Goal: Transaction & Acquisition: Obtain resource

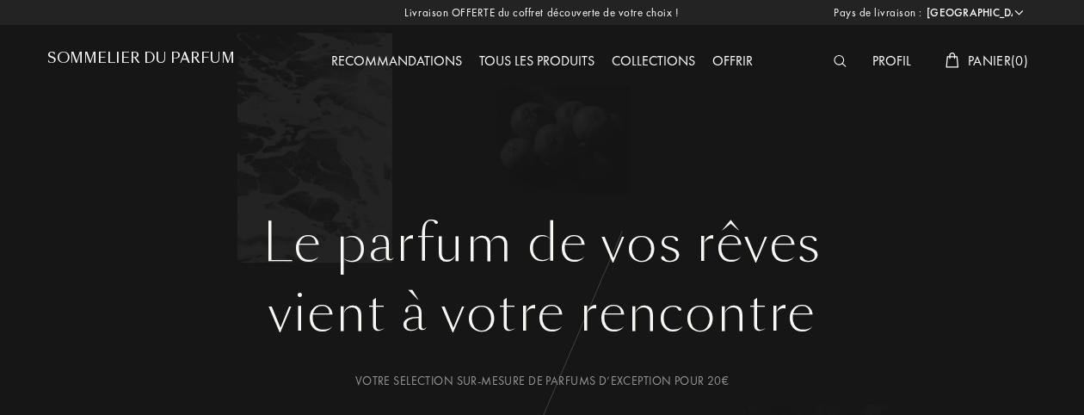
select select "FR"
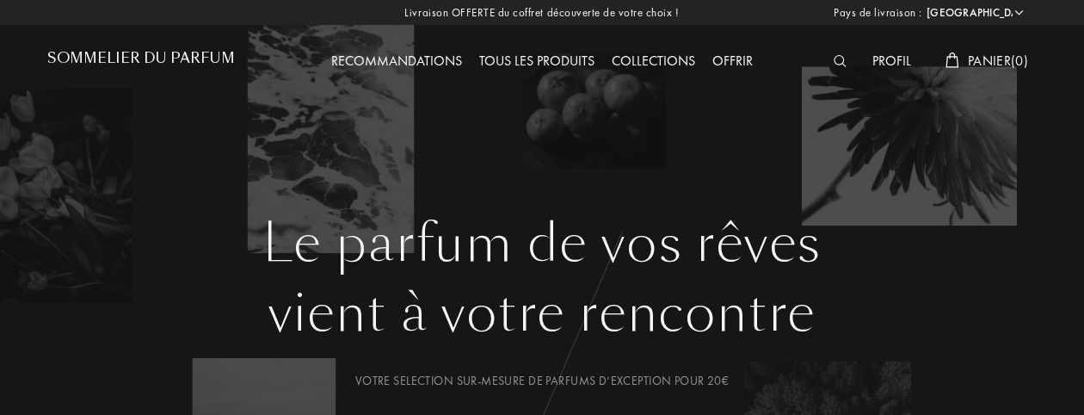
click at [878, 58] on div "Profil" at bounding box center [892, 62] width 56 height 22
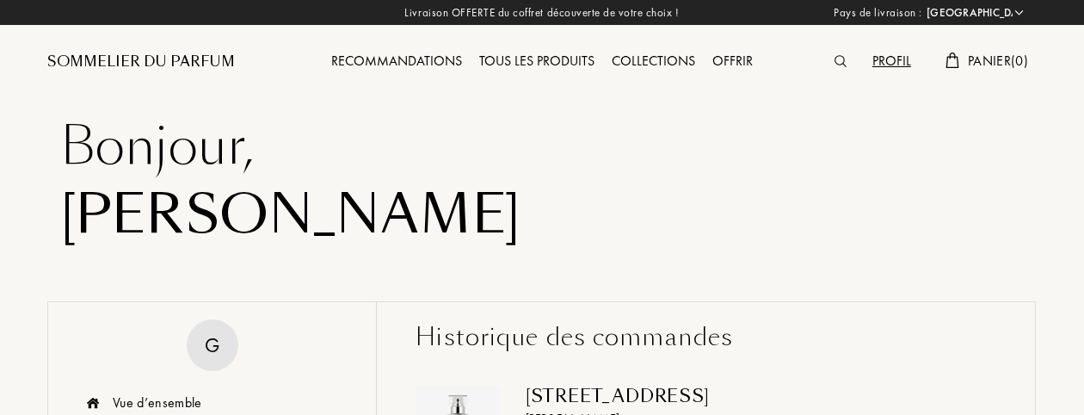
select select "FR"
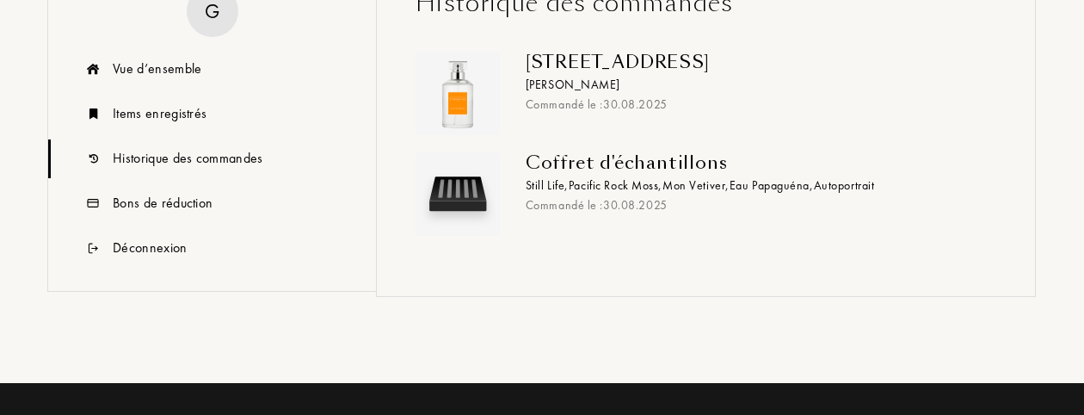
scroll to position [344, 0]
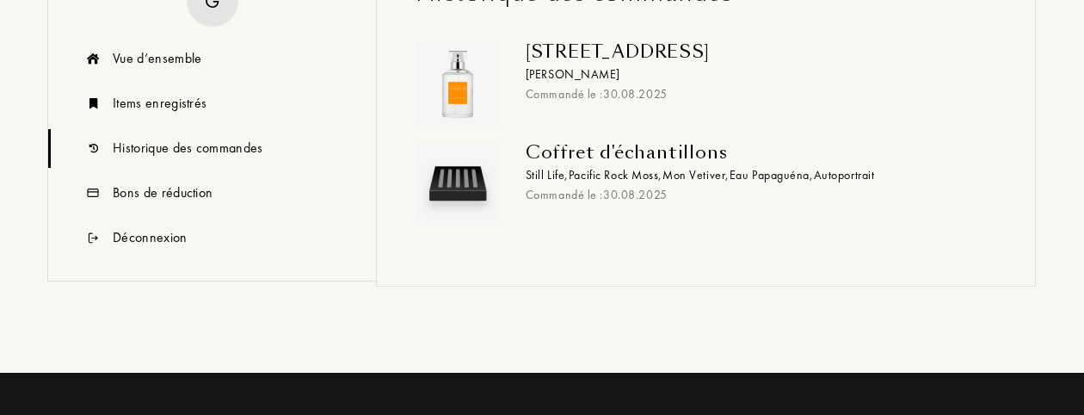
click at [618, 154] on div "Coffret d'échantillons" at bounding box center [755, 152] width 458 height 21
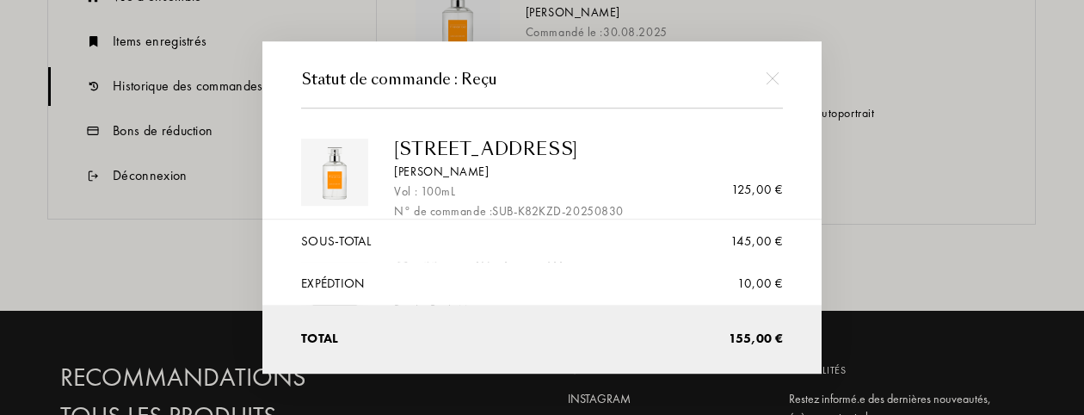
scroll to position [430, 0]
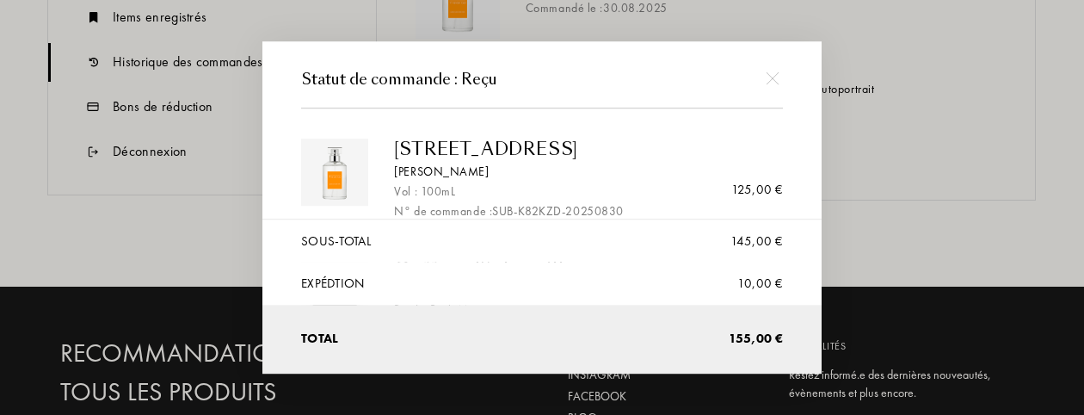
click at [876, 127] on div at bounding box center [545, 207] width 1090 height 415
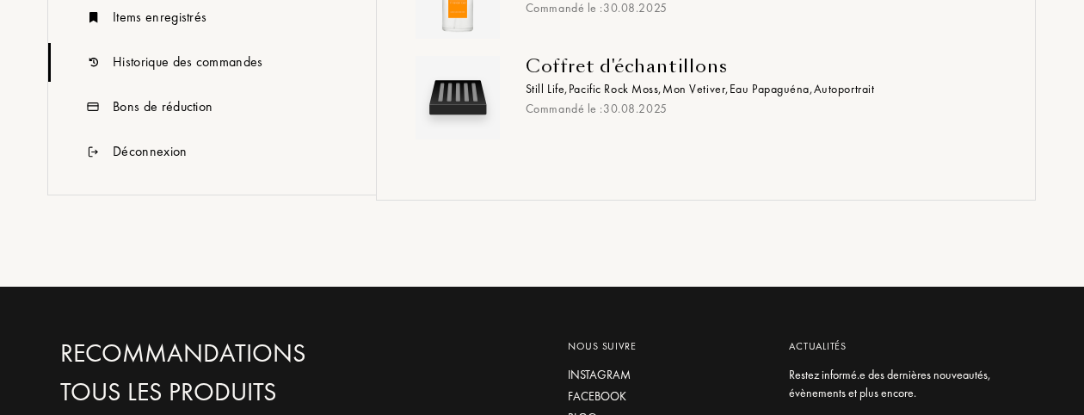
click at [663, 85] on span "Pacific Rock Moss ," at bounding box center [616, 88] width 94 height 15
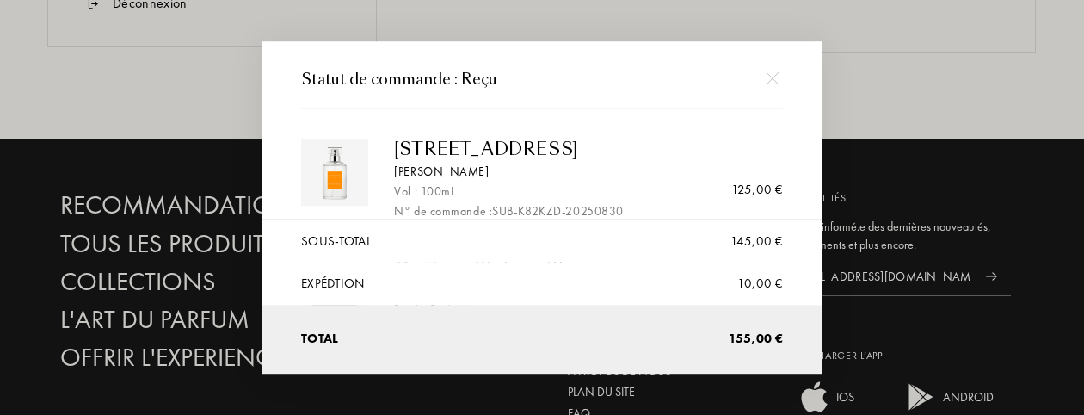
scroll to position [602, 0]
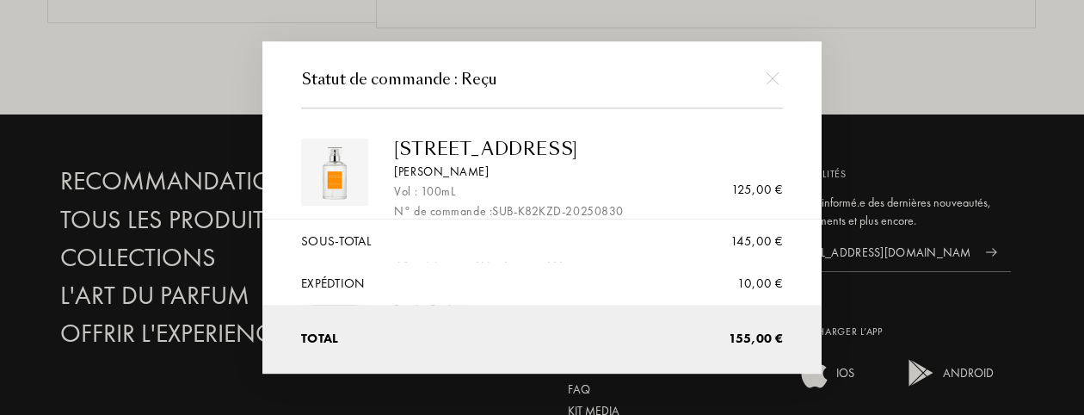
click at [936, 68] on div at bounding box center [545, 207] width 1090 height 415
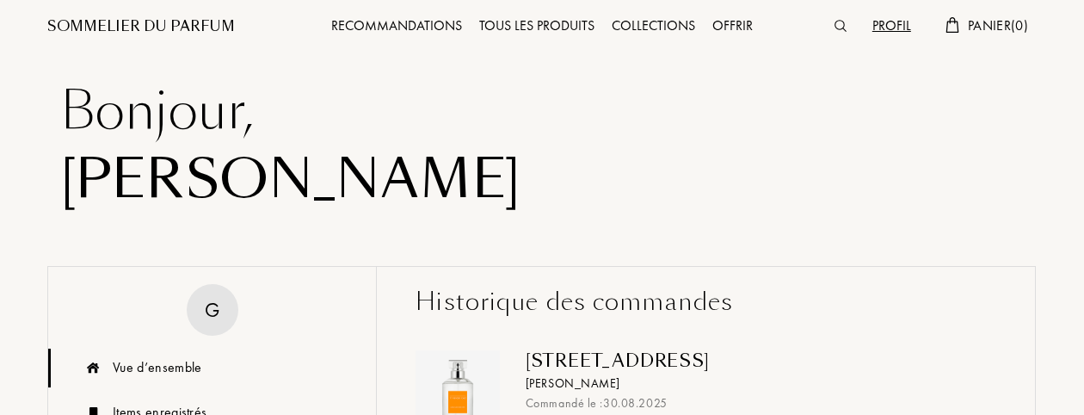
scroll to position [0, 0]
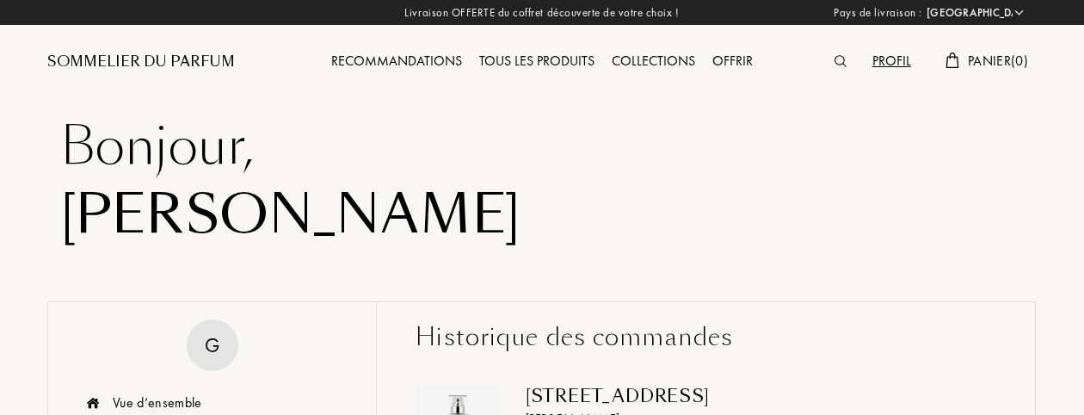
click at [826, 59] on div at bounding box center [845, 62] width 38 height 22
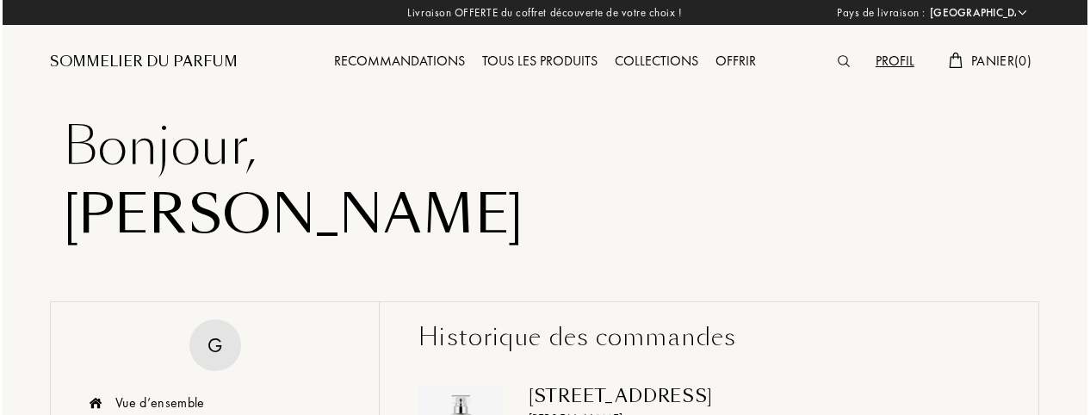
scroll to position [1, 0]
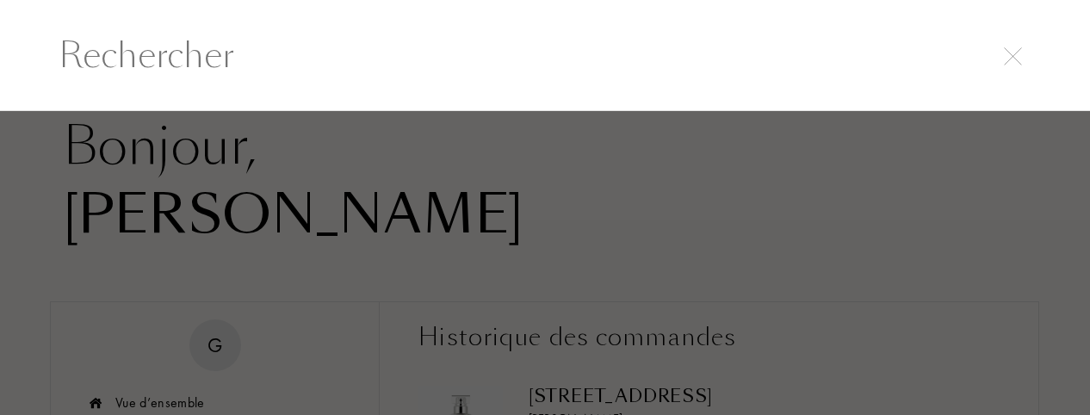
click at [108, 54] on input "text" at bounding box center [544, 55] width 1041 height 52
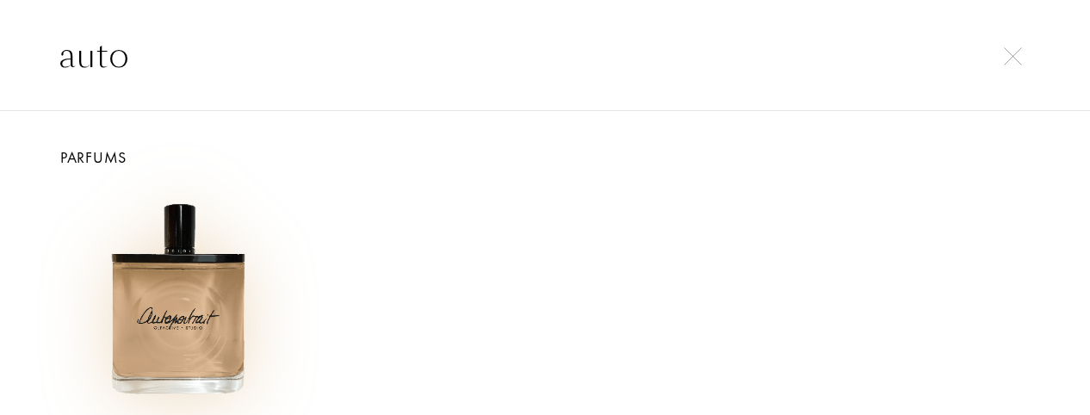
type input "auto"
click at [199, 340] on img at bounding box center [176, 298] width 221 height 221
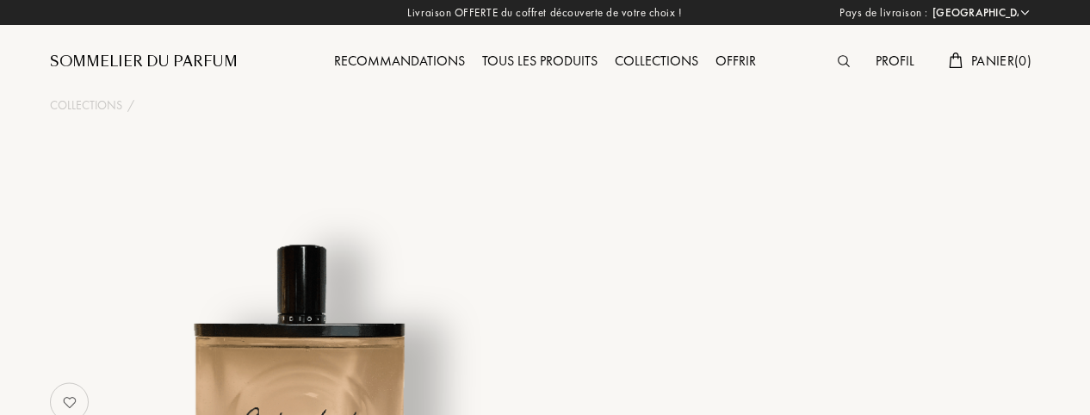
select select "FR"
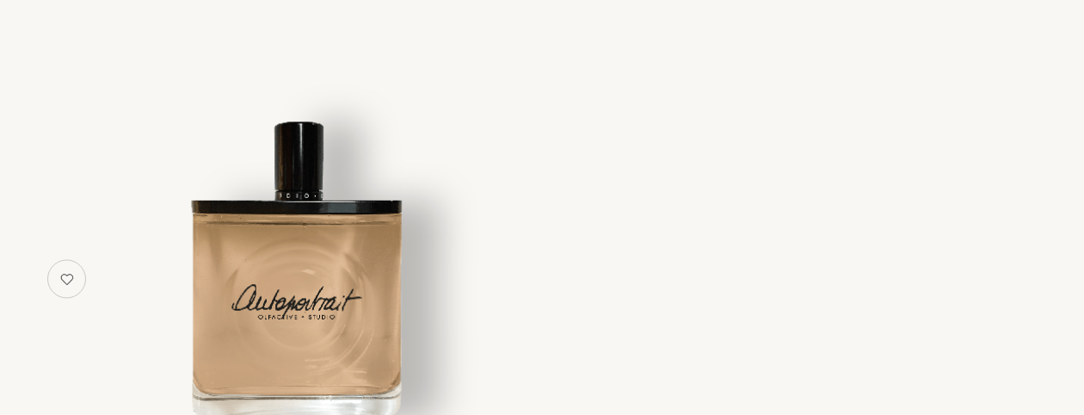
select select "3"
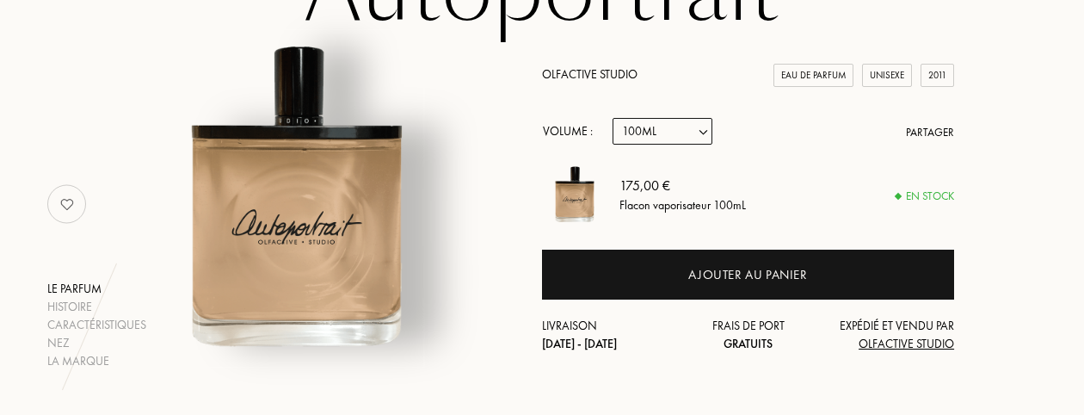
scroll to position [258, 0]
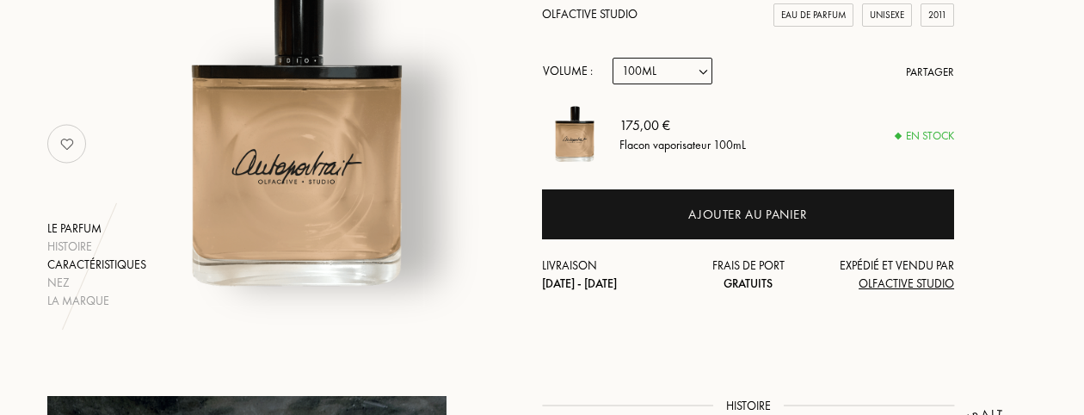
click at [88, 264] on div "Caractéristiques" at bounding box center [96, 265] width 99 height 18
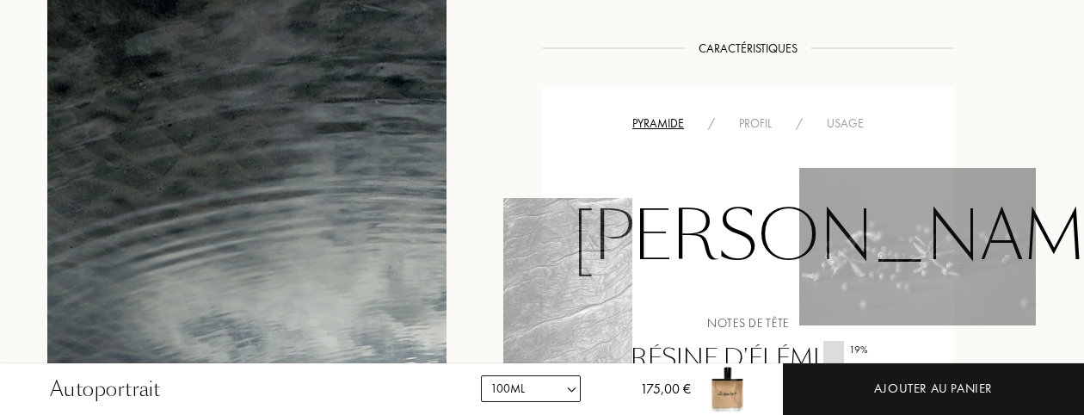
scroll to position [1232, 0]
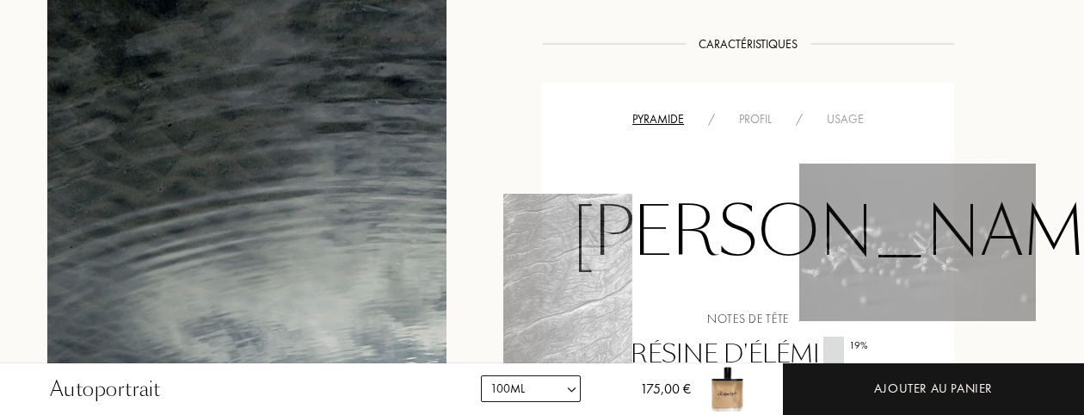
click at [747, 113] on div "Profil" at bounding box center [755, 119] width 57 height 18
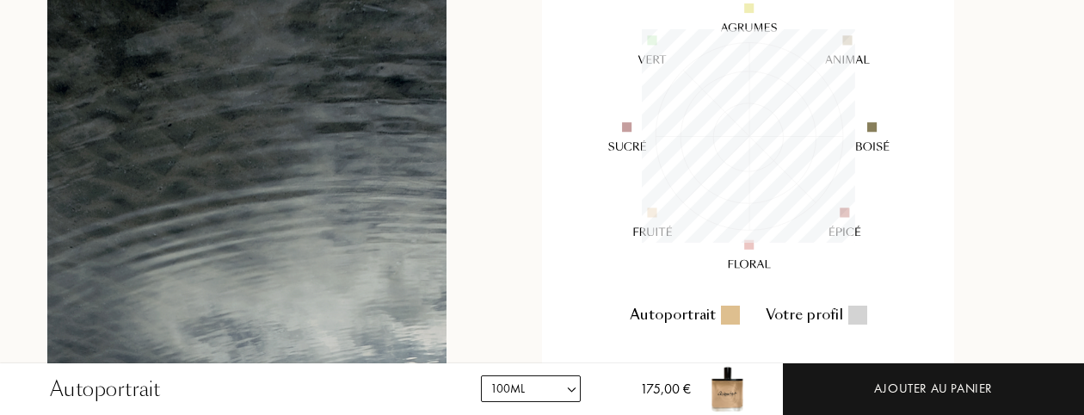
scroll to position [1318, 0]
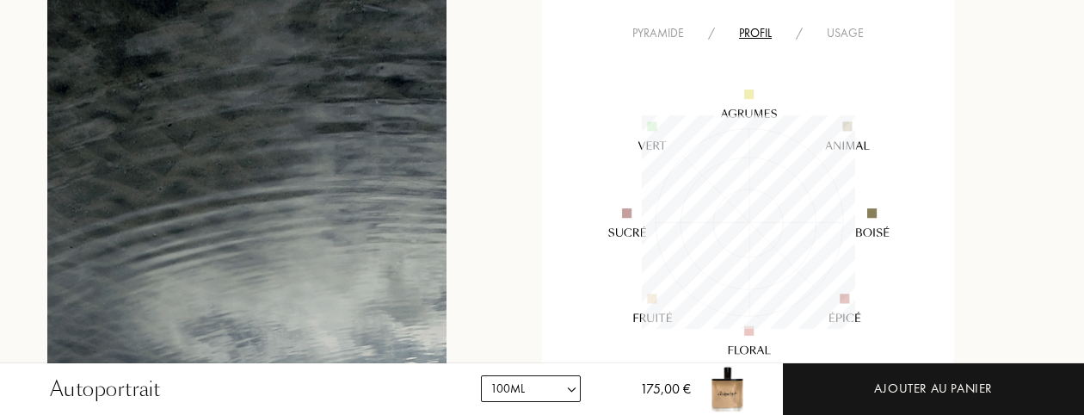
click at [850, 33] on div "Usage" at bounding box center [845, 33] width 61 height 18
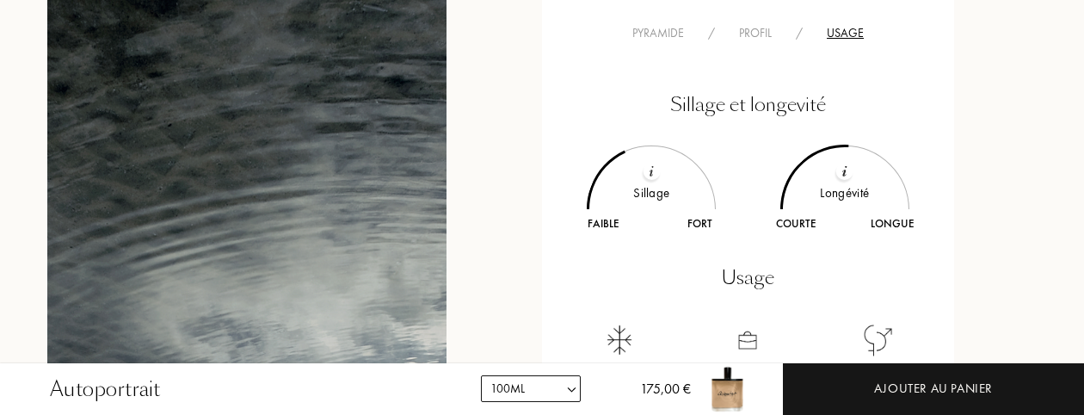
click at [762, 34] on div "Profil" at bounding box center [755, 33] width 57 height 18
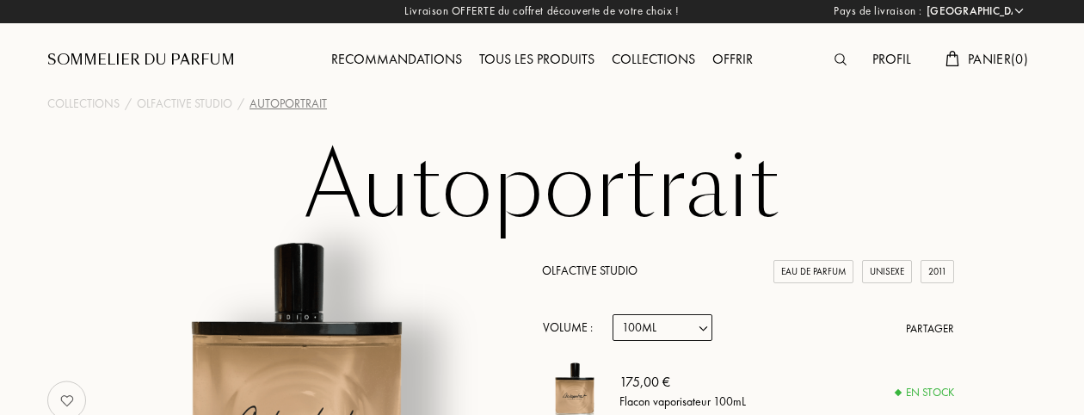
scroll to position [0, 0]
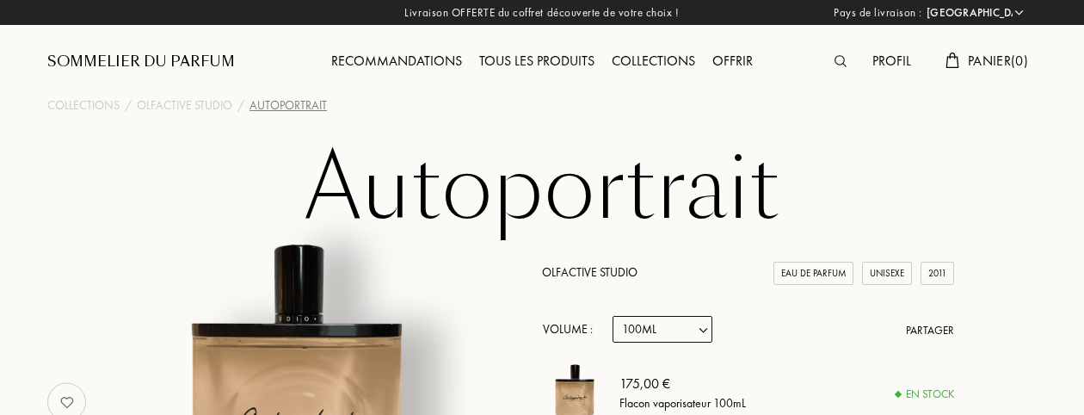
click at [888, 63] on div "Profil" at bounding box center [892, 62] width 56 height 22
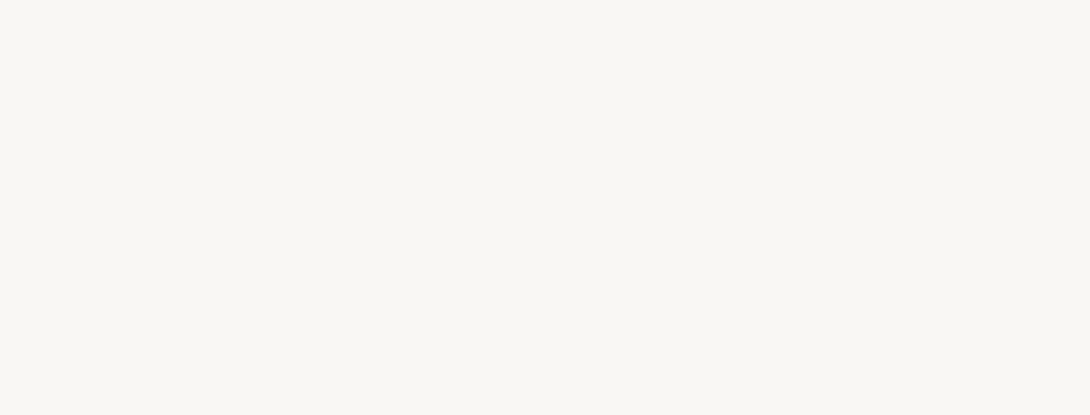
select select "FR"
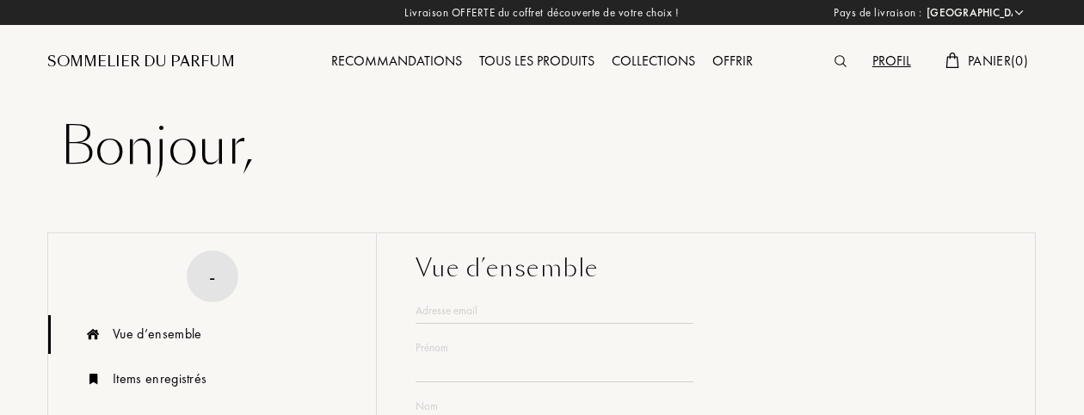
type input "gilles"
type input "darpa"
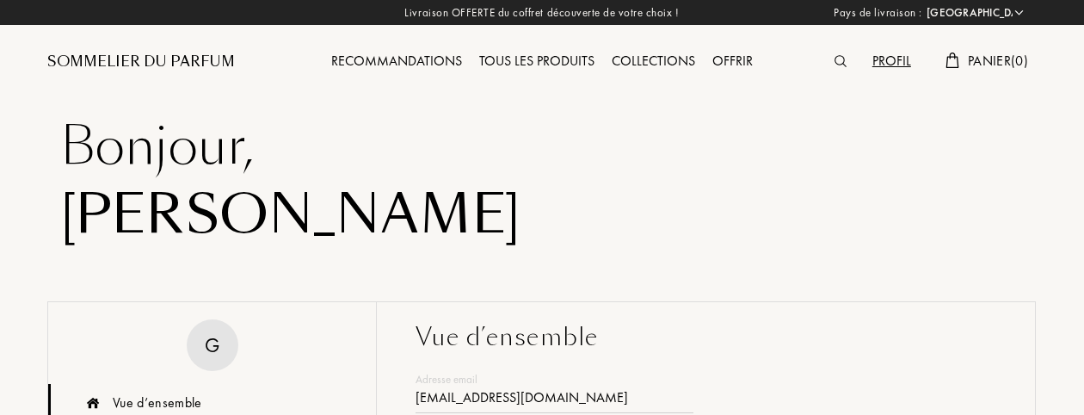
type input "gdarpa1@gmail.com"
click at [835, 59] on img at bounding box center [841, 61] width 12 height 12
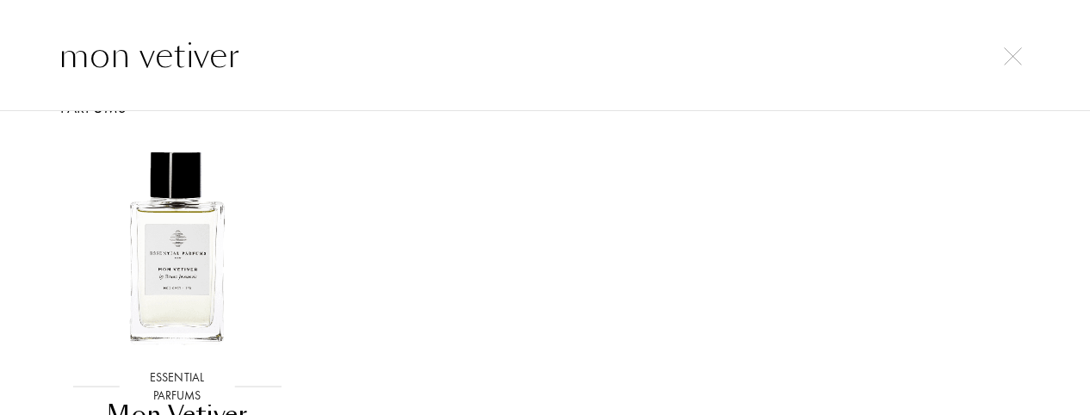
scroll to position [86, 0]
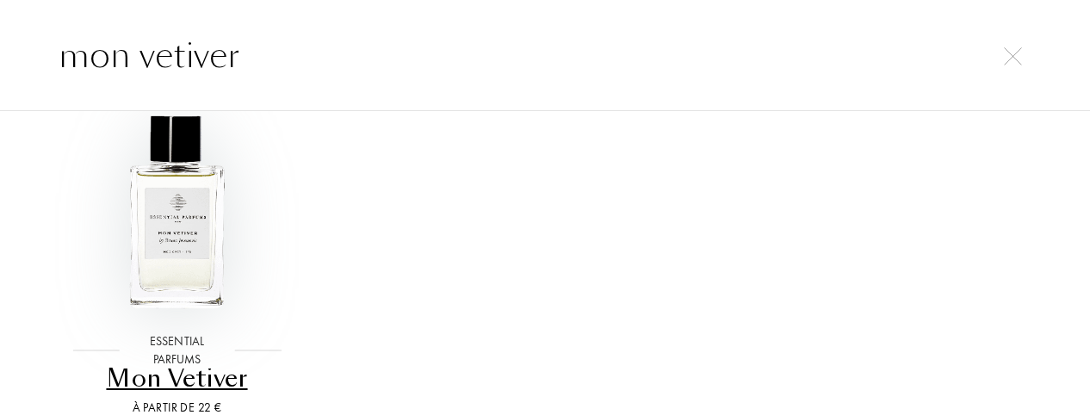
type input "mon vetiver"
click at [178, 232] on img at bounding box center [176, 212] width 221 height 221
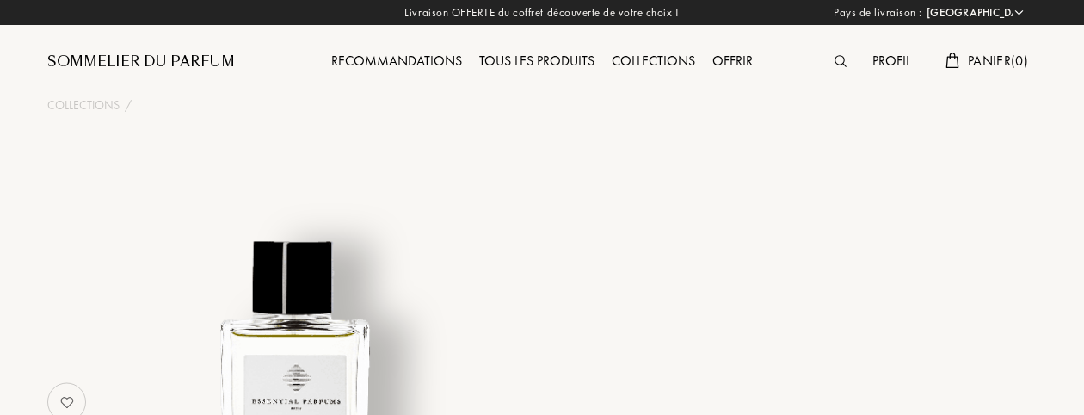
select select "FR"
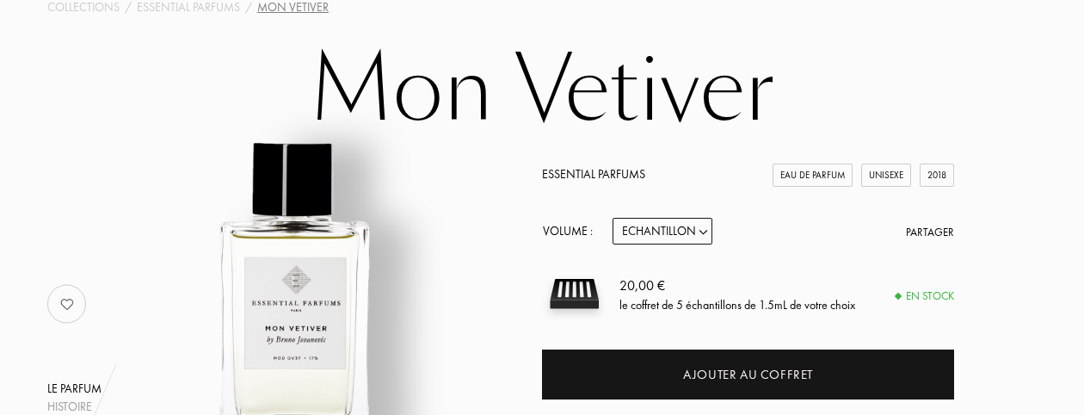
scroll to position [86, 0]
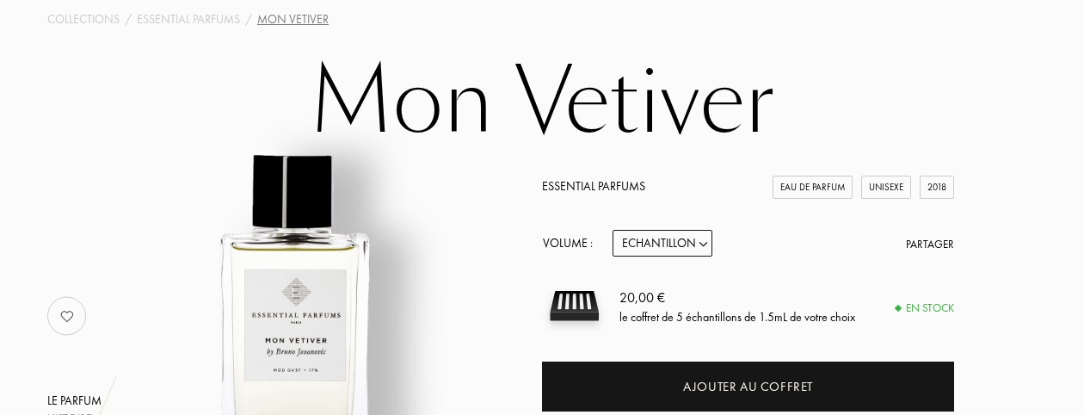
click at [62, 319] on img at bounding box center [67, 316] width 34 height 34
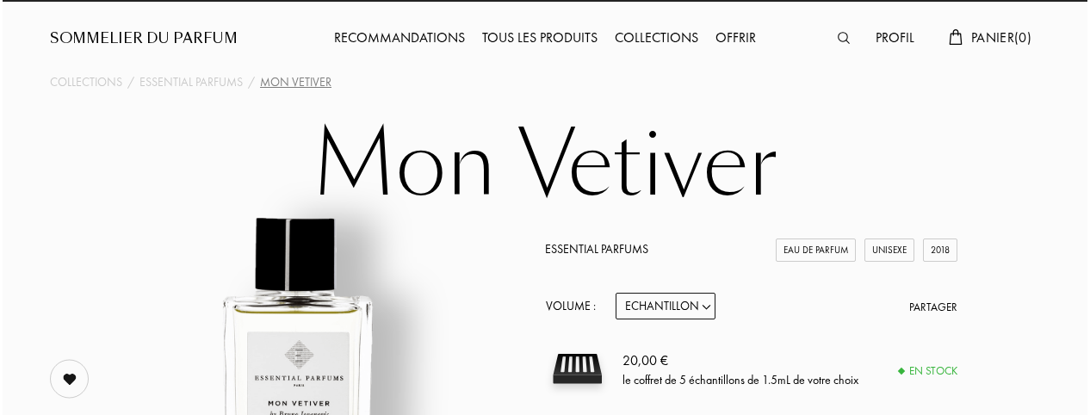
scroll to position [0, 0]
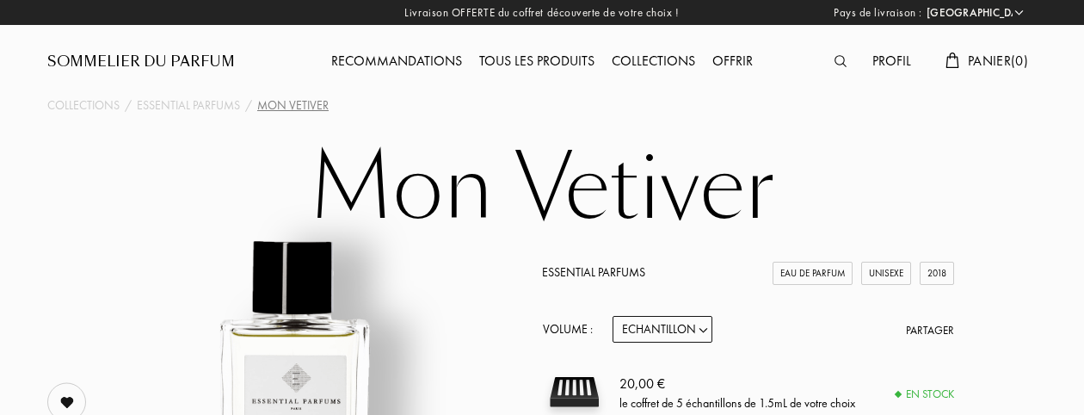
click at [836, 63] on img at bounding box center [841, 61] width 12 height 12
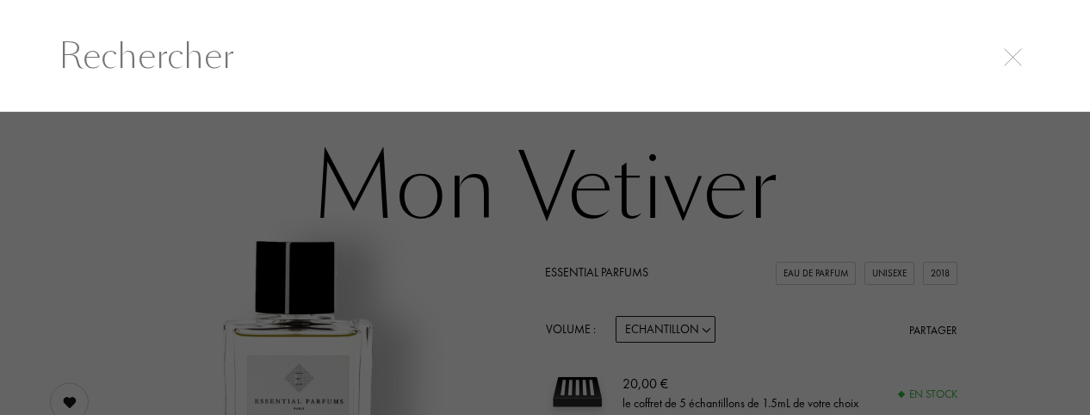
scroll to position [1, 0]
click at [129, 36] on input "text" at bounding box center [544, 55] width 1041 height 52
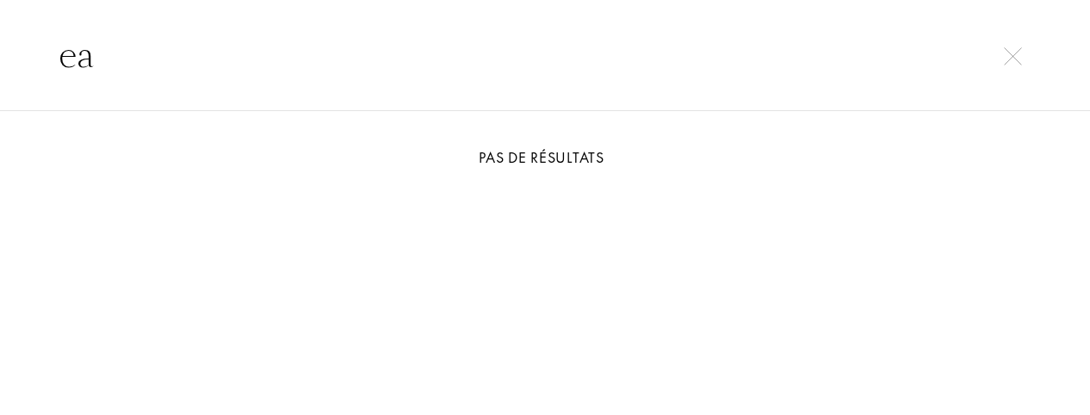
type input "e"
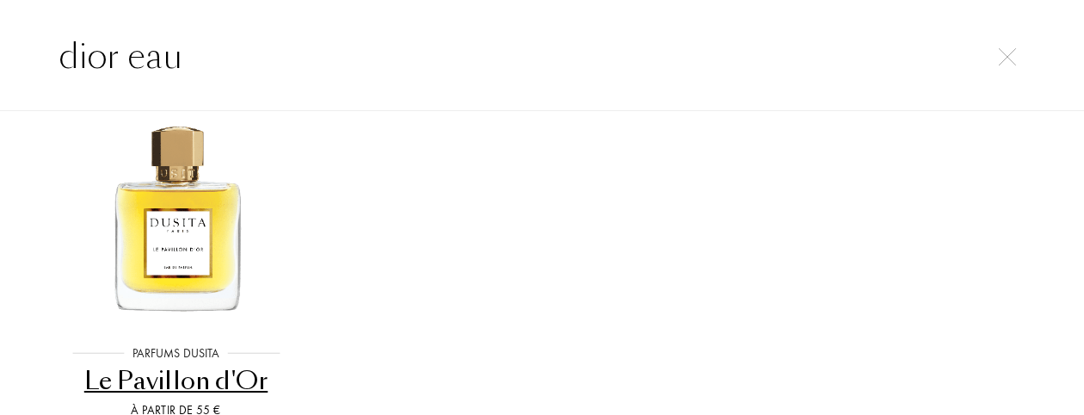
scroll to position [0, 0]
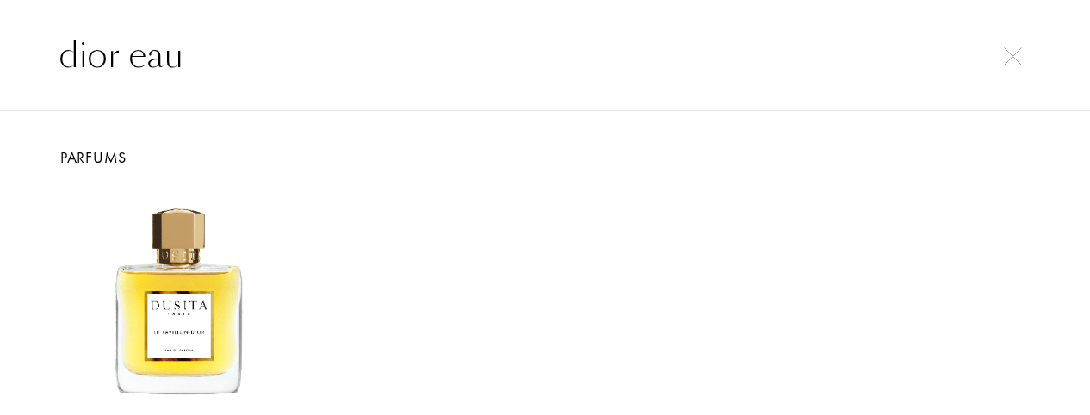
click at [122, 56] on input "dior eau" at bounding box center [544, 55] width 1041 height 52
type input "dior eau"
drag, startPoint x: 486, startPoint y: 222, endPoint x: 371, endPoint y: 199, distance: 117.6
click at [486, 222] on div "Parfums Dusita Parfums Dusita Le Pavillon d'Or À partir de 55 €" at bounding box center [544, 346] width 1007 height 355
click at [1007, 65] on input "dior eau" at bounding box center [544, 55] width 1041 height 52
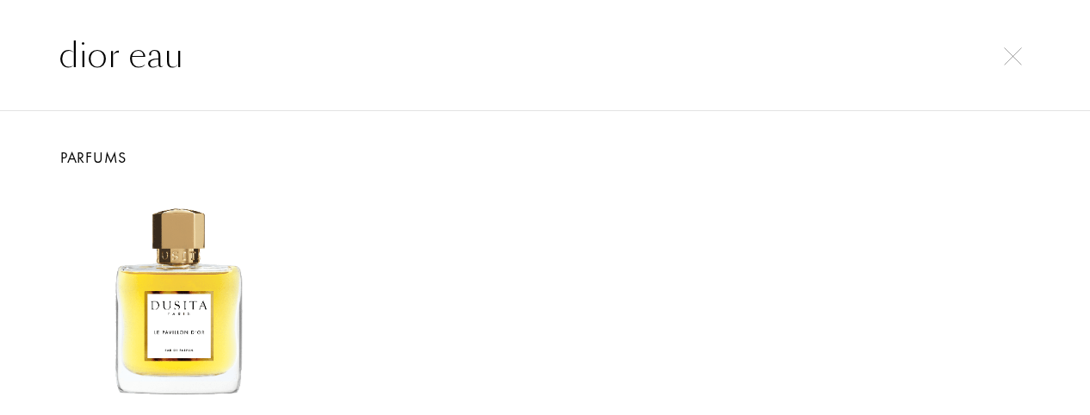
click at [1009, 58] on img at bounding box center [1012, 56] width 18 height 18
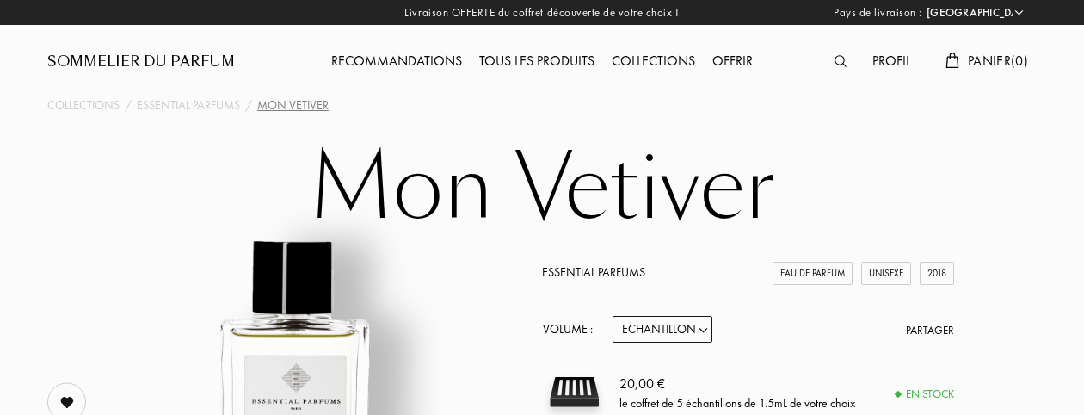
click at [835, 64] on img at bounding box center [841, 61] width 12 height 12
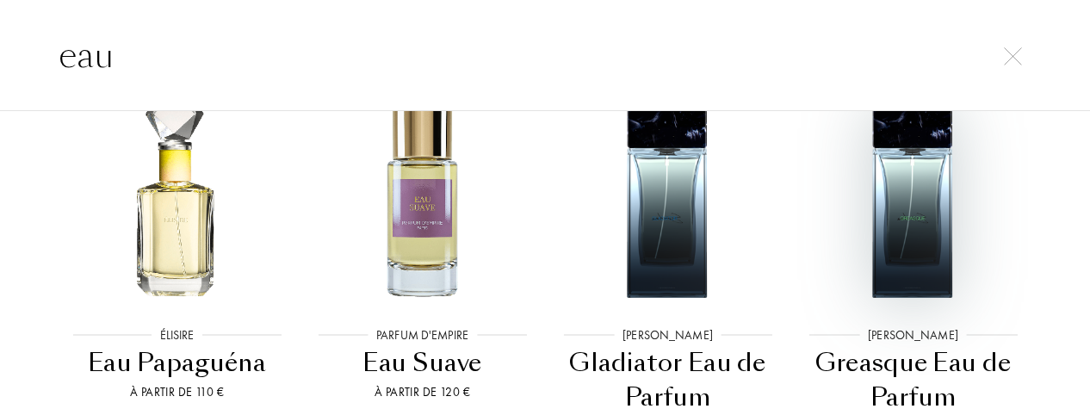
scroll to position [516, 0]
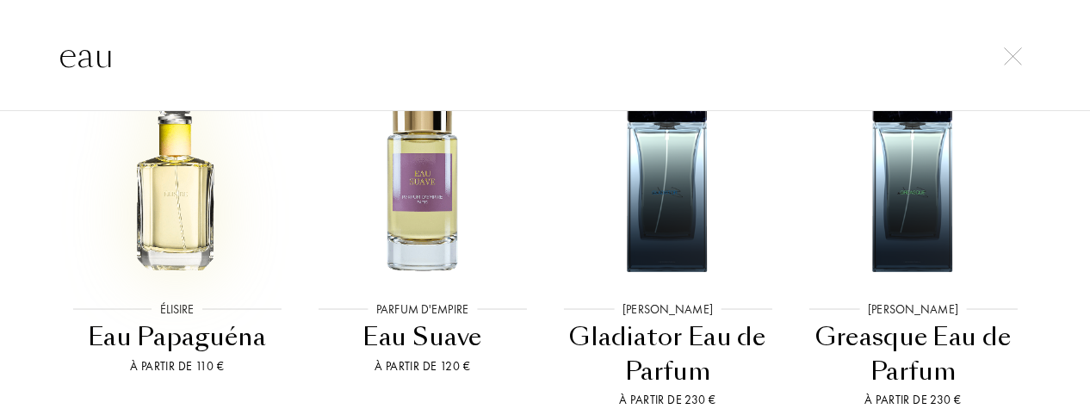
type input "eau"
click at [179, 188] on img at bounding box center [176, 170] width 221 height 221
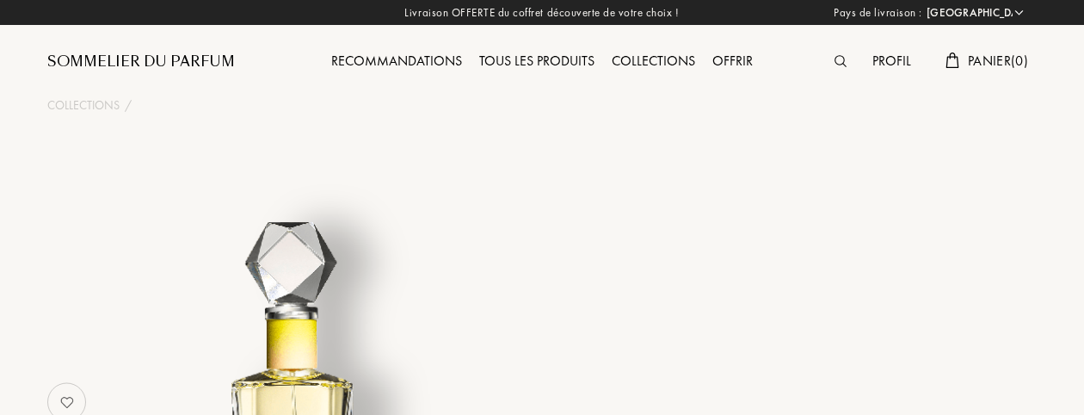
select select "FR"
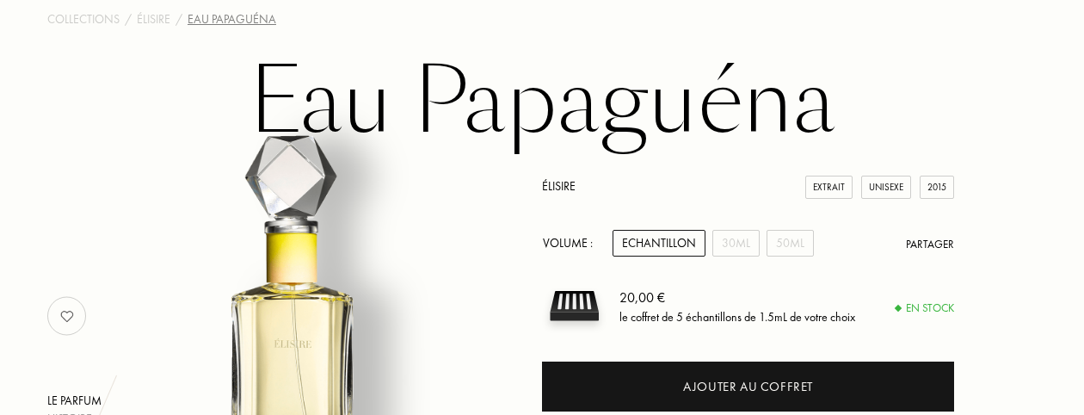
scroll to position [172, 0]
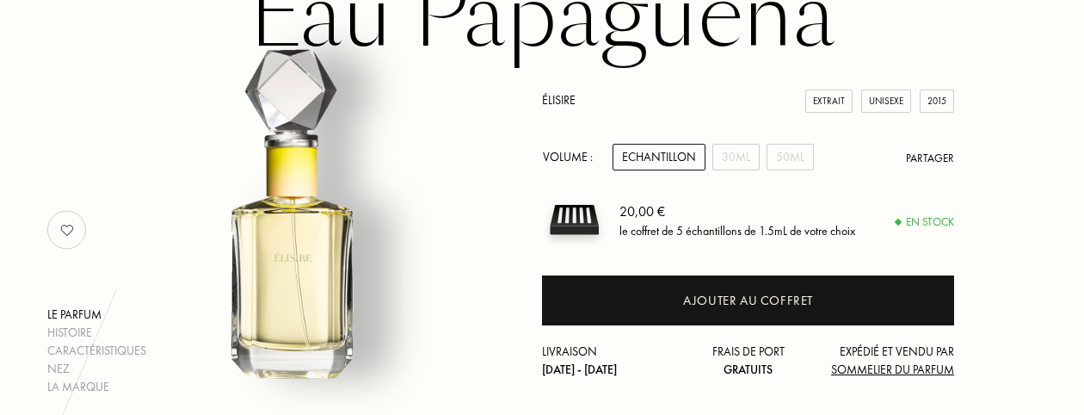
click at [60, 230] on img at bounding box center [67, 230] width 34 height 34
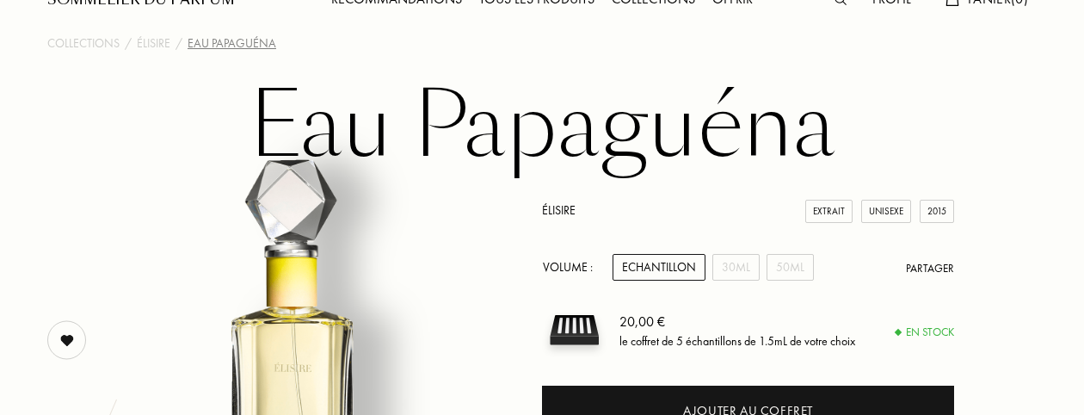
scroll to position [0, 0]
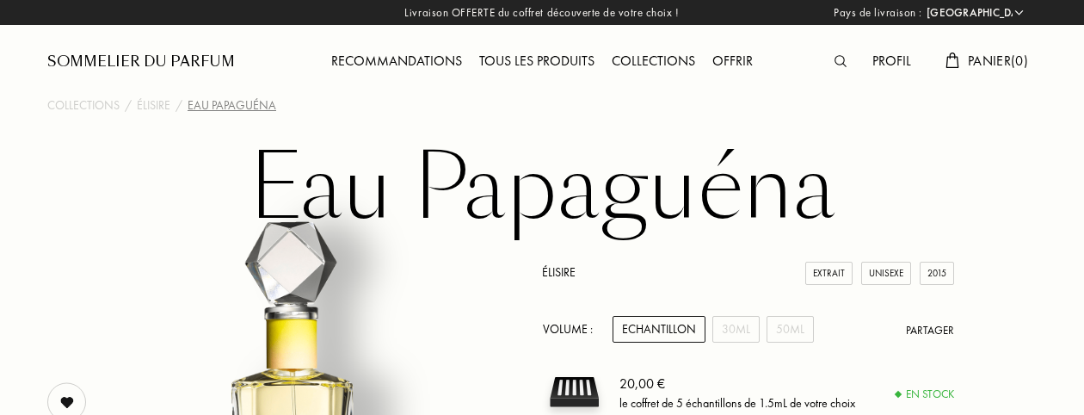
click at [840, 59] on img at bounding box center [841, 61] width 12 height 12
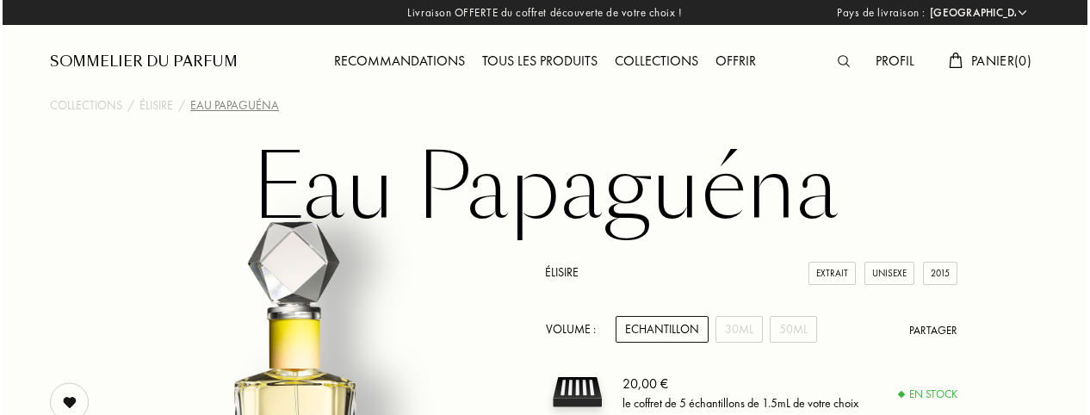
scroll to position [1, 0]
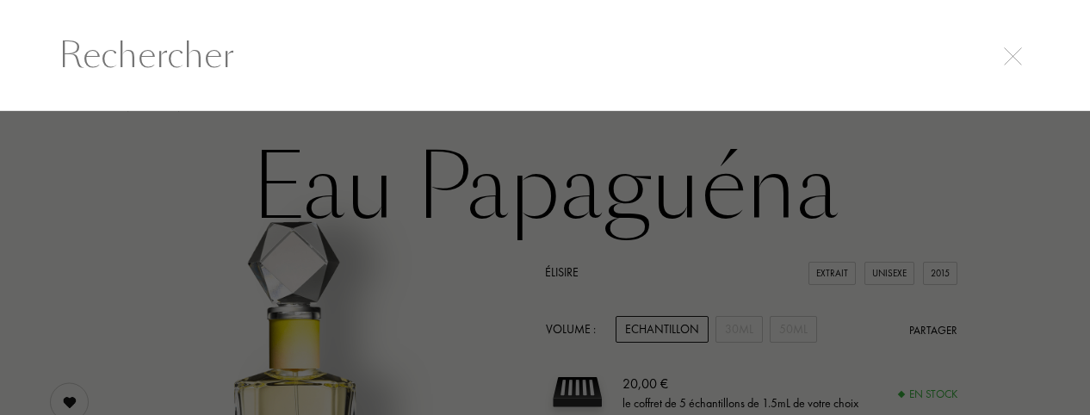
click at [163, 57] on input "text" at bounding box center [544, 55] width 1041 height 52
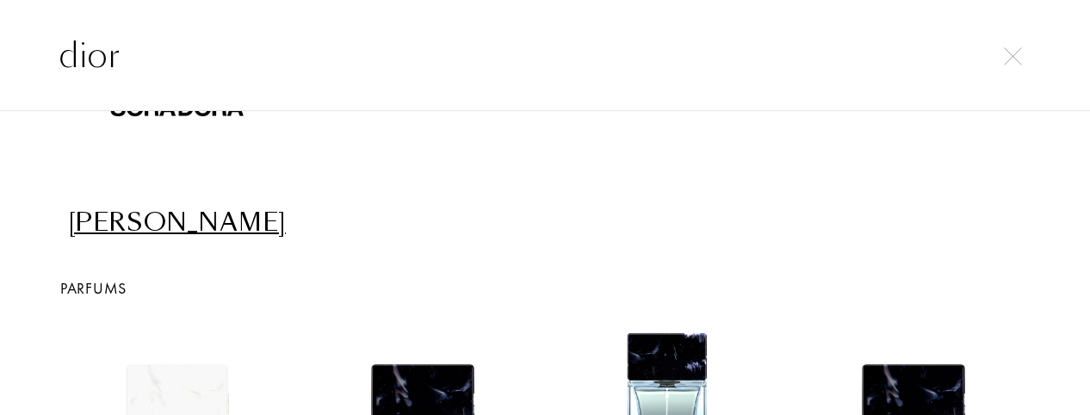
scroll to position [0, 0]
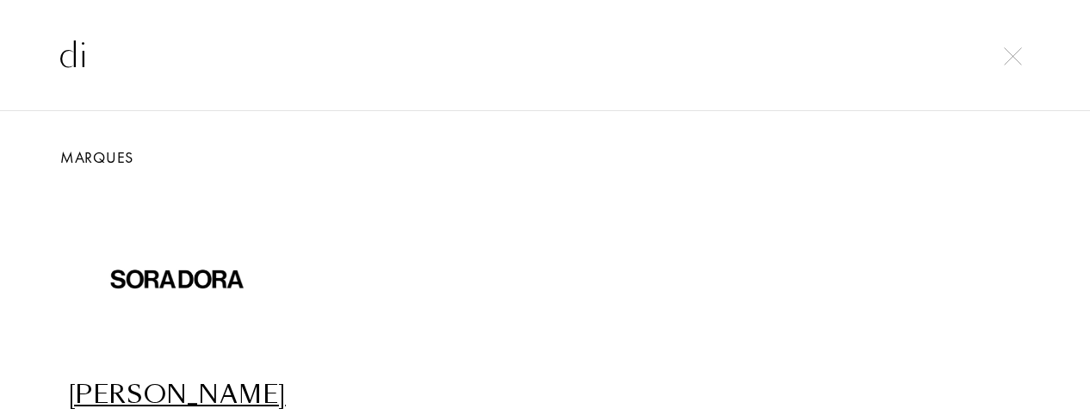
type input "d"
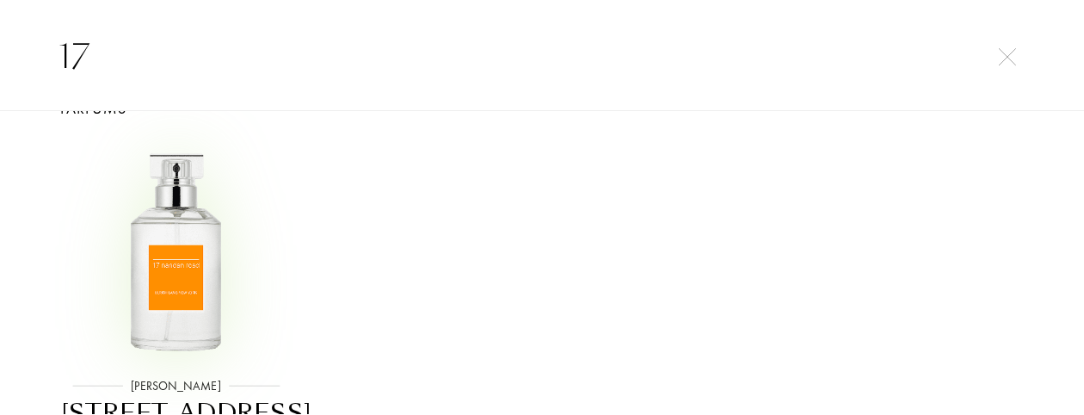
scroll to position [86, 0]
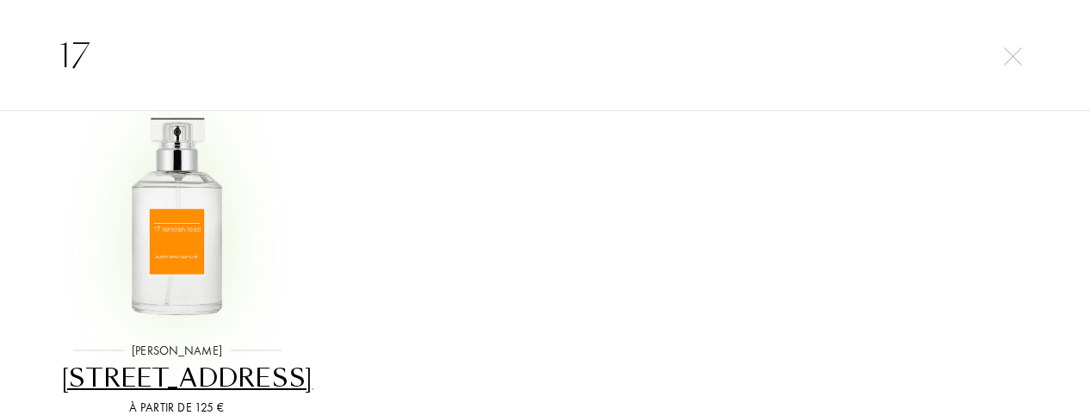
type input "17"
click at [163, 240] on img at bounding box center [176, 212] width 221 height 221
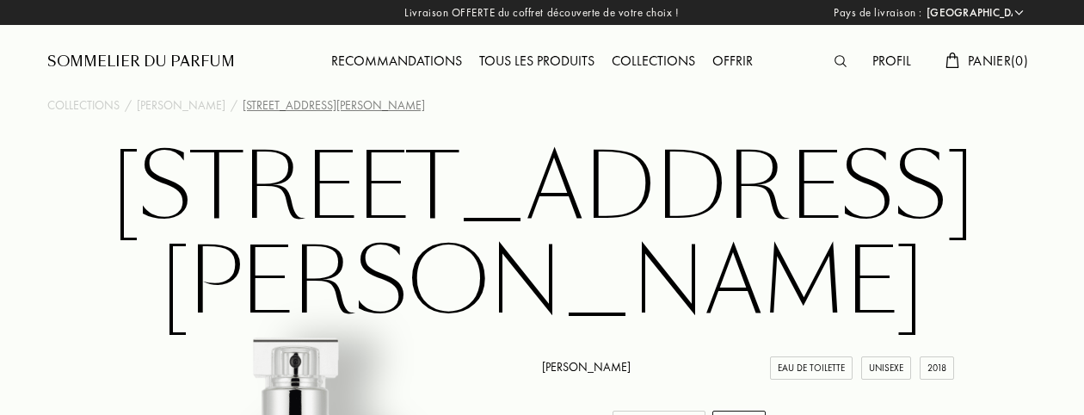
select select "FR"
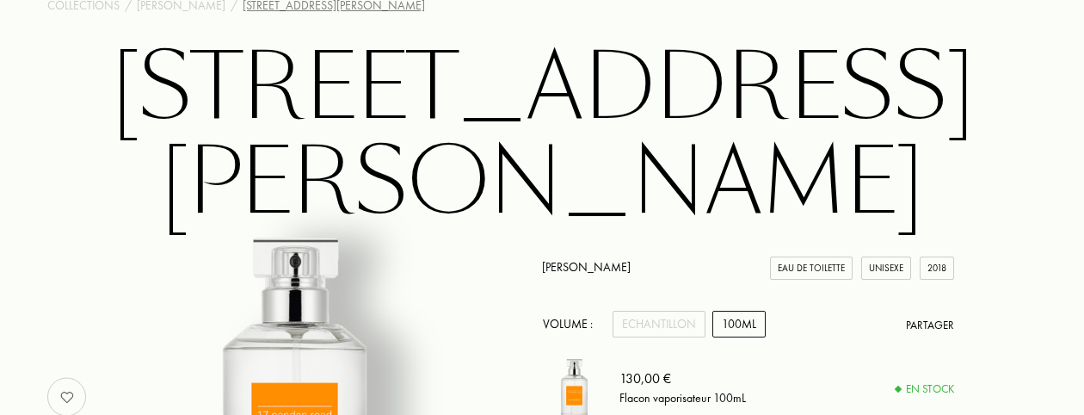
scroll to position [172, 0]
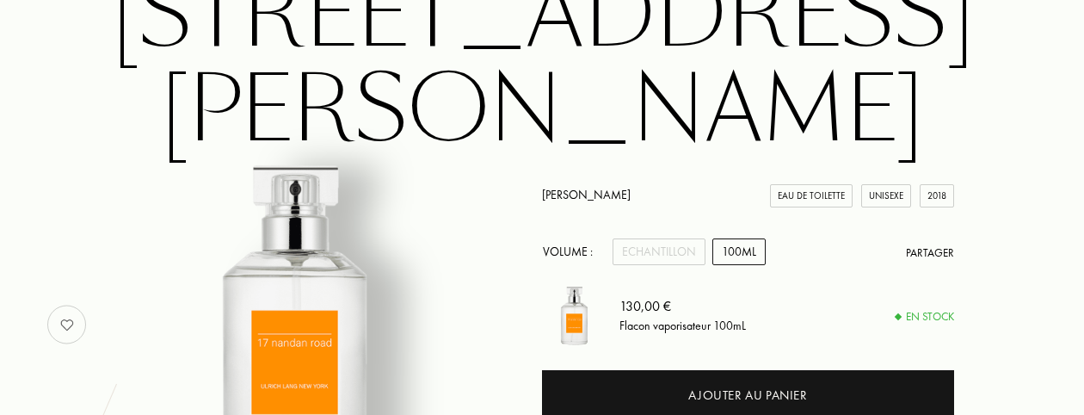
click at [73, 307] on img at bounding box center [67, 324] width 34 height 34
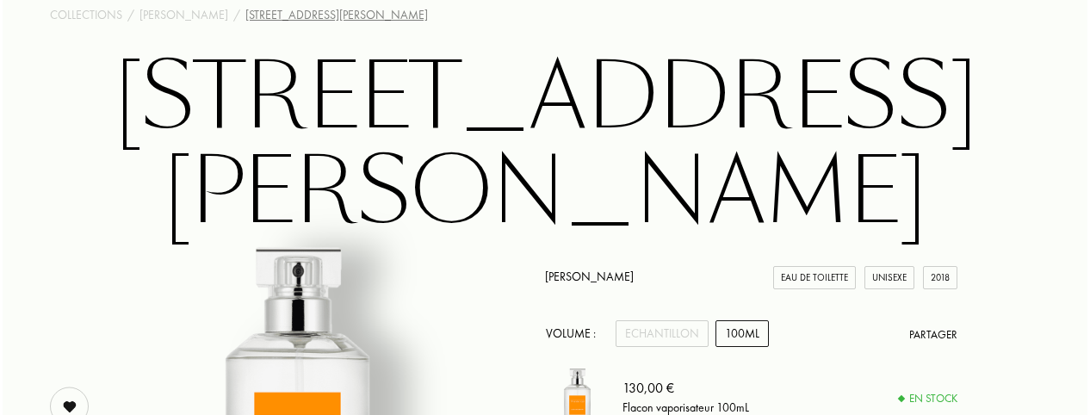
scroll to position [0, 0]
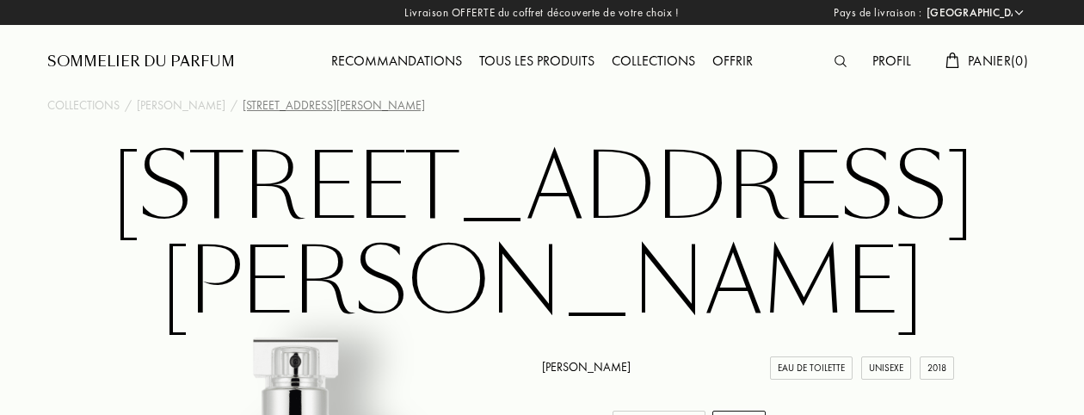
click at [838, 64] on img at bounding box center [841, 61] width 12 height 12
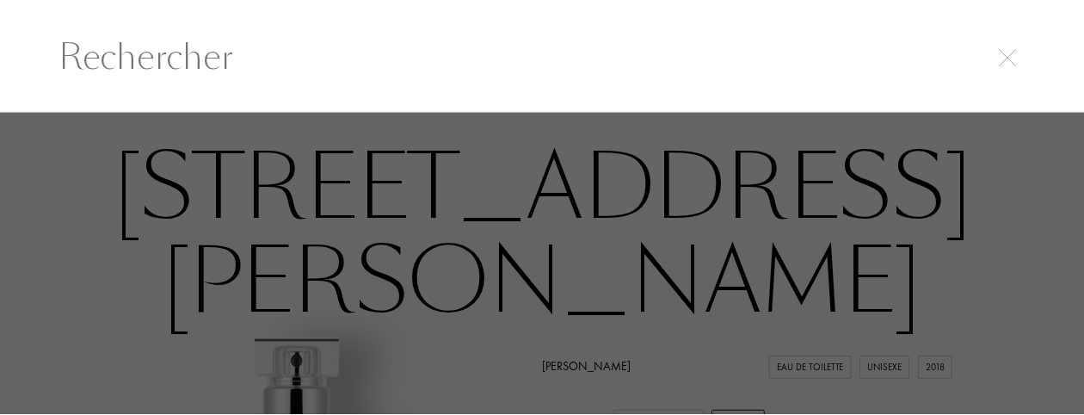
scroll to position [1, 0]
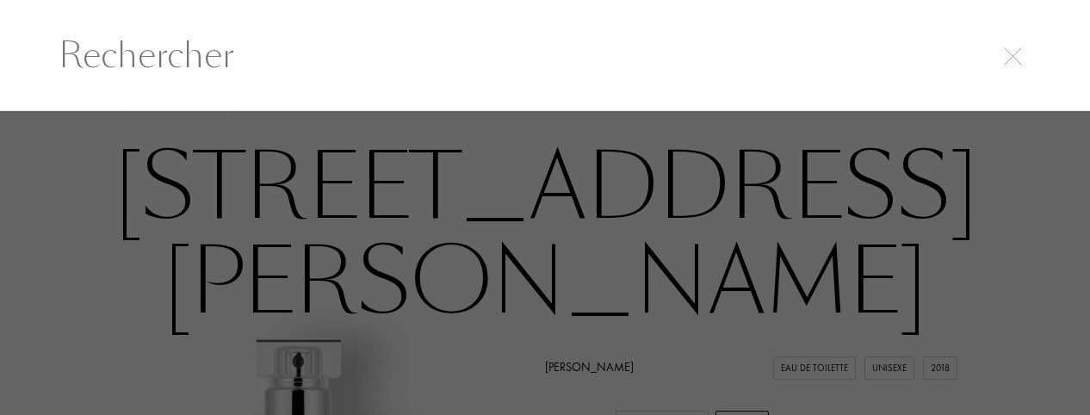
click at [279, 66] on input "text" at bounding box center [544, 55] width 1041 height 52
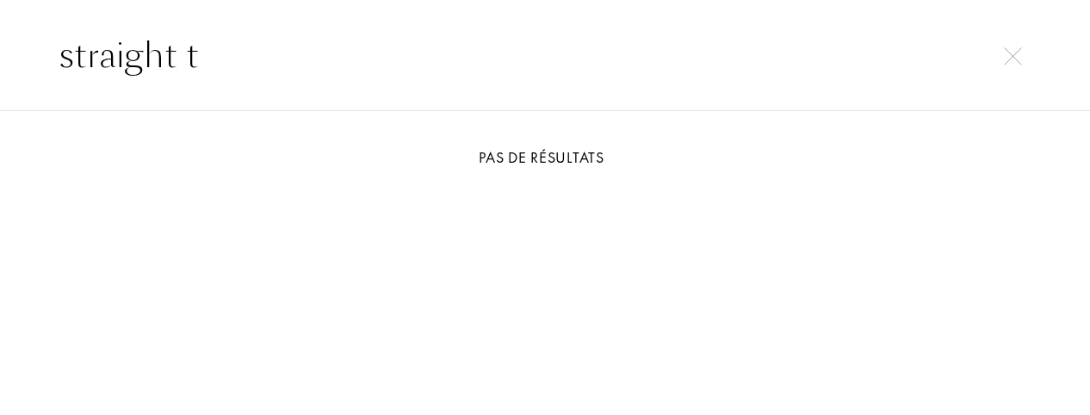
click at [1025, 65] on input "straight t" at bounding box center [544, 55] width 1041 height 52
type input "straight t"
click at [1016, 64] on img at bounding box center [1012, 56] width 18 height 18
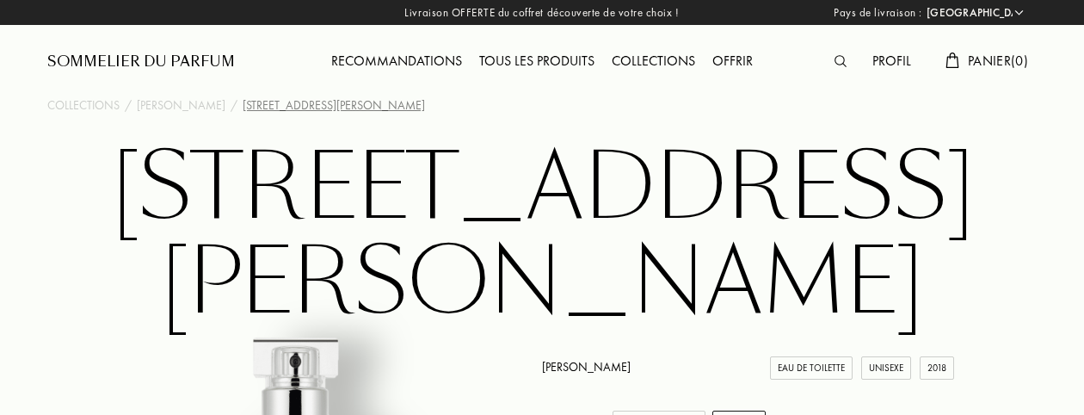
click at [419, 61] on div "Recommandations" at bounding box center [397, 62] width 148 height 22
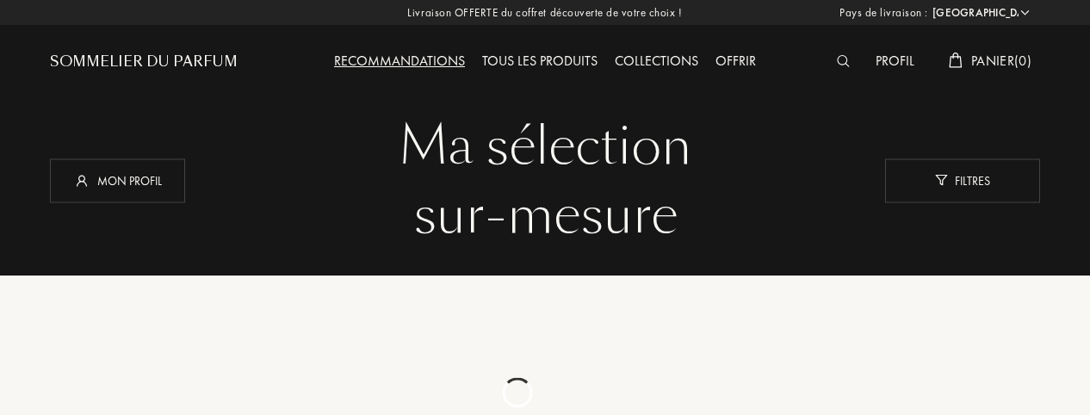
select select "FR"
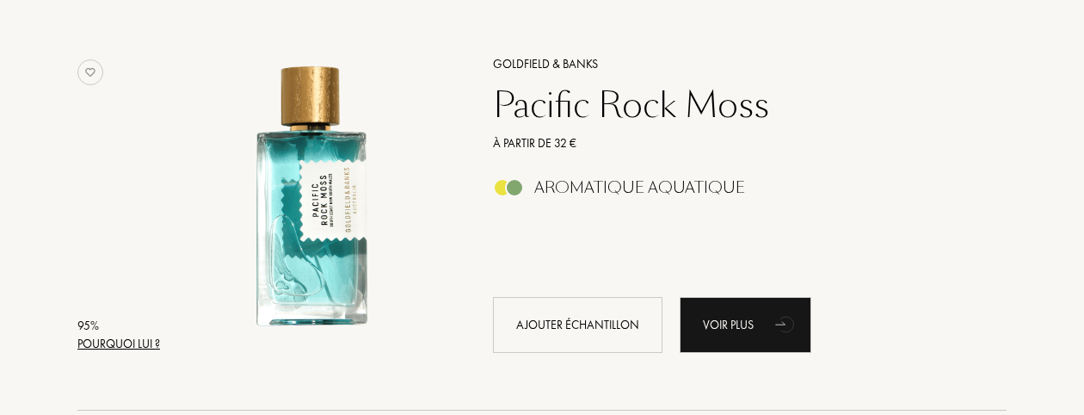
scroll to position [688, 0]
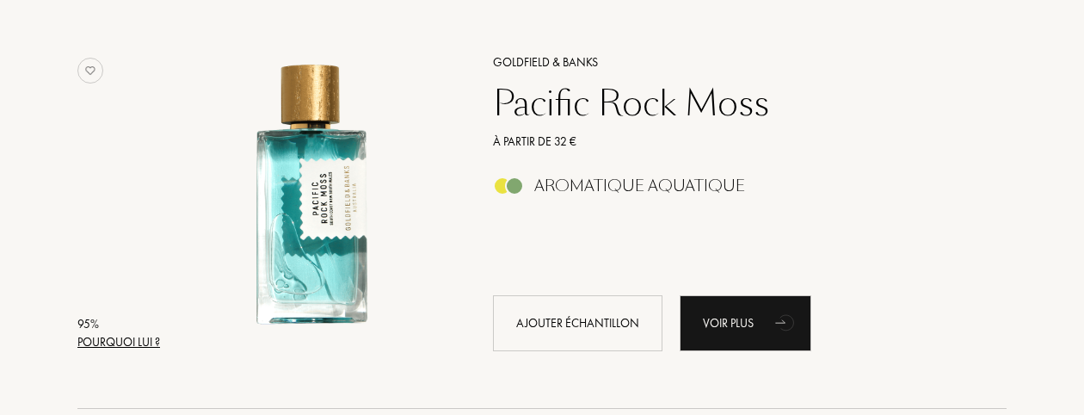
click at [83, 71] on img at bounding box center [90, 71] width 26 height 26
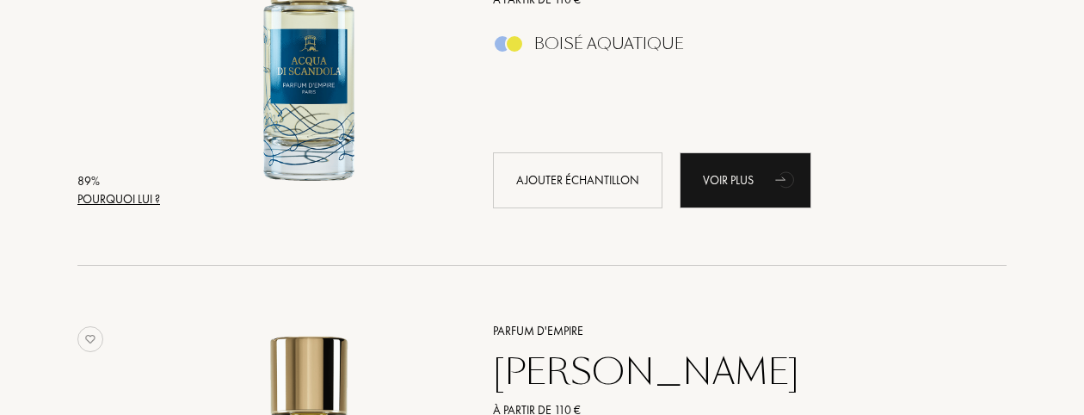
scroll to position [3701, 0]
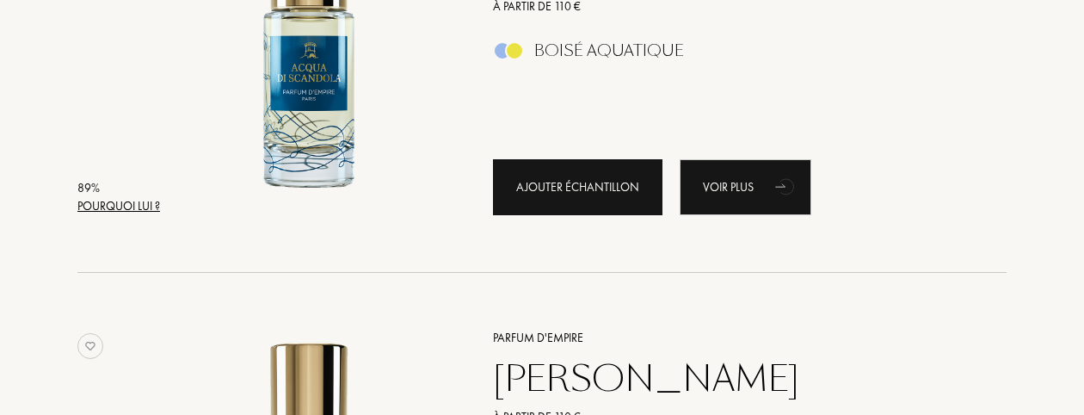
click at [575, 186] on div "Ajouter échantillon" at bounding box center [578, 187] width 170 height 56
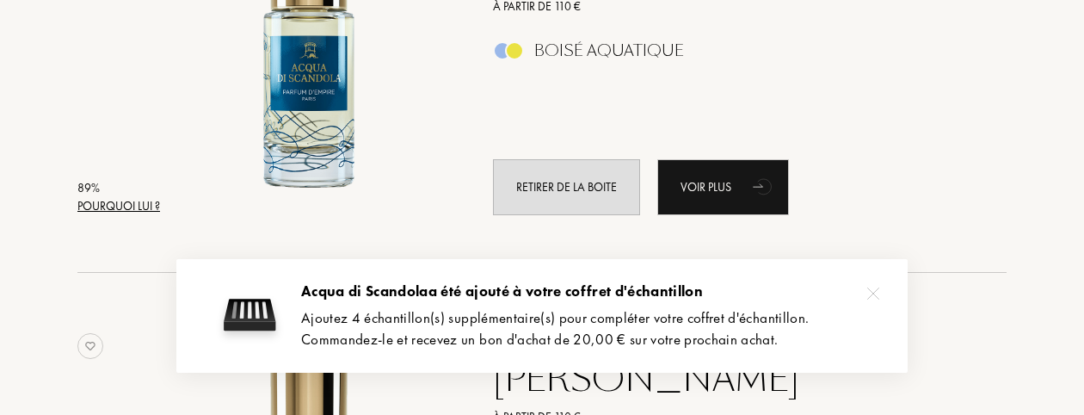
scroll to position [3787, 0]
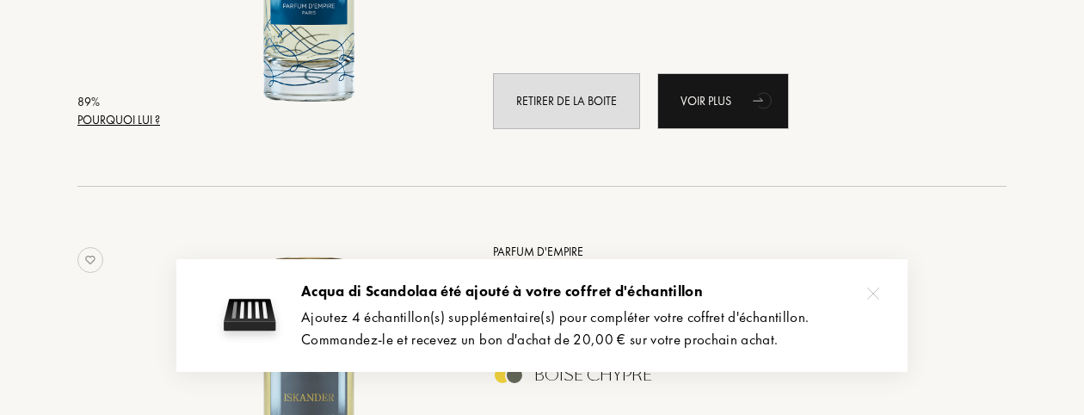
click at [874, 288] on img at bounding box center [873, 293] width 12 height 12
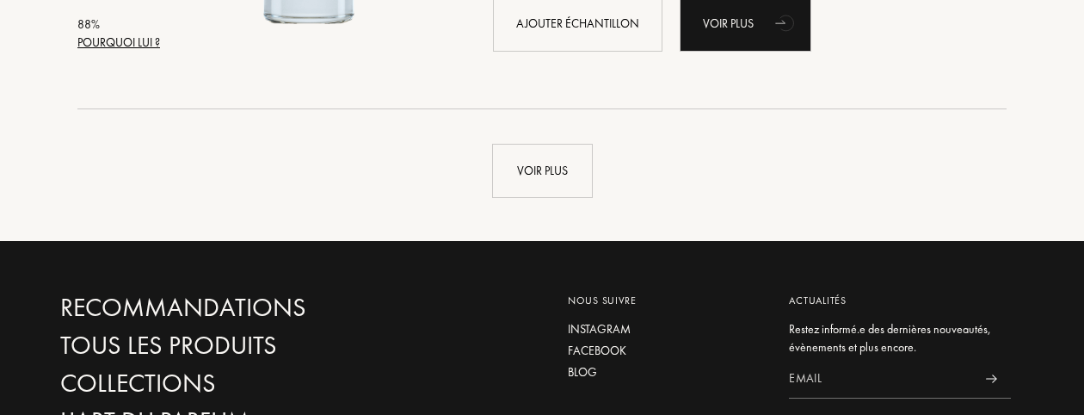
scroll to position [4303, 0]
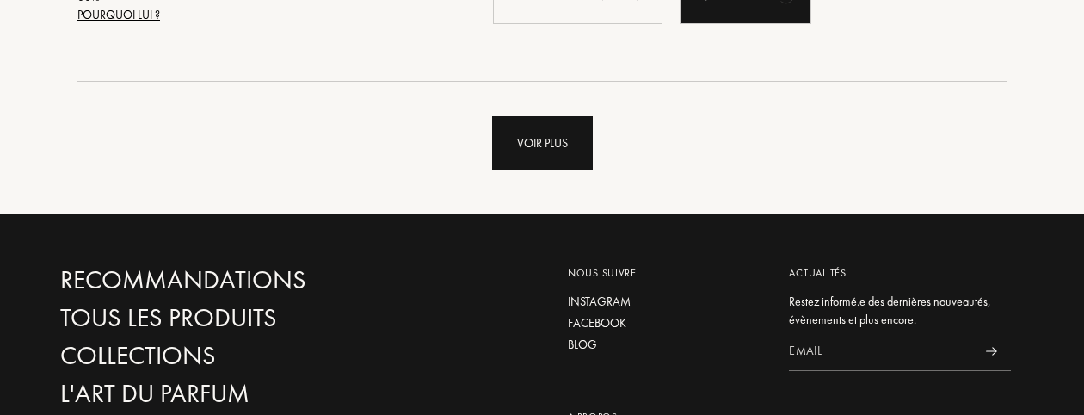
click at [549, 144] on div "Voir plus" at bounding box center [542, 143] width 101 height 54
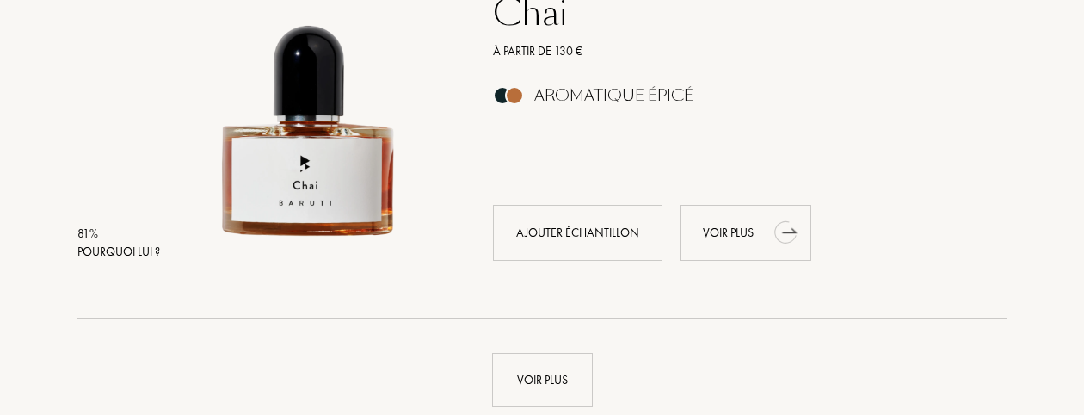
scroll to position [8348, 0]
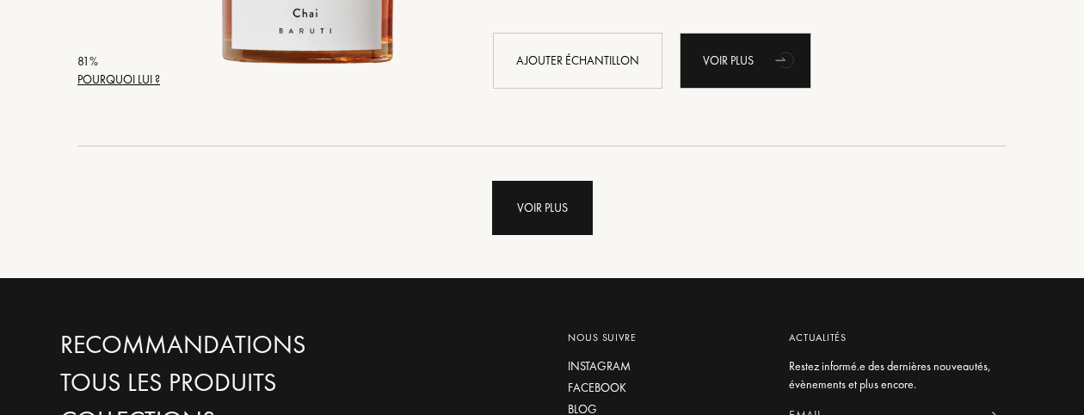
click at [562, 216] on div "Voir plus" at bounding box center [542, 208] width 101 height 54
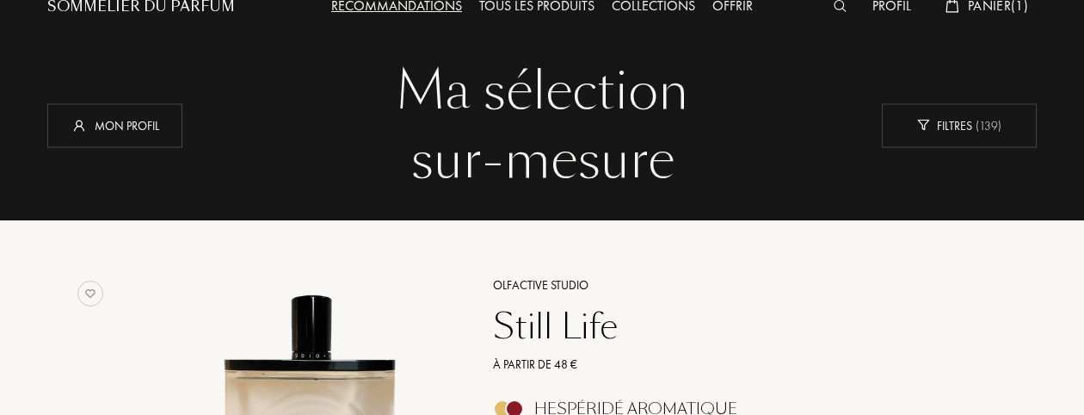
scroll to position [0, 0]
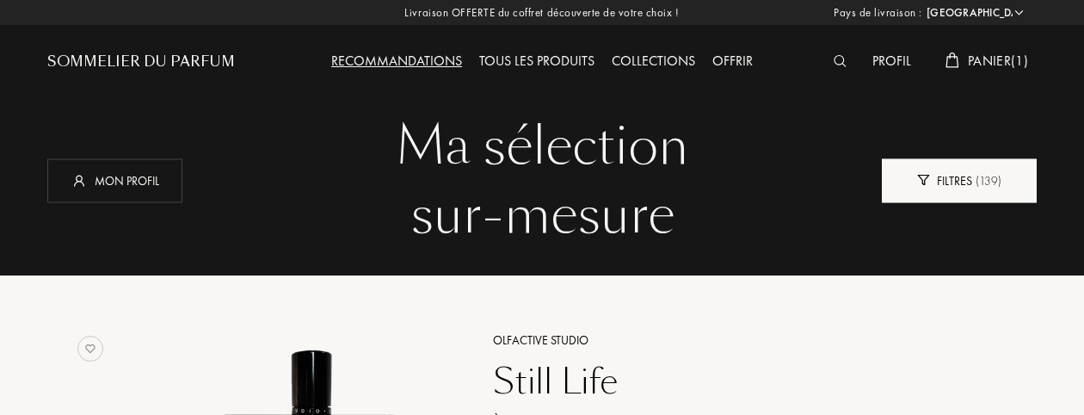
click at [935, 185] on div "Filtres ( 139 )" at bounding box center [959, 180] width 155 height 44
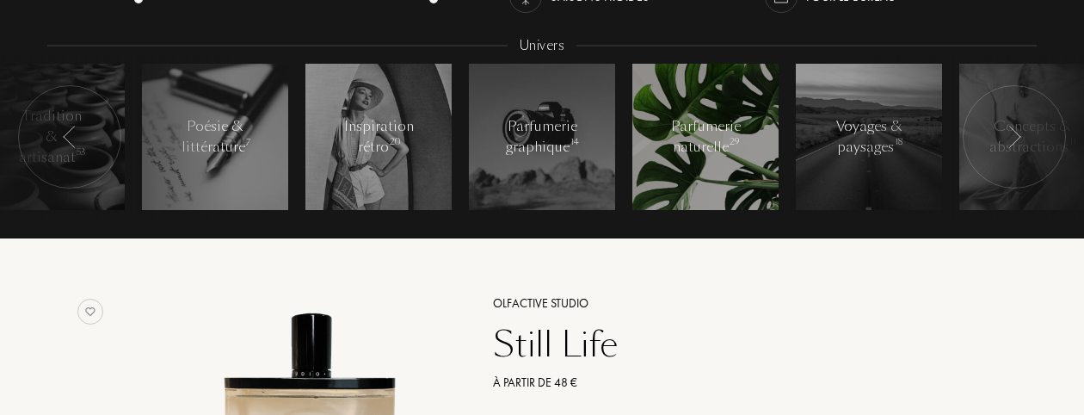
scroll to position [344, 0]
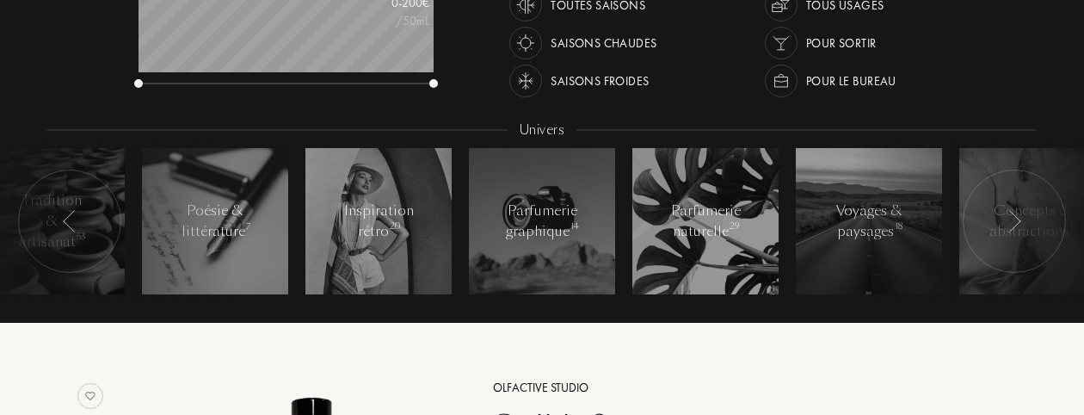
click at [1012, 223] on img at bounding box center [1015, 221] width 14 height 22
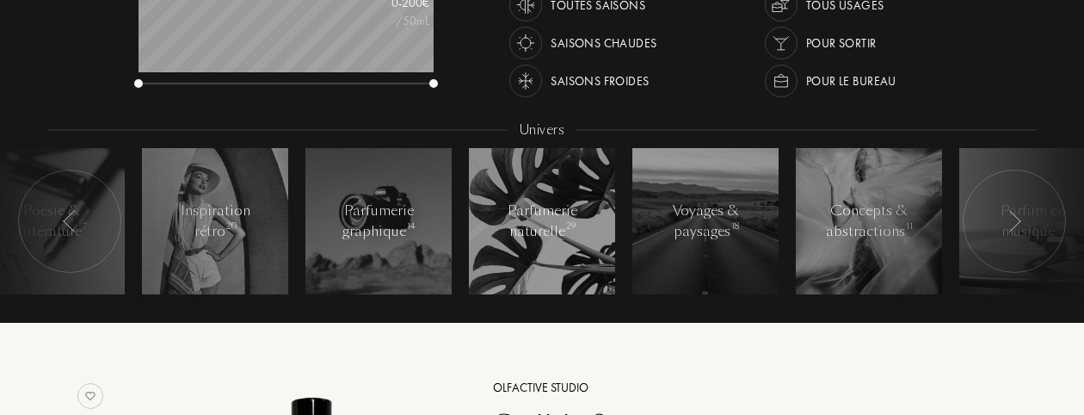
click at [1012, 224] on img at bounding box center [1015, 221] width 14 height 22
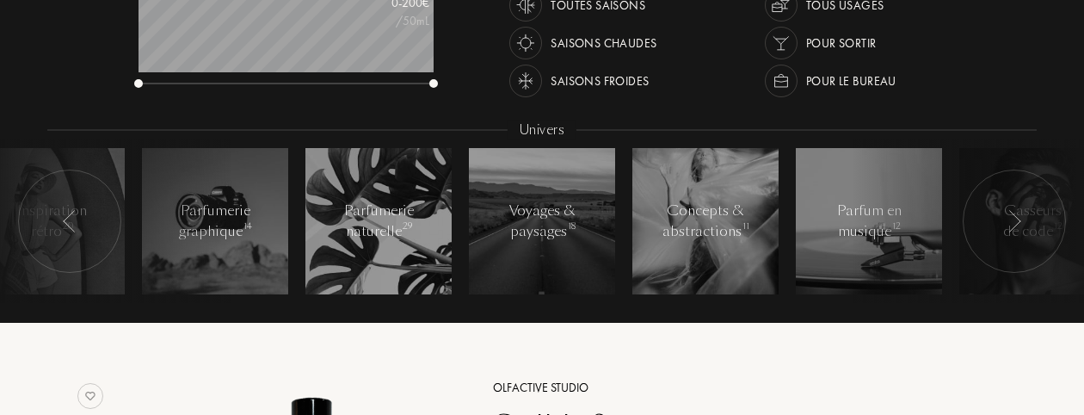
click at [1012, 225] on img at bounding box center [1015, 221] width 14 height 22
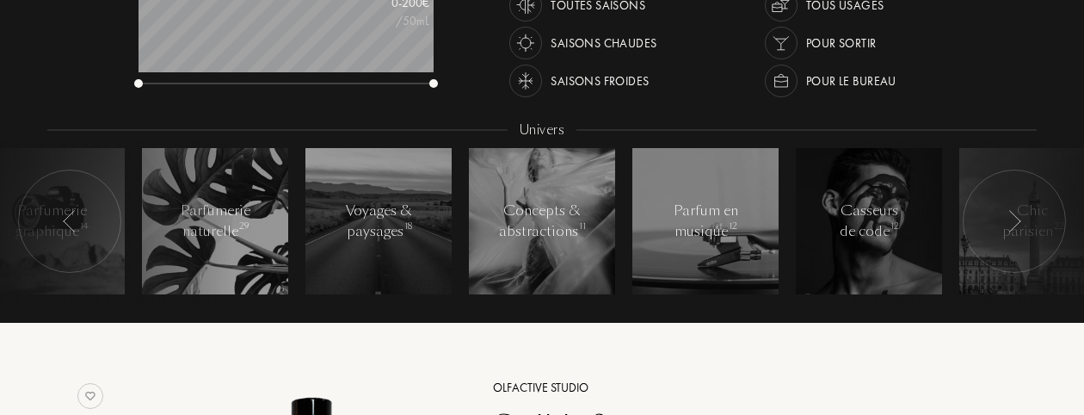
click at [1012, 225] on img at bounding box center [1015, 221] width 14 height 22
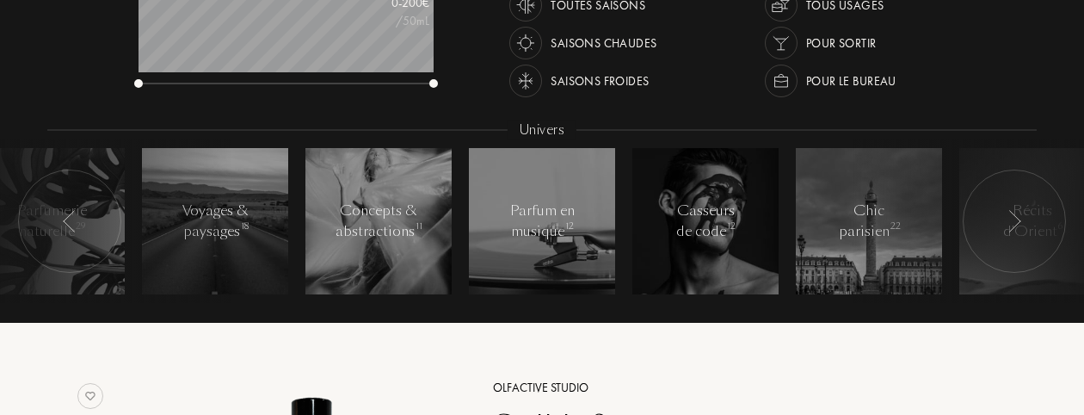
click at [1012, 225] on img at bounding box center [1015, 221] width 14 height 22
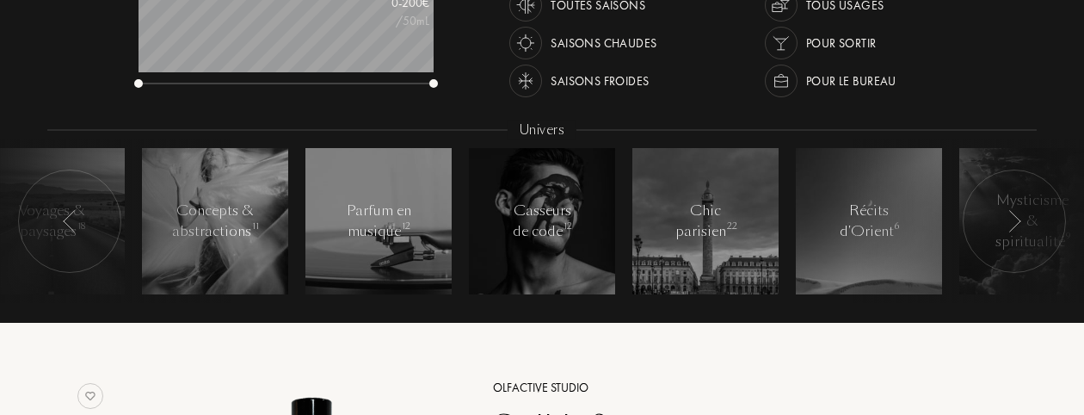
click at [1012, 225] on img at bounding box center [1015, 221] width 14 height 22
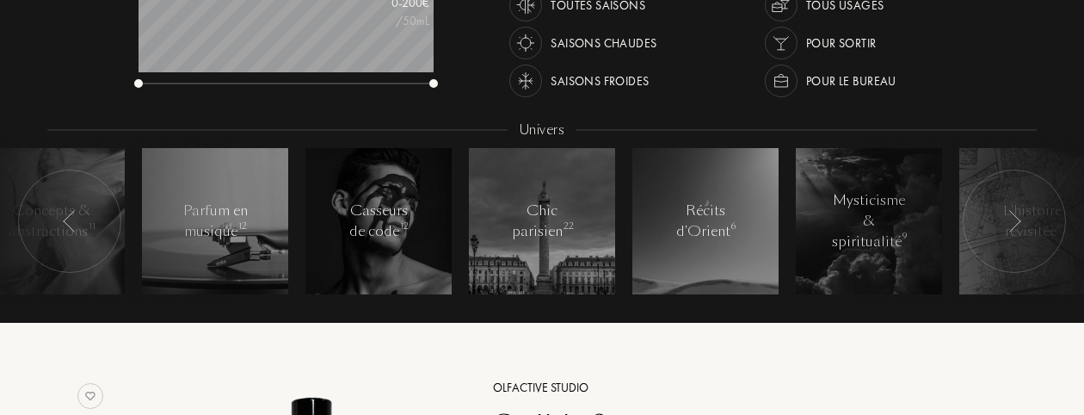
click at [1012, 225] on img at bounding box center [1015, 221] width 14 height 22
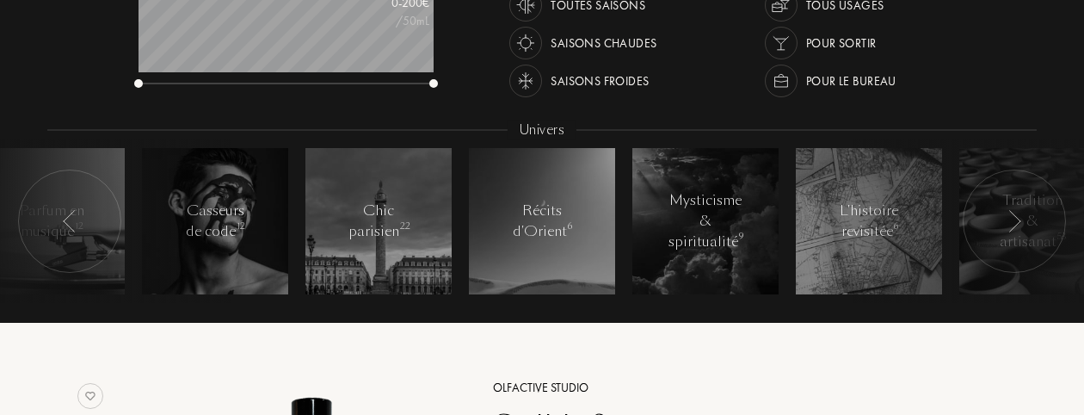
click at [1012, 225] on img at bounding box center [1015, 221] width 14 height 22
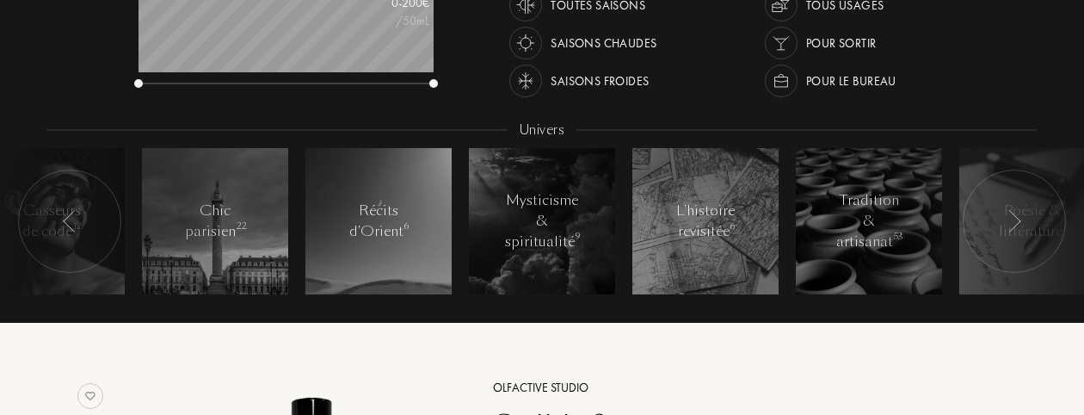
click at [1012, 225] on img at bounding box center [1015, 221] width 14 height 22
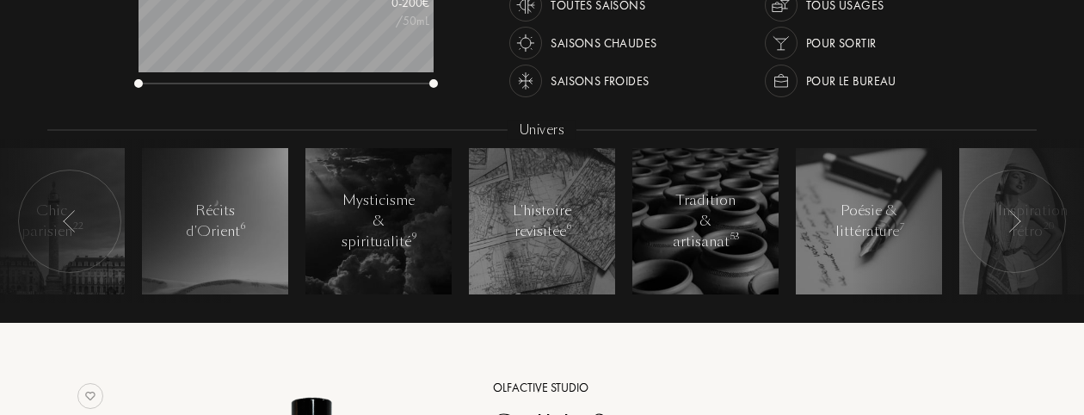
click at [1012, 225] on img at bounding box center [1015, 221] width 14 height 22
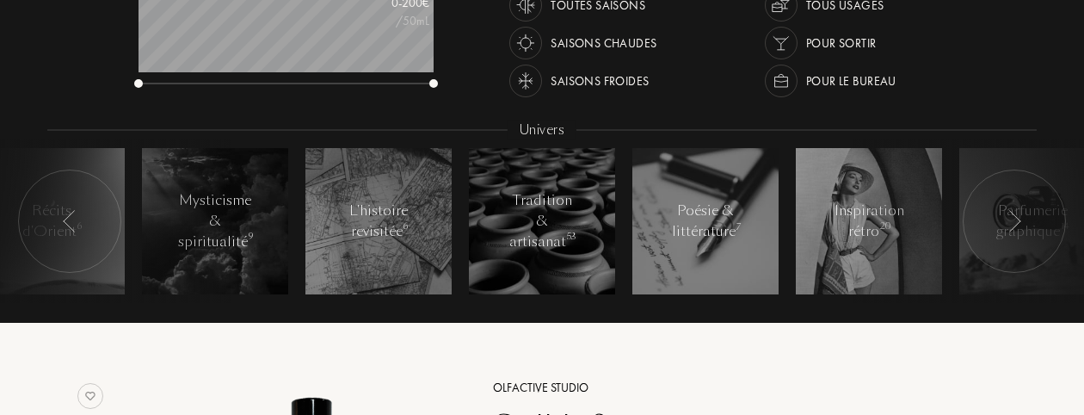
click at [1012, 225] on img at bounding box center [1015, 221] width 14 height 22
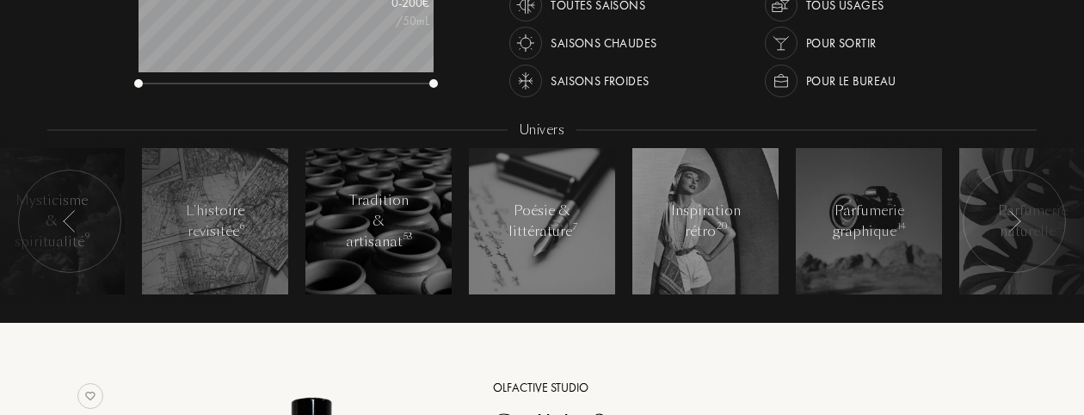
click at [1012, 225] on img at bounding box center [1015, 221] width 14 height 22
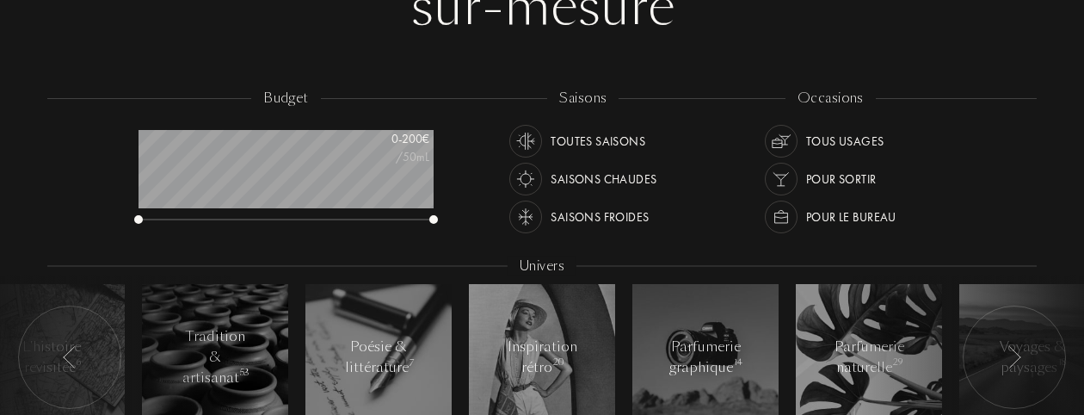
scroll to position [86, 0]
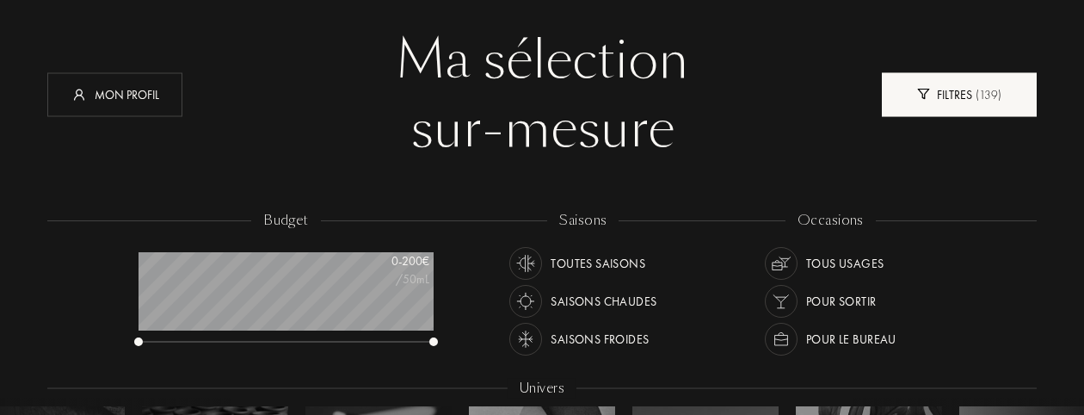
click at [922, 96] on img at bounding box center [923, 94] width 13 height 11
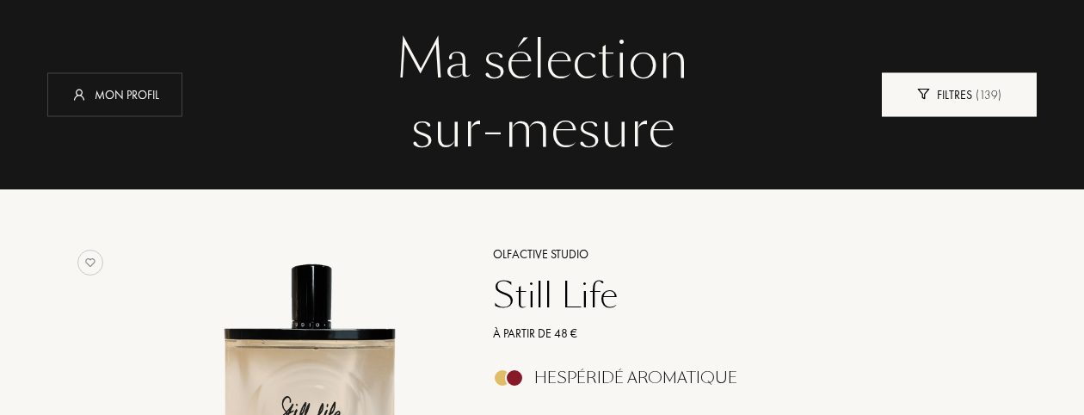
click at [960, 108] on div "Filtres ( 139 )" at bounding box center [959, 94] width 155 height 44
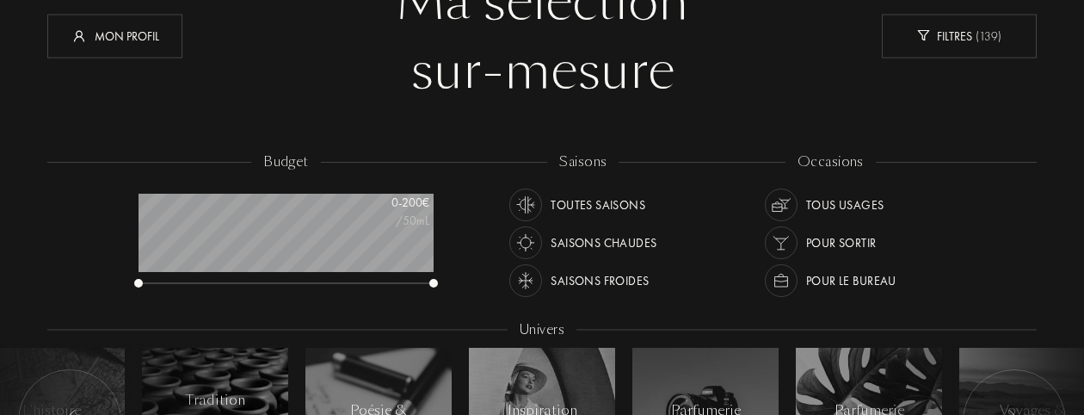
scroll to position [172, 0]
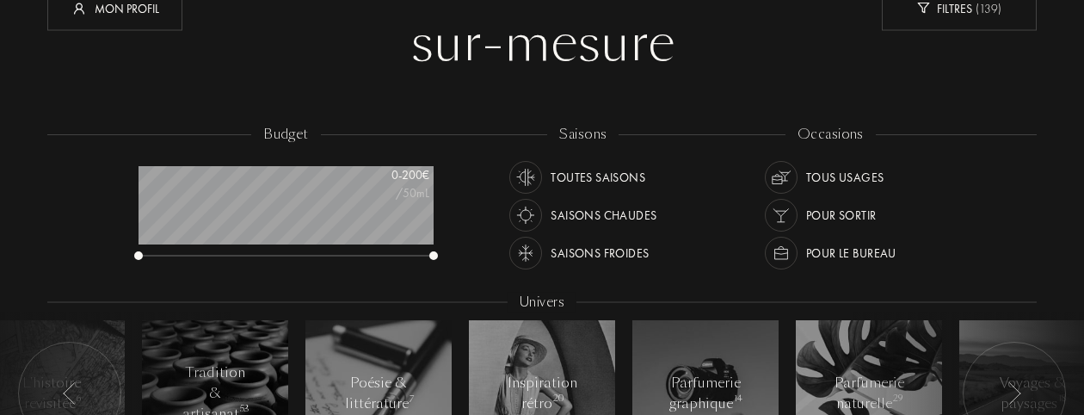
click at [828, 128] on div "occasions" at bounding box center [831, 135] width 90 height 20
click at [580, 131] on div "saisons" at bounding box center [582, 135] width 71 height 20
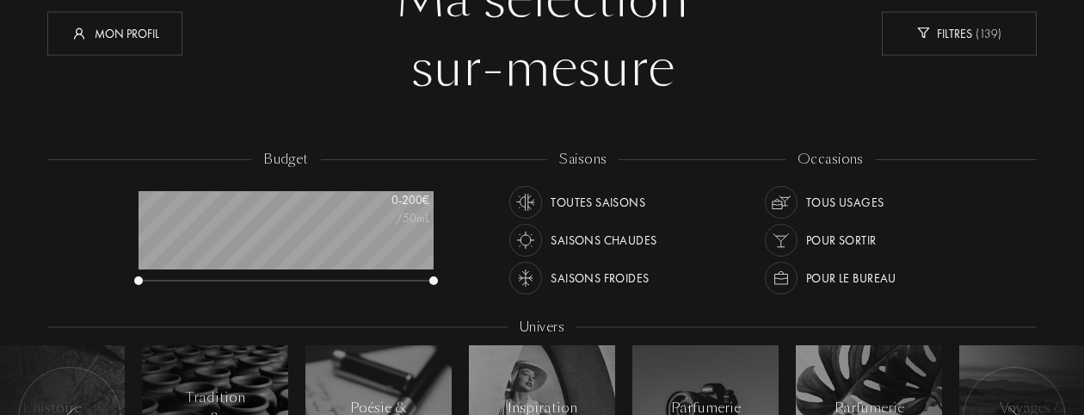
scroll to position [86, 0]
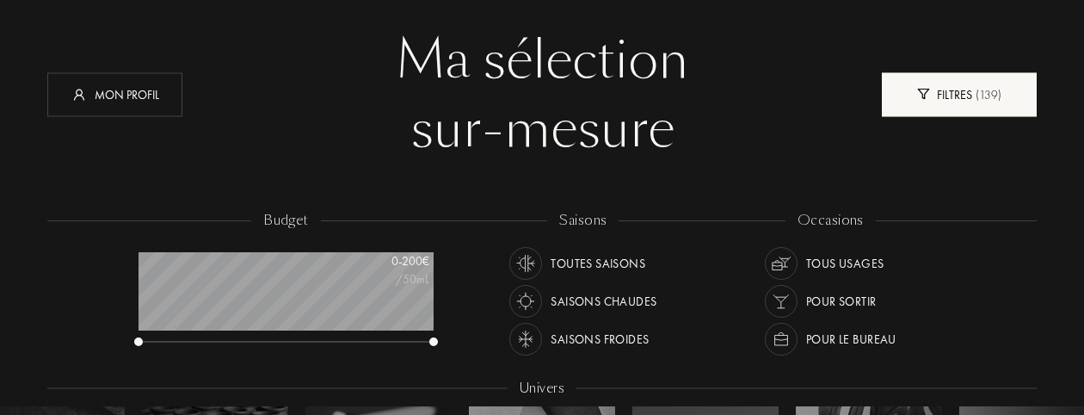
click at [933, 94] on div "Filtres ( 139 )" at bounding box center [959, 94] width 155 height 44
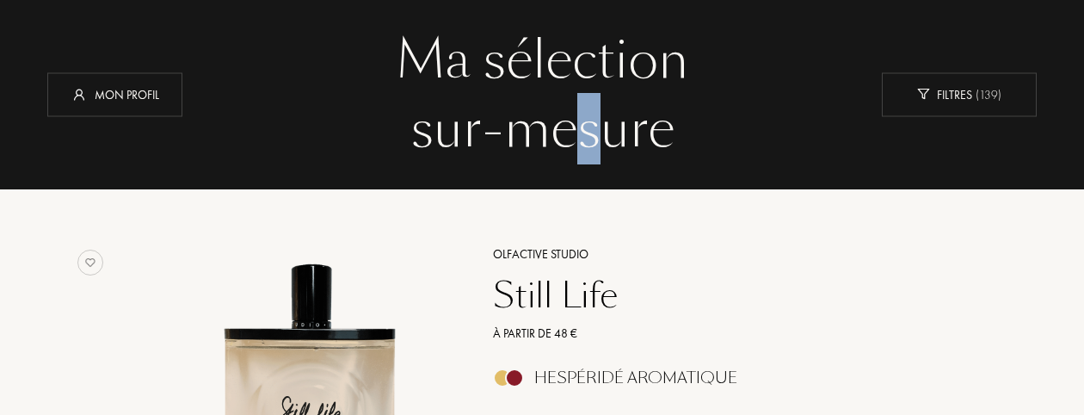
click at [598, 111] on div "sur-mesure" at bounding box center [542, 129] width 964 height 69
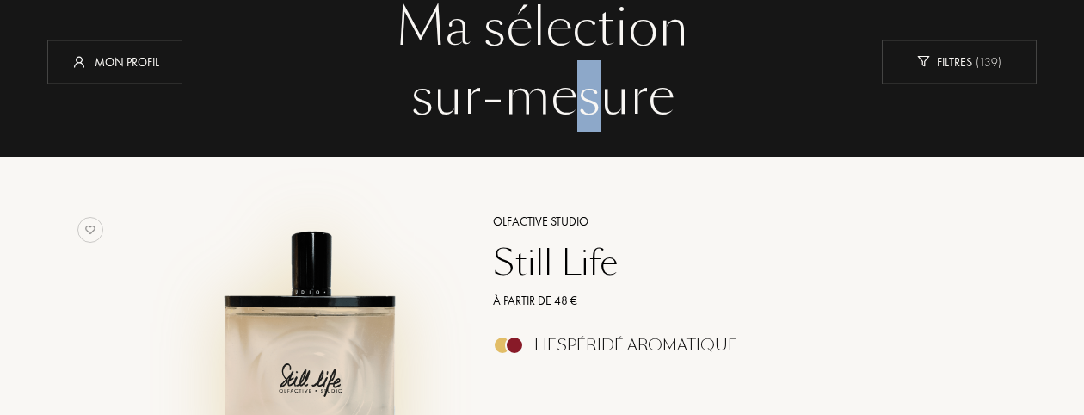
scroll to position [0, 0]
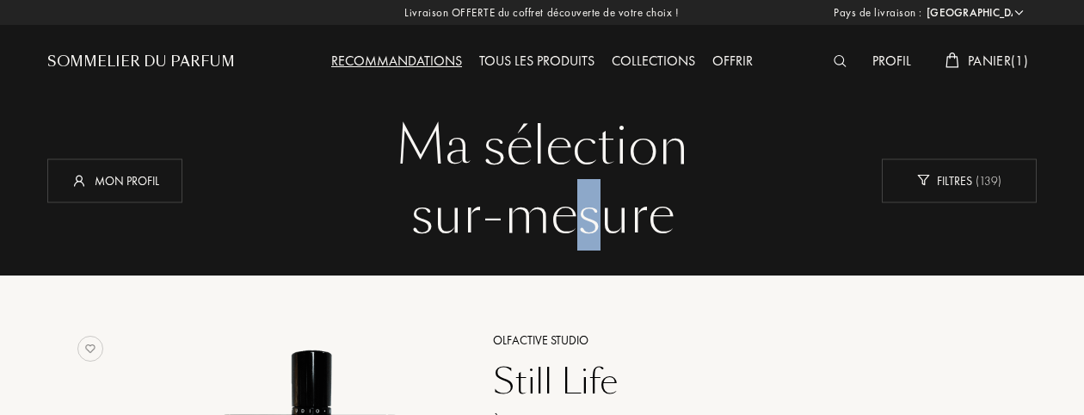
click at [392, 55] on div "Recommandations" at bounding box center [397, 62] width 148 height 22
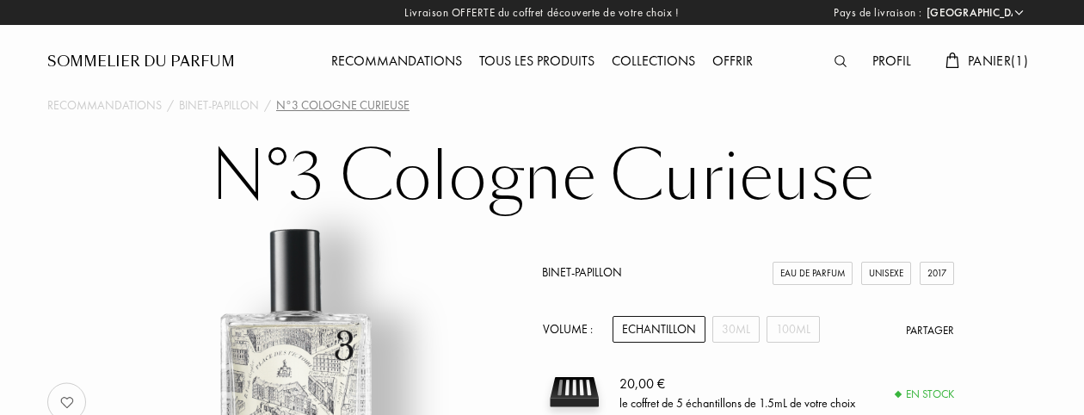
select select "FR"
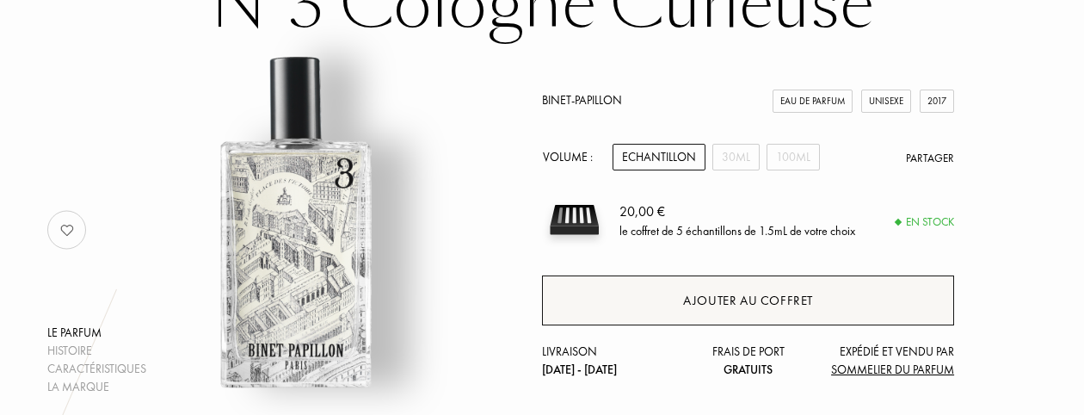
scroll to position [258, 0]
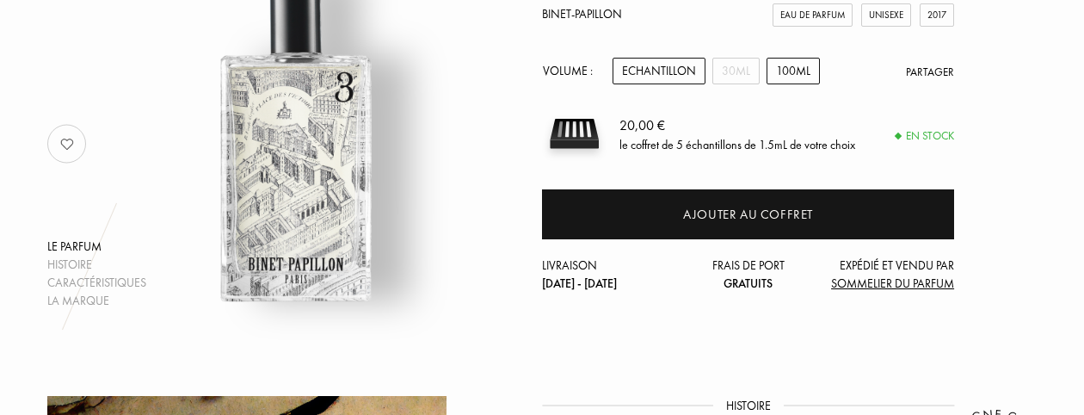
click at [781, 73] on div "100mL" at bounding box center [793, 71] width 53 height 27
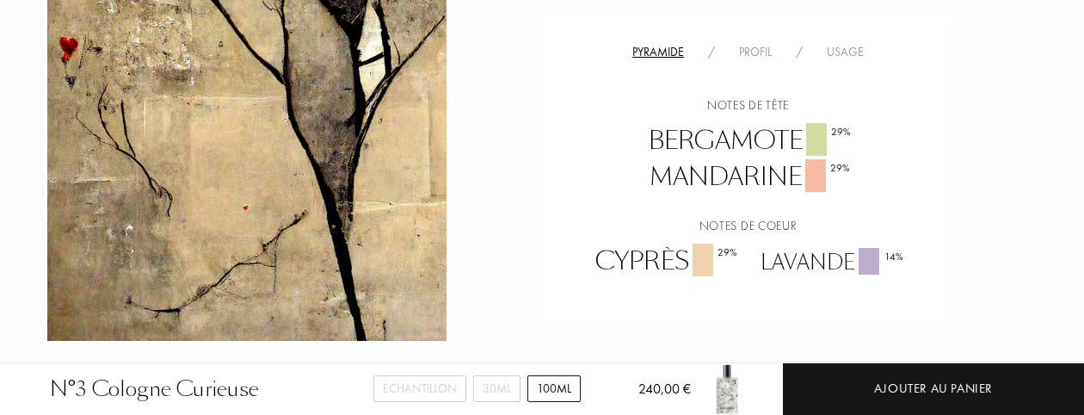
scroll to position [1033, 0]
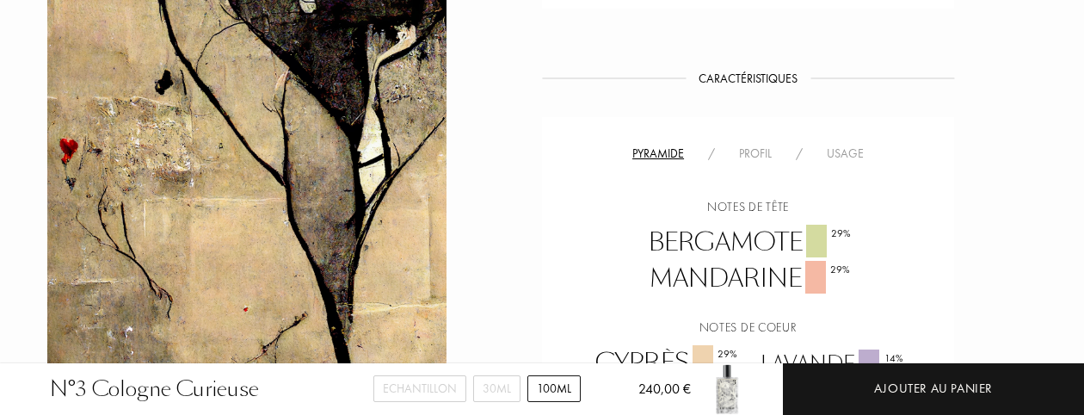
click at [753, 152] on div "Profil" at bounding box center [755, 154] width 57 height 18
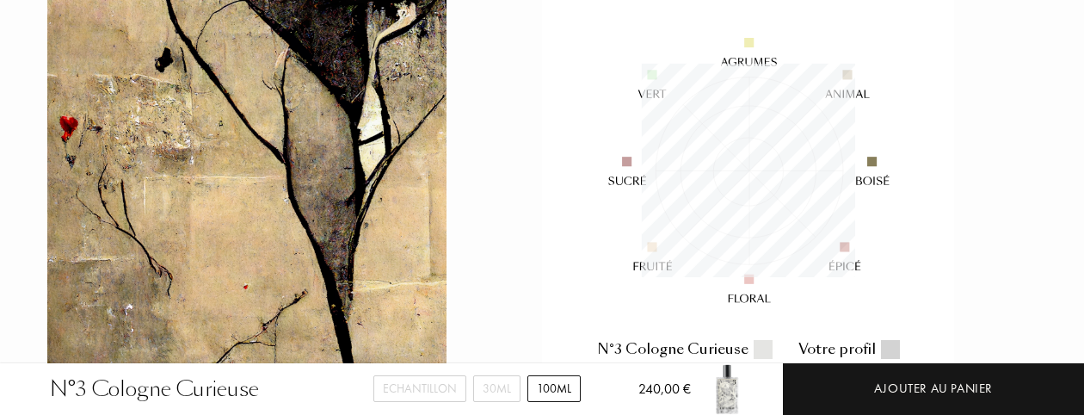
scroll to position [1119, 0]
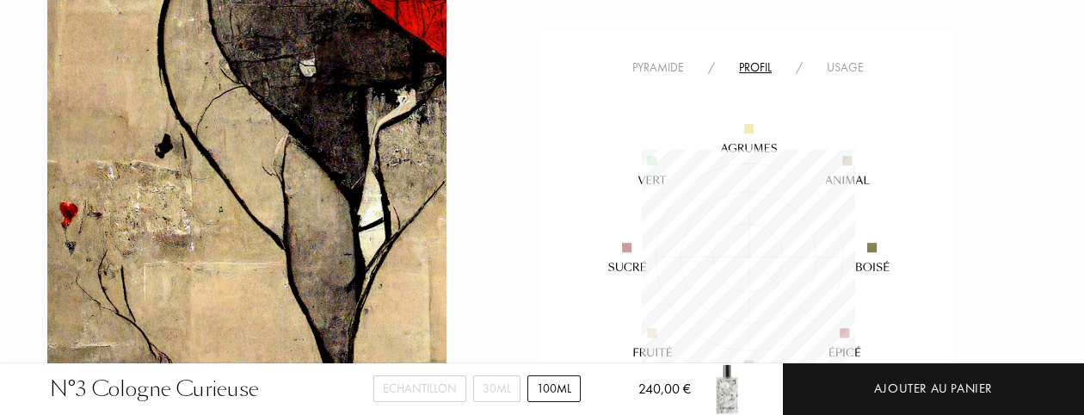
click at [849, 63] on div "Usage" at bounding box center [845, 68] width 61 height 18
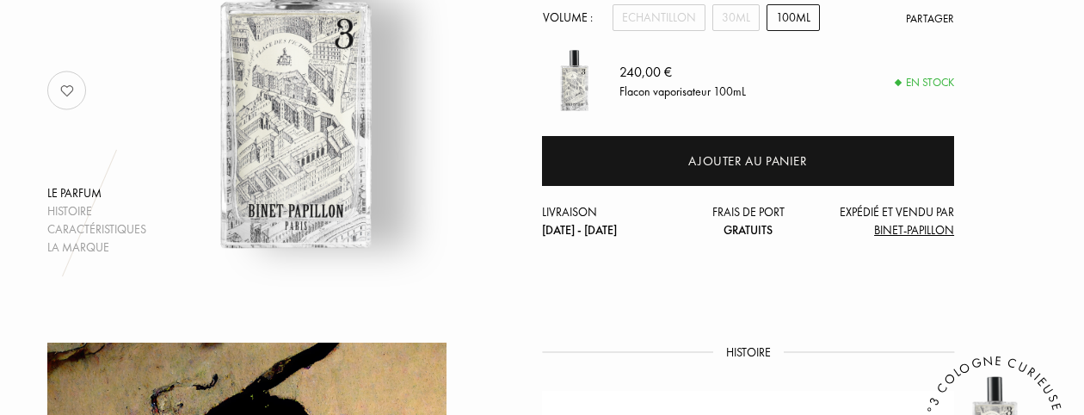
scroll to position [172, 0]
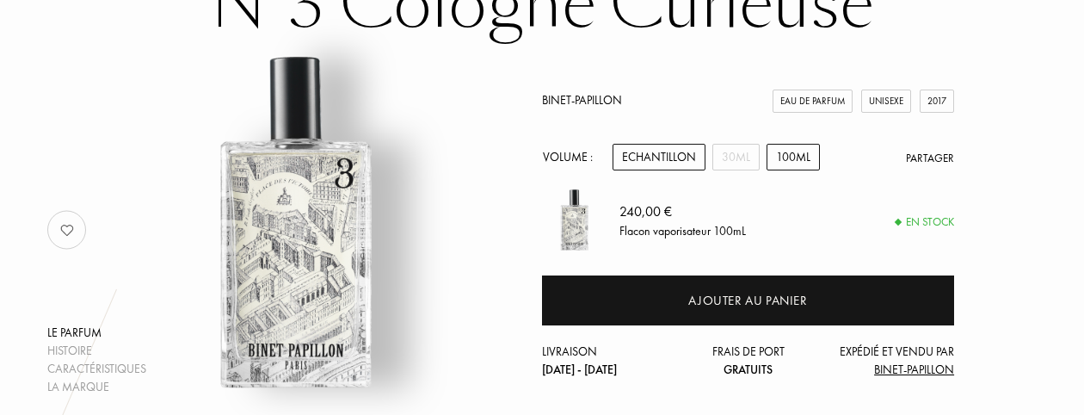
click at [644, 162] on div "Echantillon" at bounding box center [659, 157] width 93 height 27
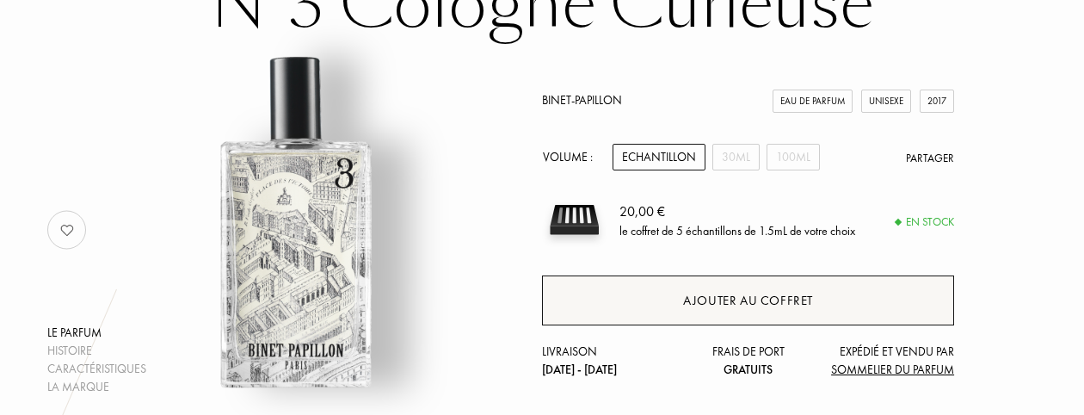
click at [748, 302] on div "Ajouter au coffret" at bounding box center [748, 301] width 130 height 20
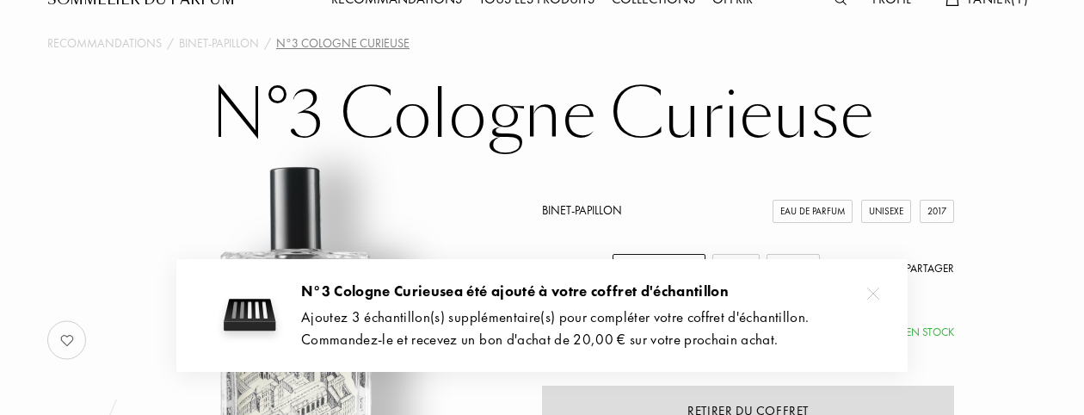
scroll to position [0, 0]
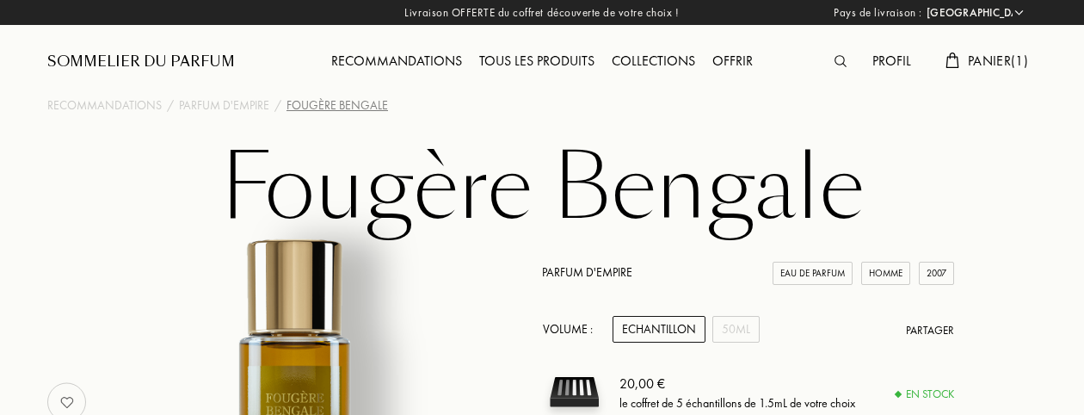
select select "FR"
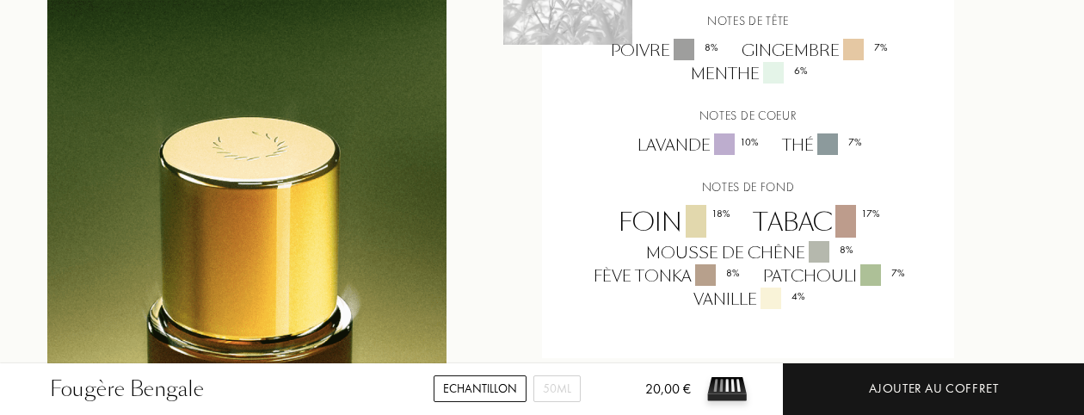
scroll to position [1463, 0]
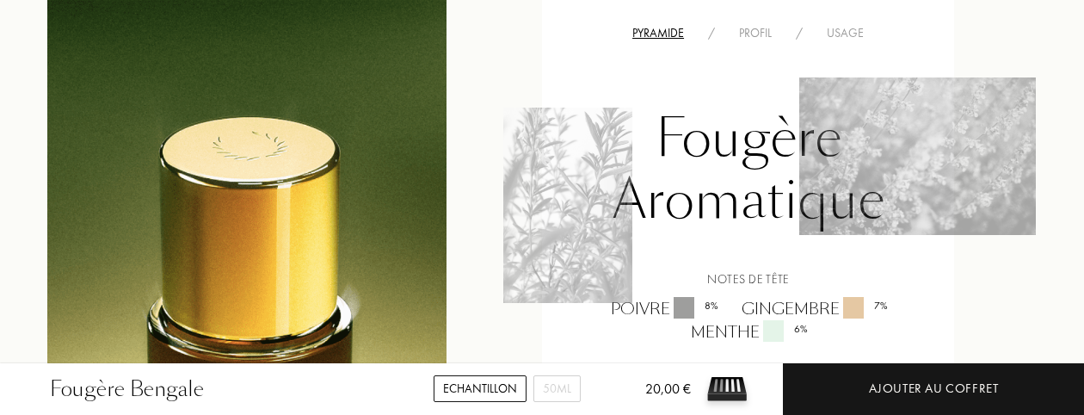
click at [756, 32] on div "Profil" at bounding box center [755, 33] width 57 height 18
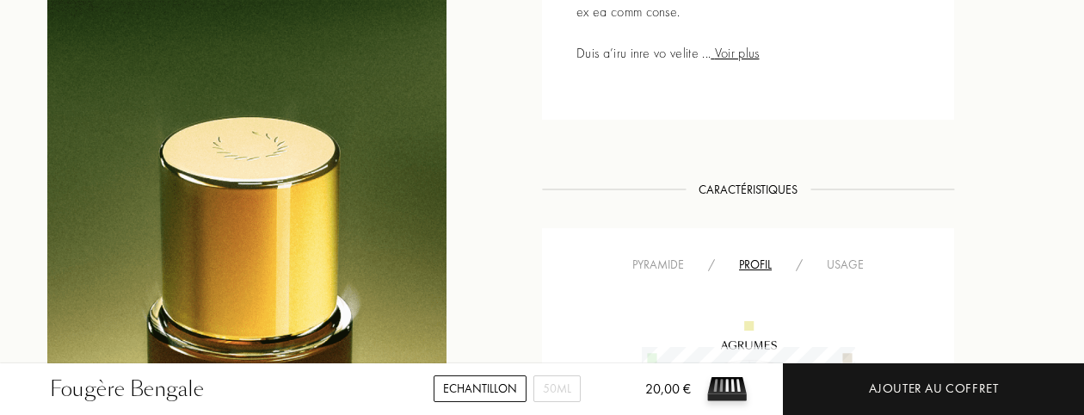
scroll to position [1205, 0]
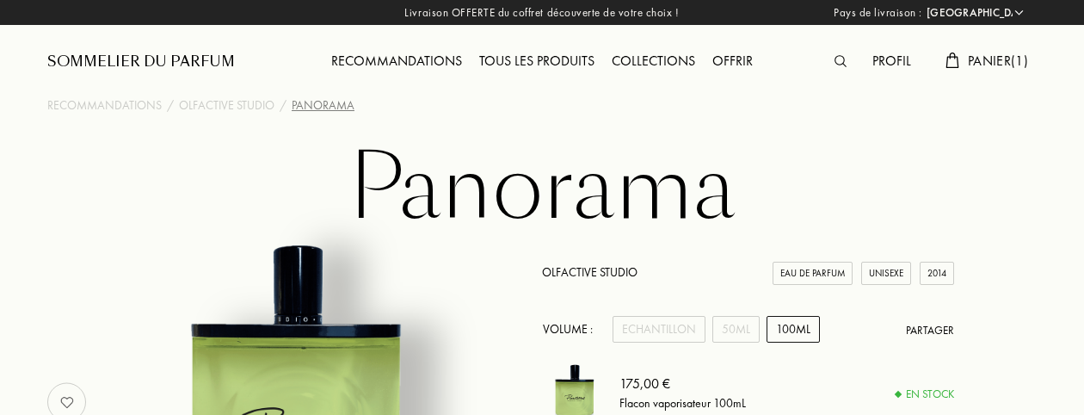
select select "FR"
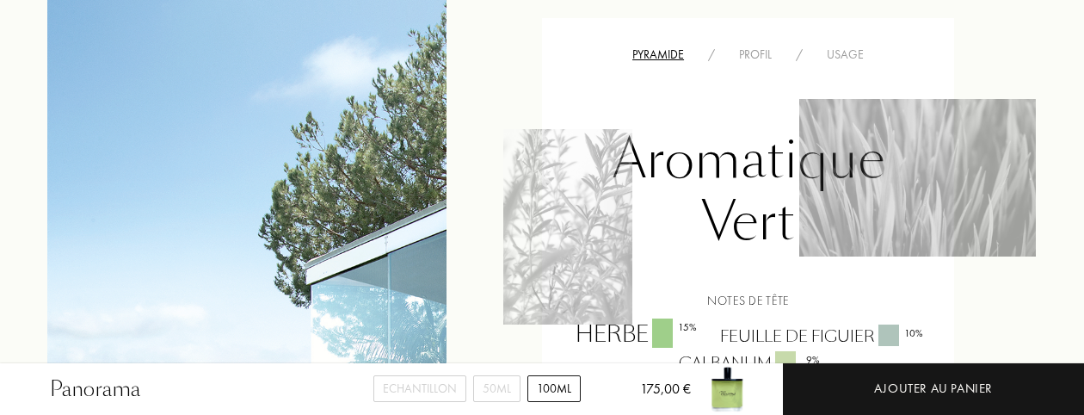
scroll to position [1291, 0]
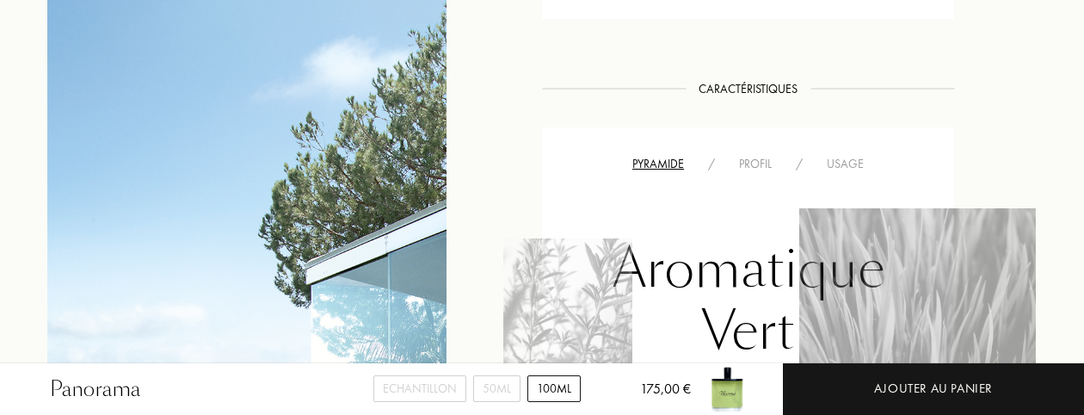
click at [752, 155] on div "Profil" at bounding box center [755, 164] width 57 height 18
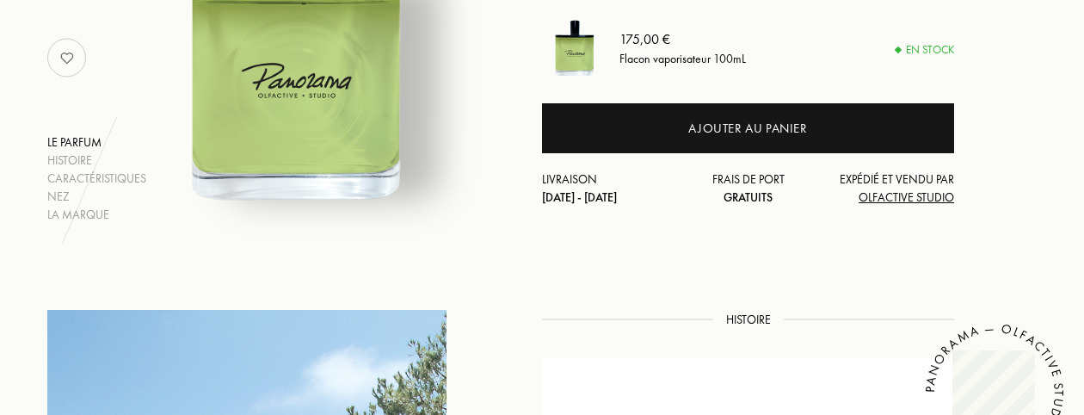
scroll to position [172, 0]
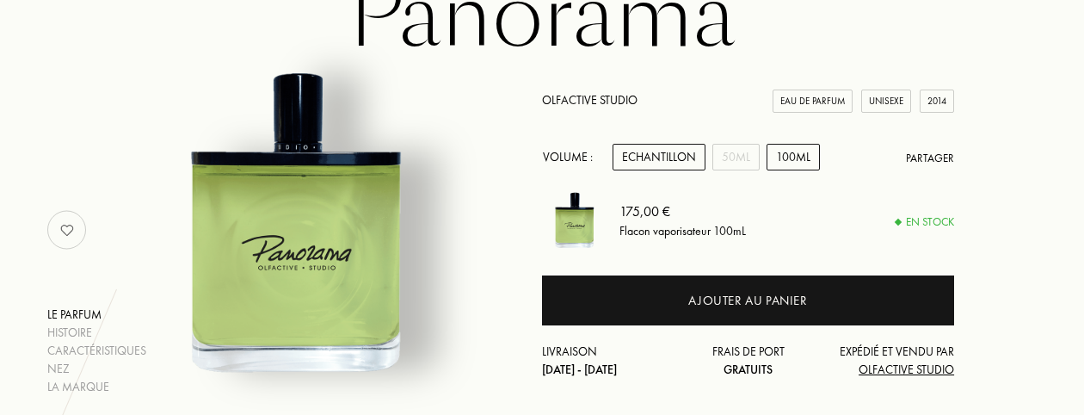
click at [647, 157] on div "Echantillon" at bounding box center [659, 157] width 93 height 27
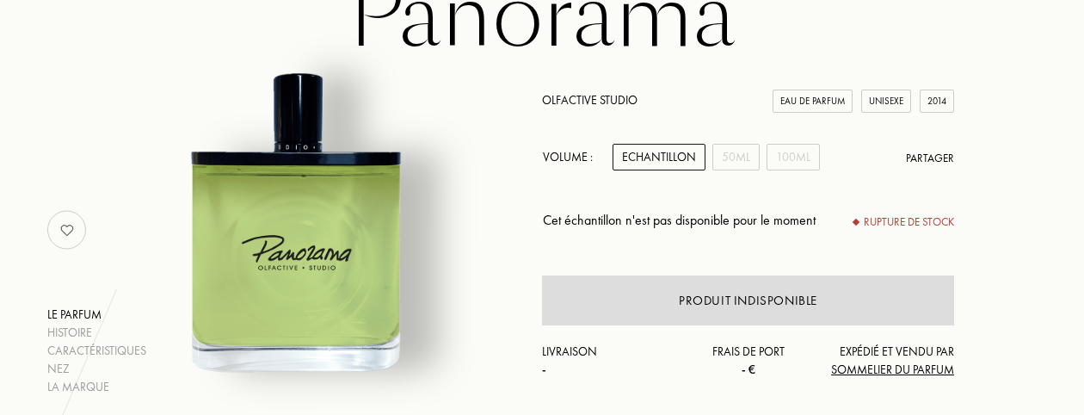
click at [628, 157] on div "Echantillon" at bounding box center [659, 157] width 93 height 27
click at [730, 157] on div "50mL" at bounding box center [736, 157] width 47 height 27
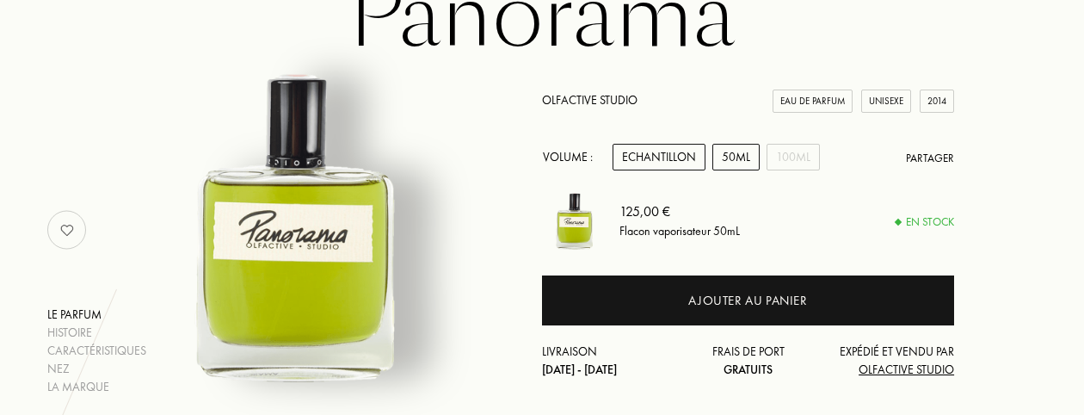
click at [662, 157] on div "Echantillon" at bounding box center [659, 157] width 93 height 27
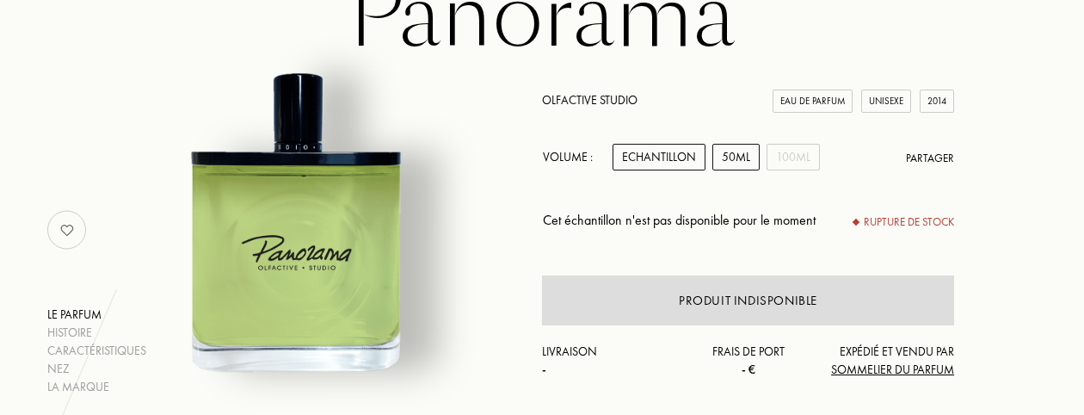
click at [729, 164] on div "50mL" at bounding box center [736, 157] width 47 height 27
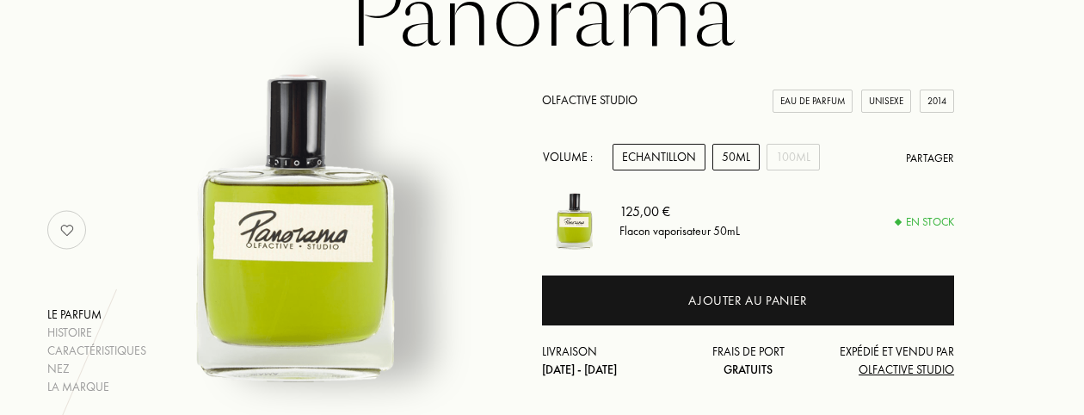
click at [664, 164] on div "Echantillon" at bounding box center [659, 157] width 93 height 27
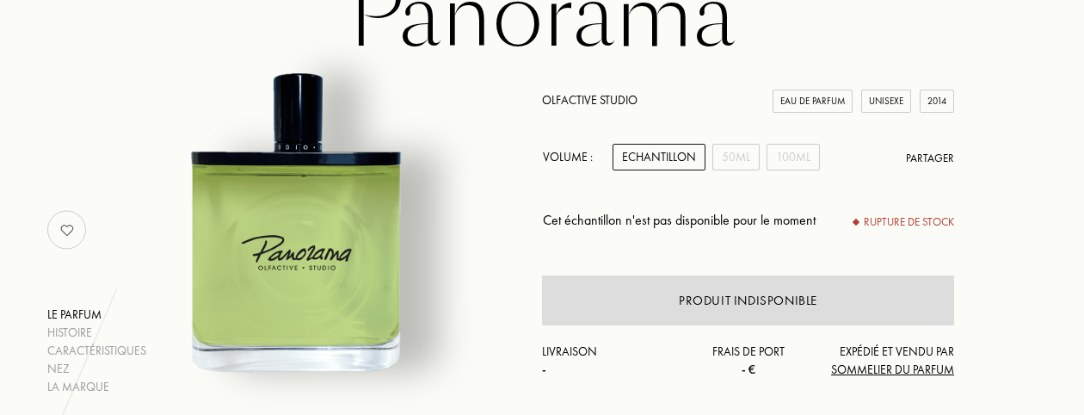
click at [73, 225] on img at bounding box center [67, 230] width 34 height 34
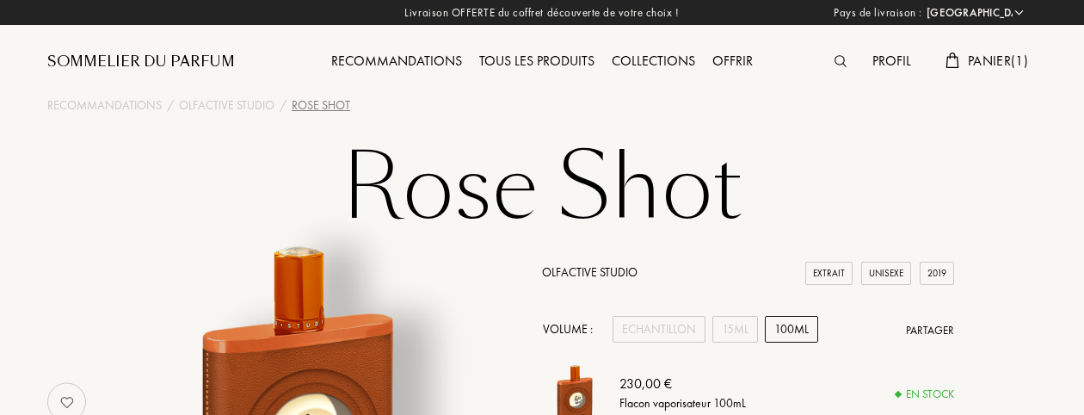
select select "FR"
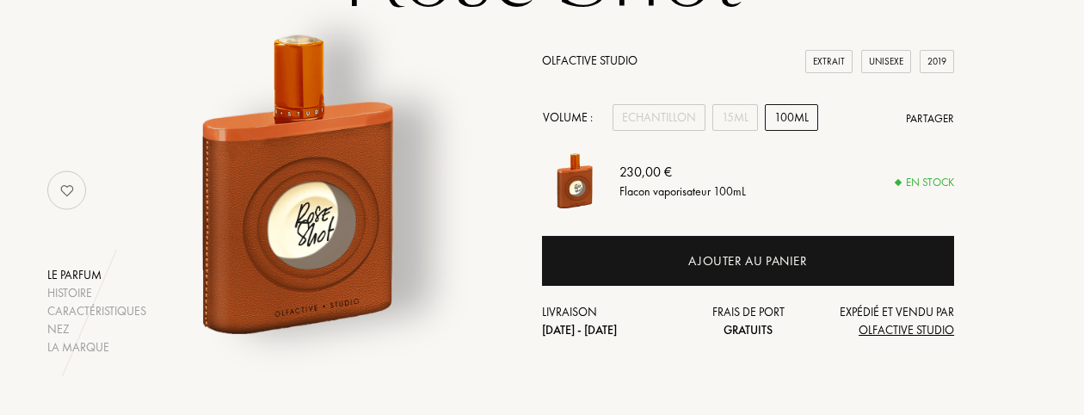
scroll to position [86, 0]
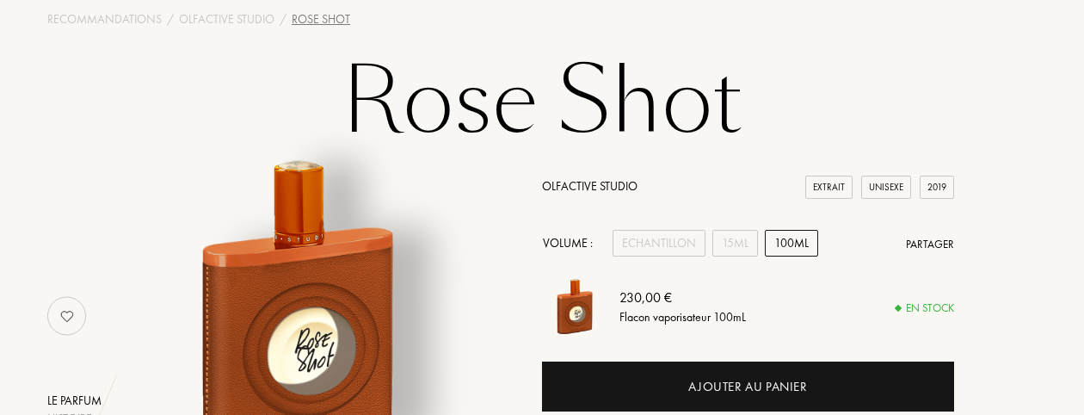
click at [663, 230] on div "Olfactive Studio Extrait Unisexe 2019 Volume : Echantillon 15mL 100mL Partager …" at bounding box center [748, 320] width 412 height 287
click at [631, 231] on div "Echantillon" at bounding box center [659, 243] width 93 height 27
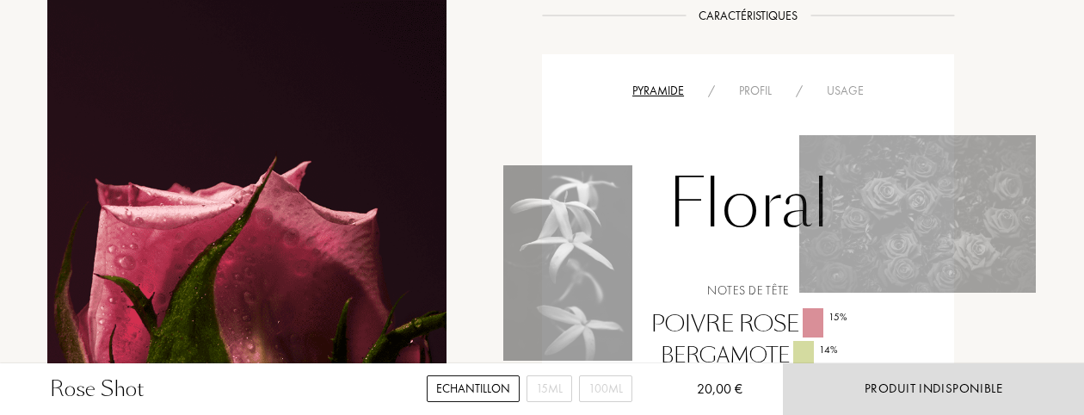
scroll to position [1033, 0]
click at [756, 94] on div "Profil" at bounding box center [755, 92] width 57 height 18
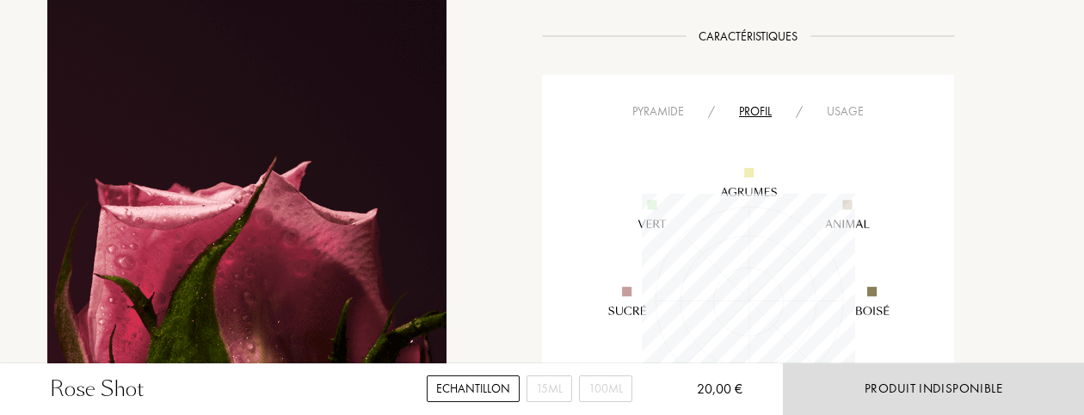
scroll to position [861, 0]
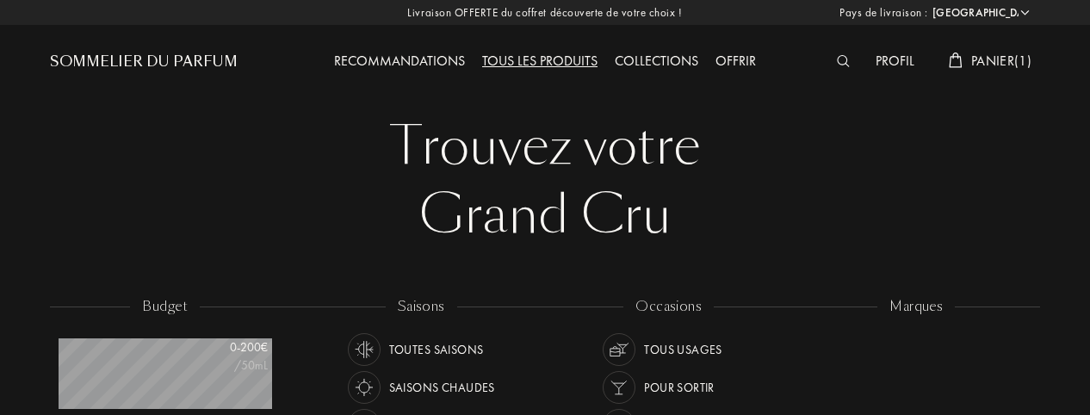
select select "FR"
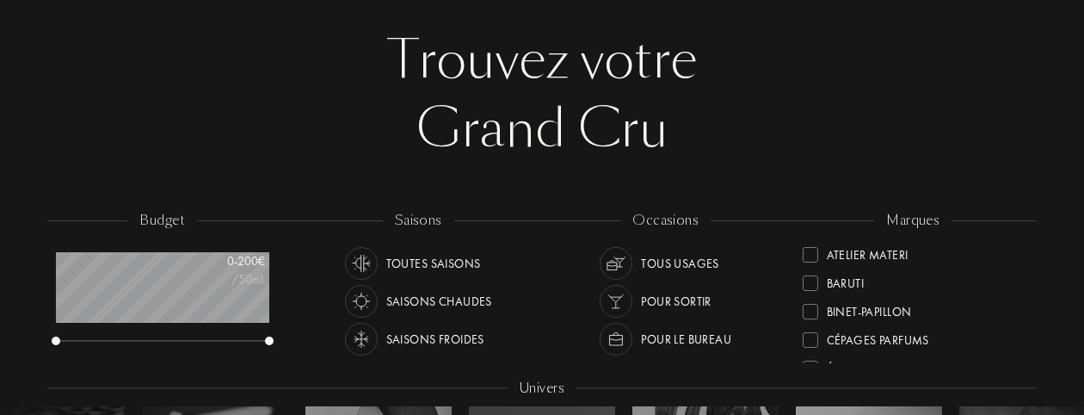
scroll to position [86, 0]
click at [442, 303] on div "Saisons chaudes" at bounding box center [439, 301] width 106 height 33
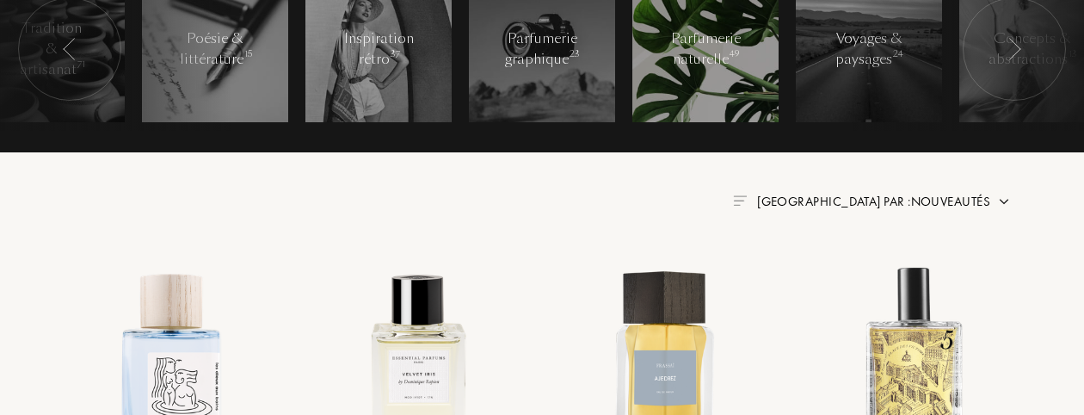
scroll to position [602, 0]
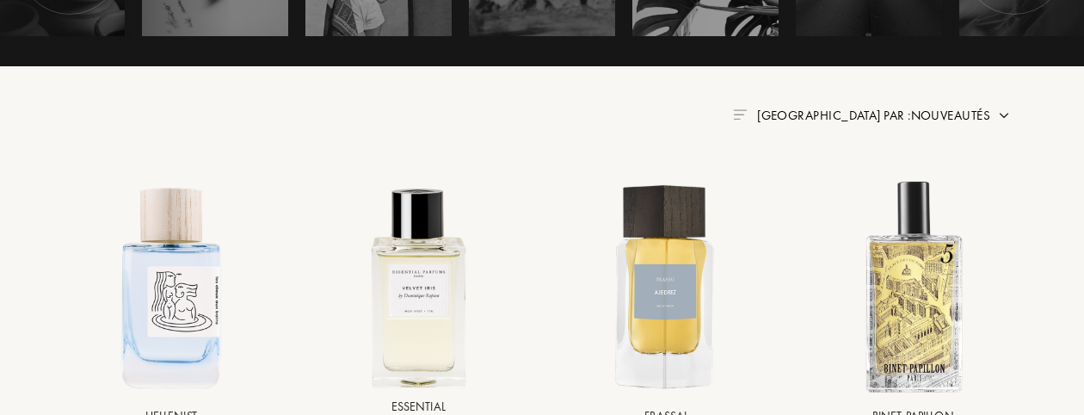
click at [996, 110] on div "Trier par : Nouveautés" at bounding box center [872, 116] width 278 height 20
click at [1004, 117] on img at bounding box center [1004, 115] width 14 height 14
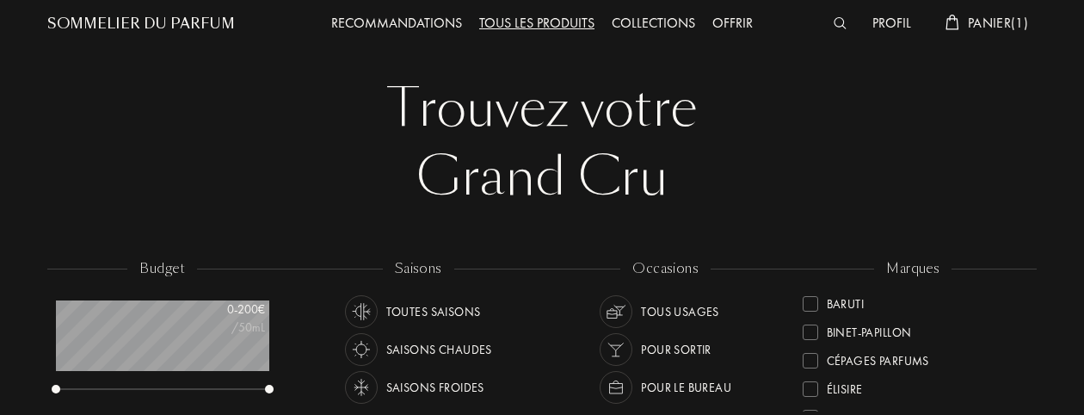
scroll to position [0, 0]
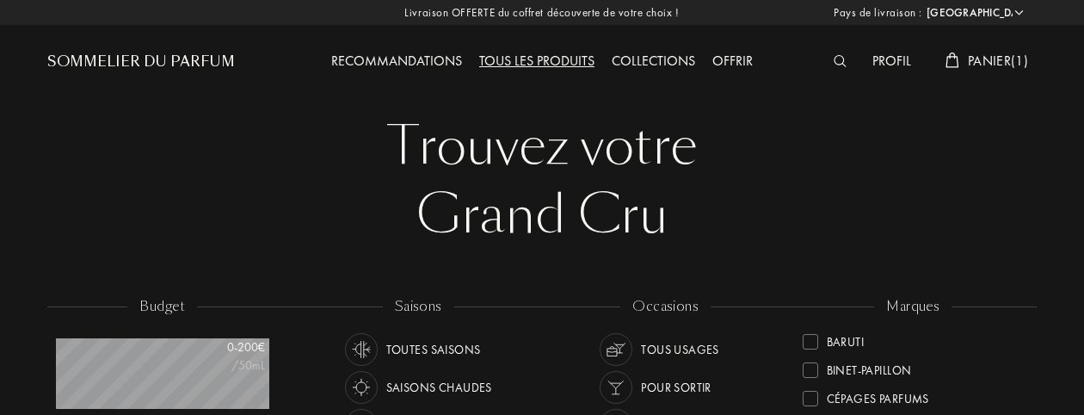
click at [883, 69] on div "Profil" at bounding box center [892, 62] width 56 height 22
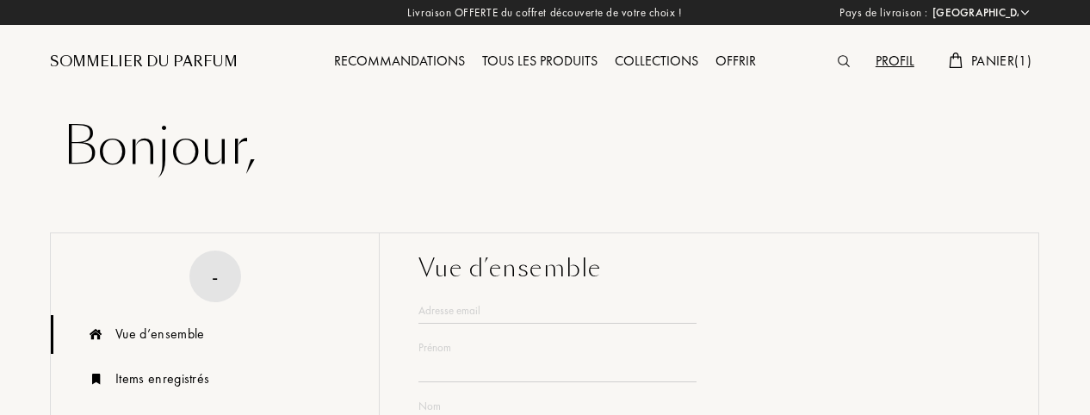
select select "FR"
type input "gilles"
type input "darpa"
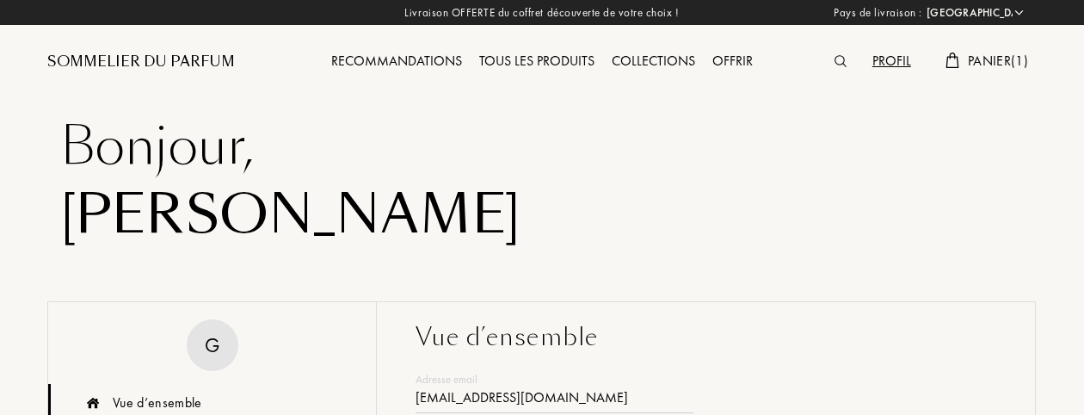
type input "gdarpa1@gmail.com"
click at [152, 60] on div "Sommelier du Parfum" at bounding box center [141, 62] width 188 height 21
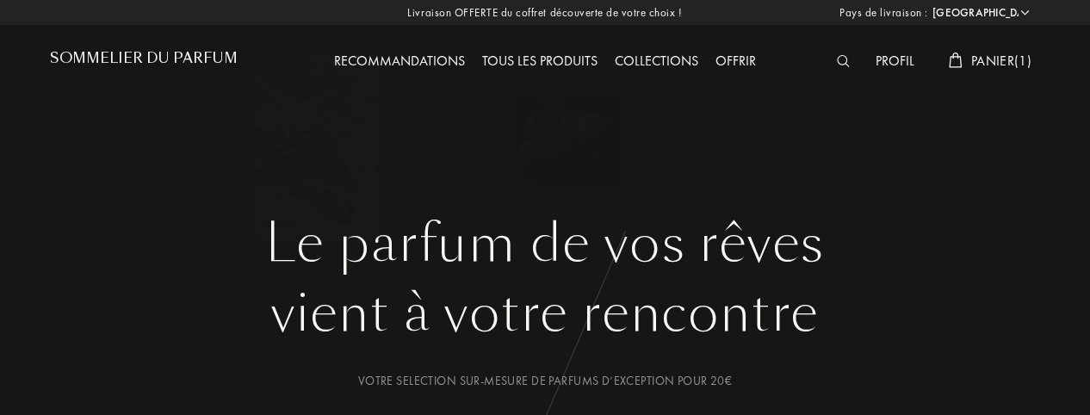
select select "FR"
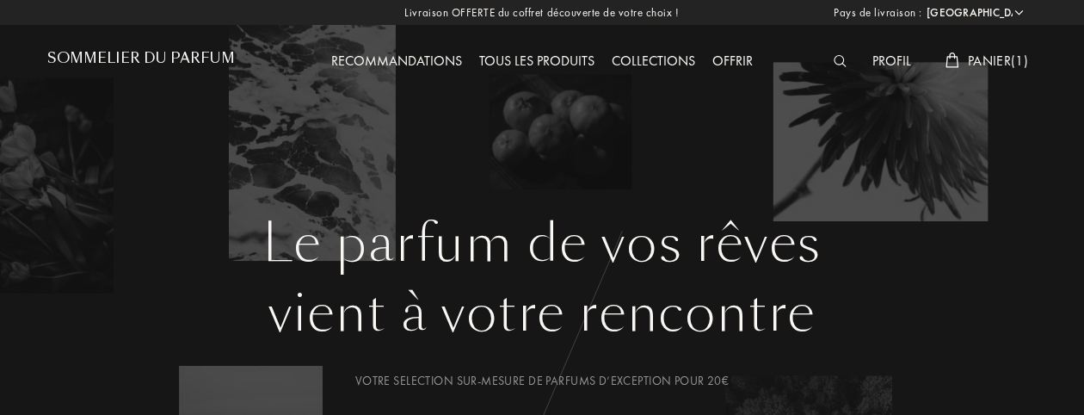
click at [407, 65] on div "Recommandations" at bounding box center [397, 62] width 148 height 22
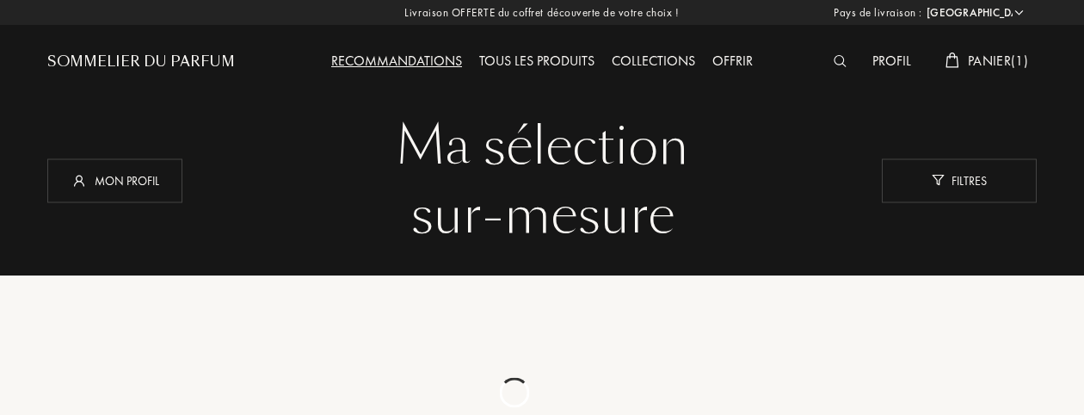
select select "FR"
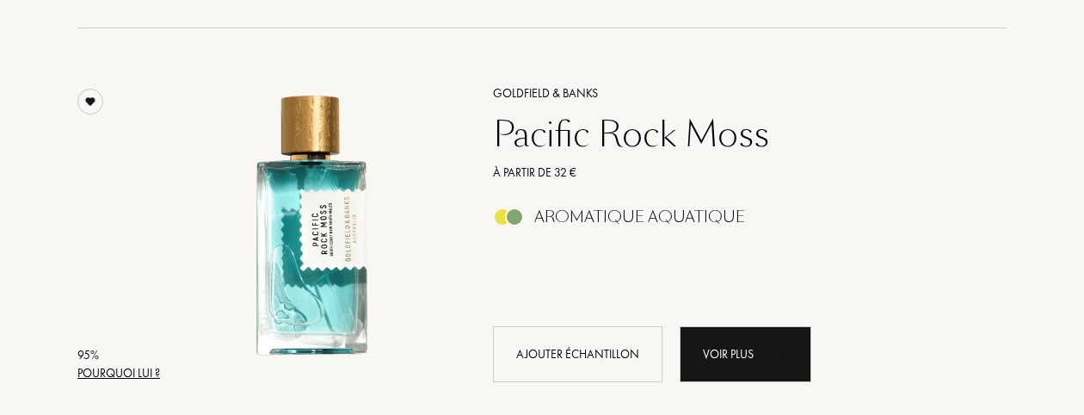
scroll to position [775, 0]
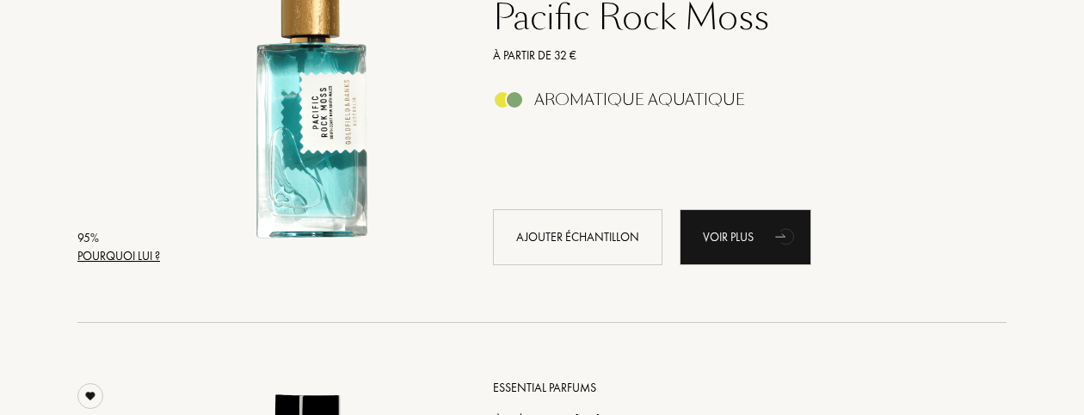
click at [577, 28] on div "Pacific Rock Moss" at bounding box center [731, 17] width 502 height 41
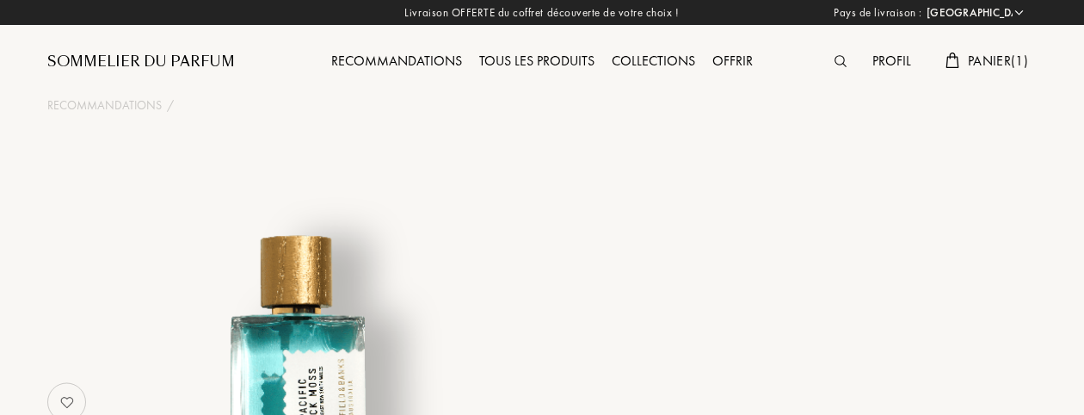
select select "FR"
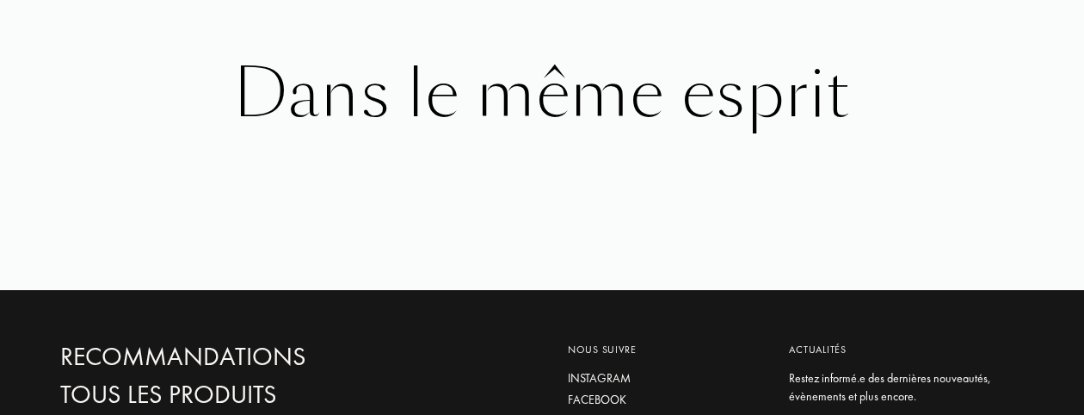
scroll to position [2754, 0]
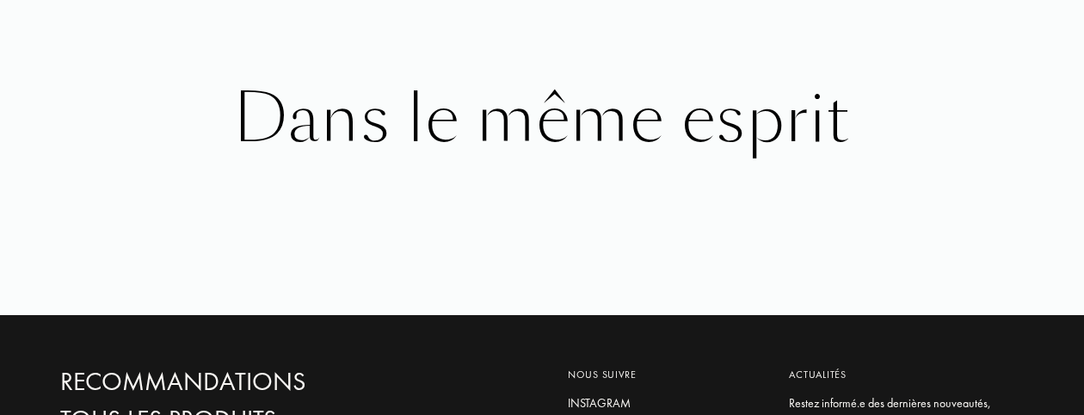
click at [632, 92] on div "Dans le même esprit" at bounding box center [542, 119] width 964 height 74
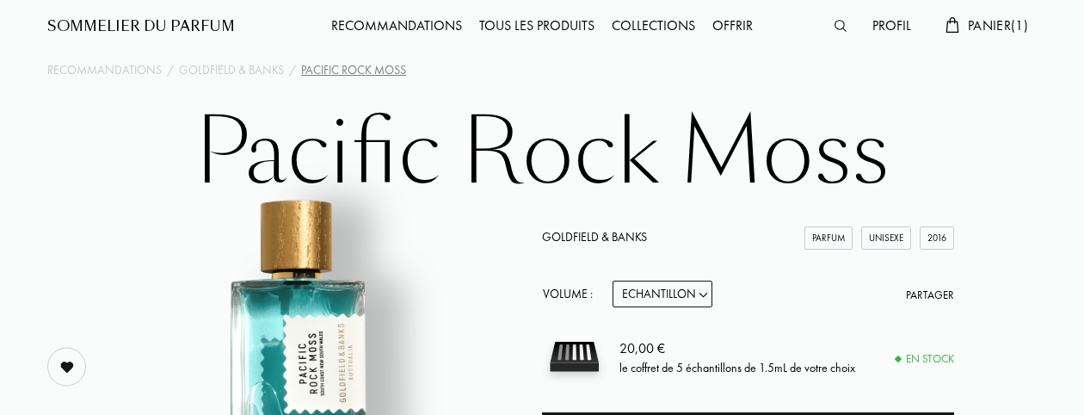
scroll to position [0, 0]
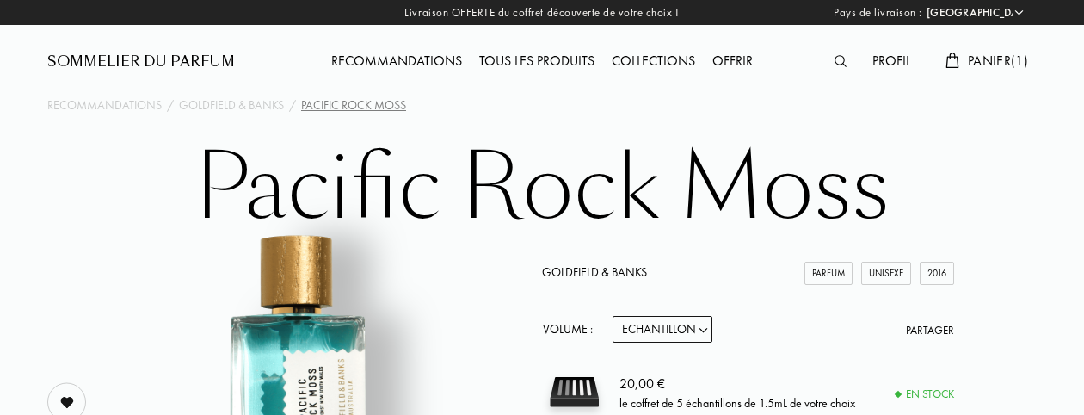
click at [532, 65] on div "Tous les produits" at bounding box center [537, 62] width 133 height 22
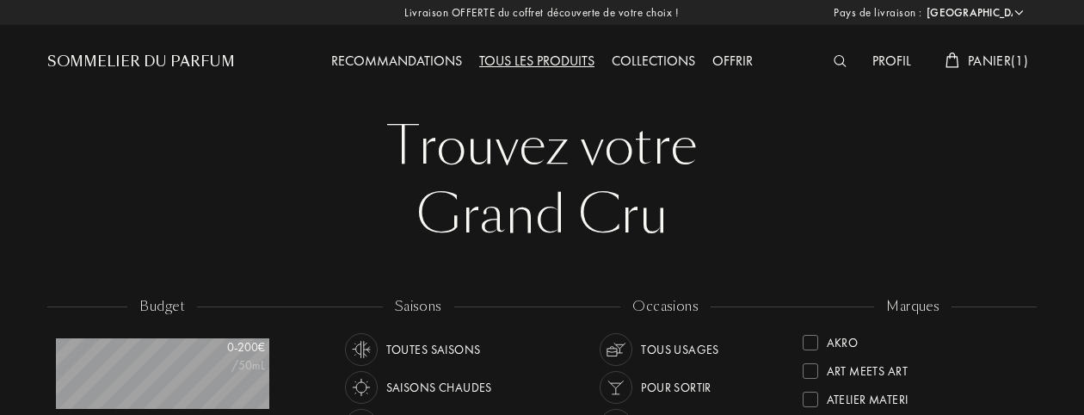
select select "FR"
click at [837, 61] on img at bounding box center [840, 61] width 13 height 12
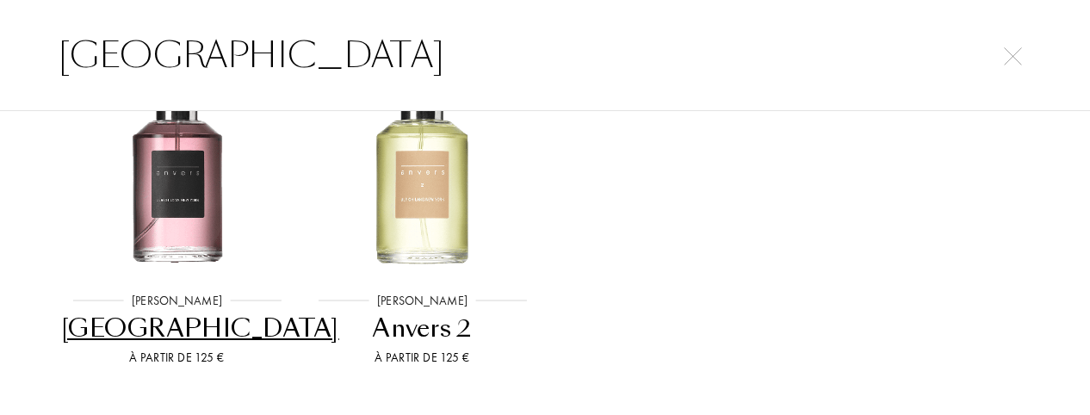
scroll to position [172, 0]
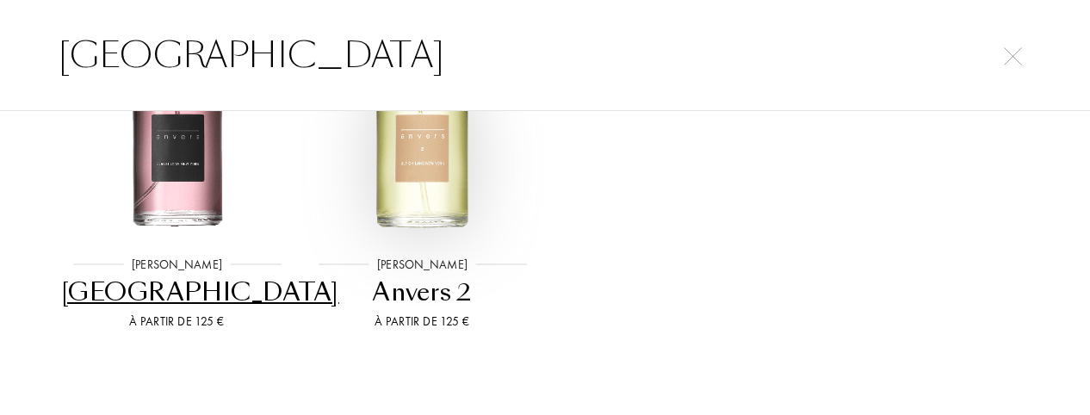
type input "anvers"
click at [401, 187] on img at bounding box center [422, 125] width 221 height 221
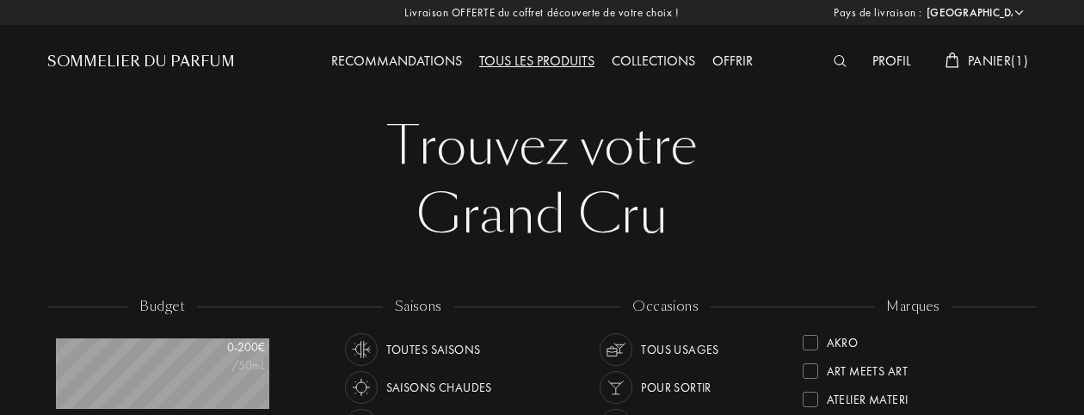
click at [834, 56] on img at bounding box center [840, 61] width 13 height 12
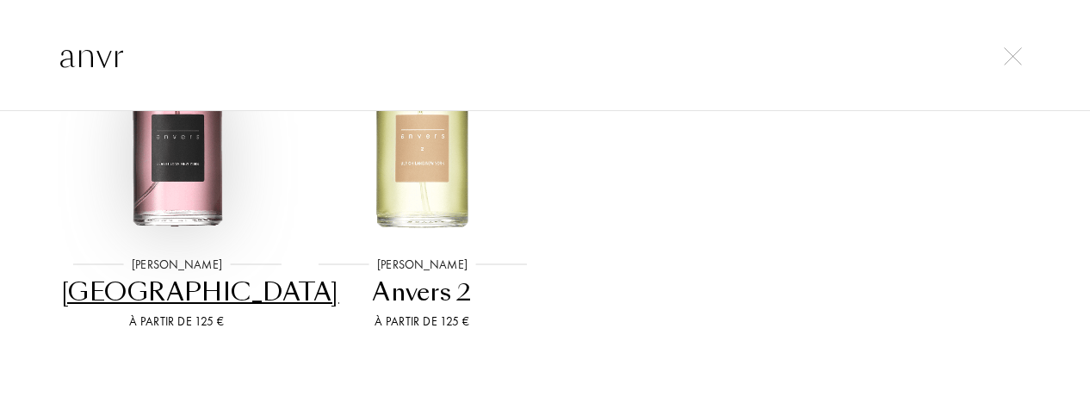
type input "anvr"
click at [173, 183] on img at bounding box center [176, 125] width 221 height 221
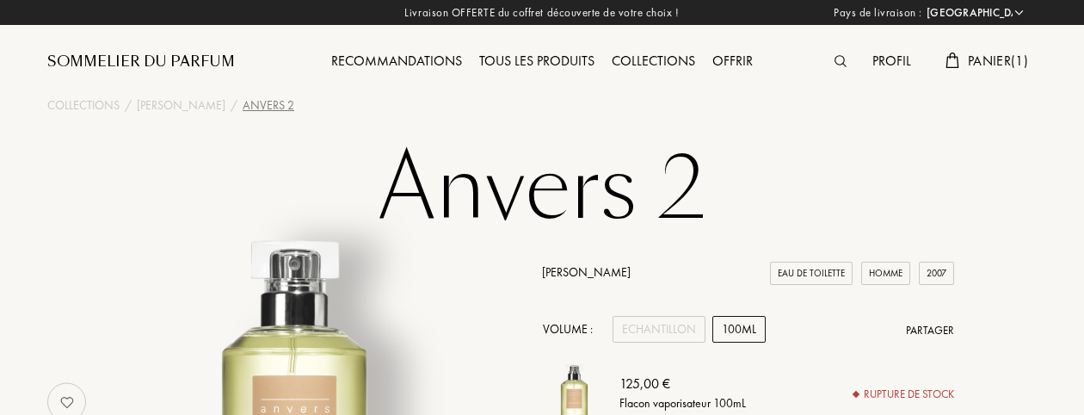
select select "FR"
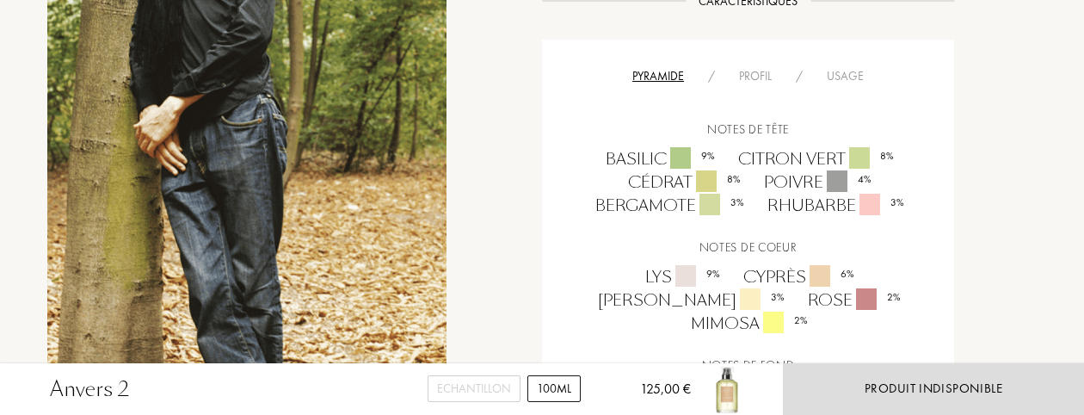
scroll to position [1033, 0]
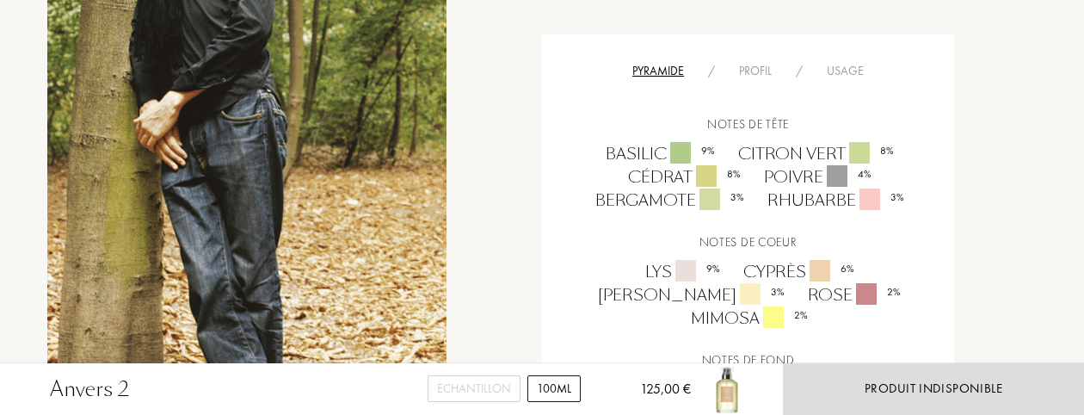
click at [754, 65] on div "Profil" at bounding box center [755, 71] width 57 height 18
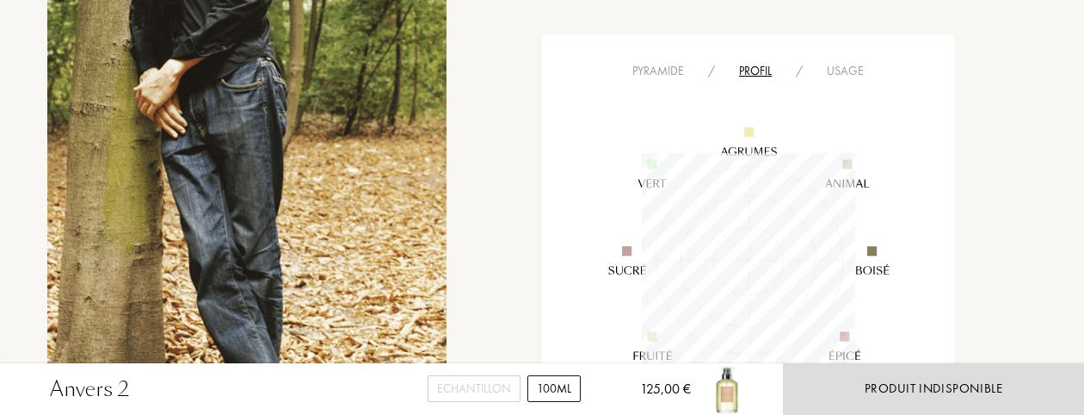
click at [657, 58] on div "Pyramide / Profil / Usage Anvers 2 Votre profil" at bounding box center [748, 271] width 412 height 475
click at [651, 65] on div "Pyramide" at bounding box center [658, 71] width 76 height 18
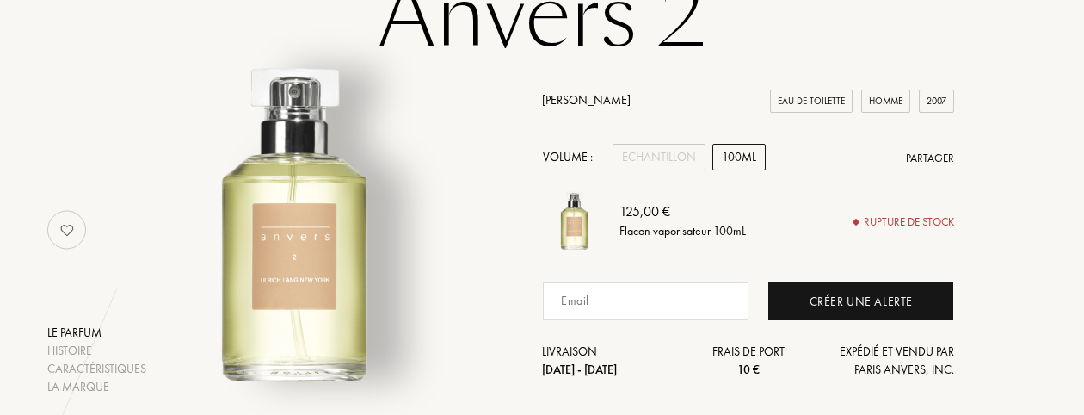
scroll to position [86, 0]
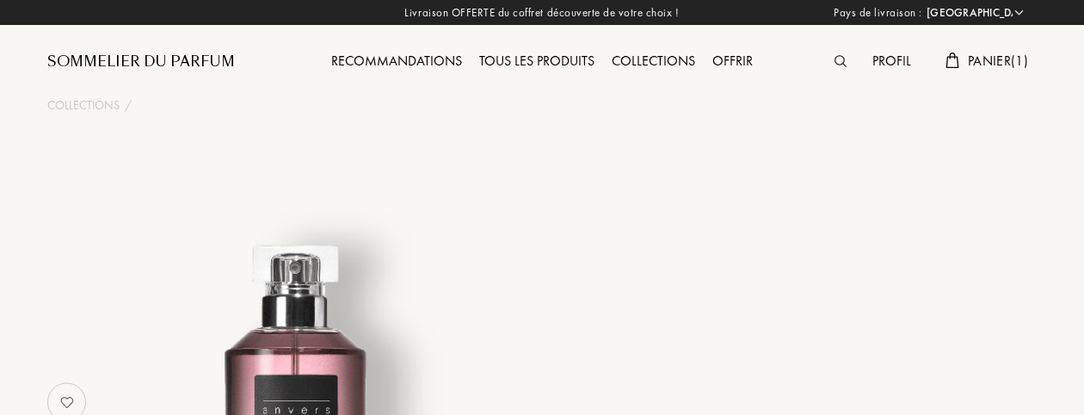
select select "FR"
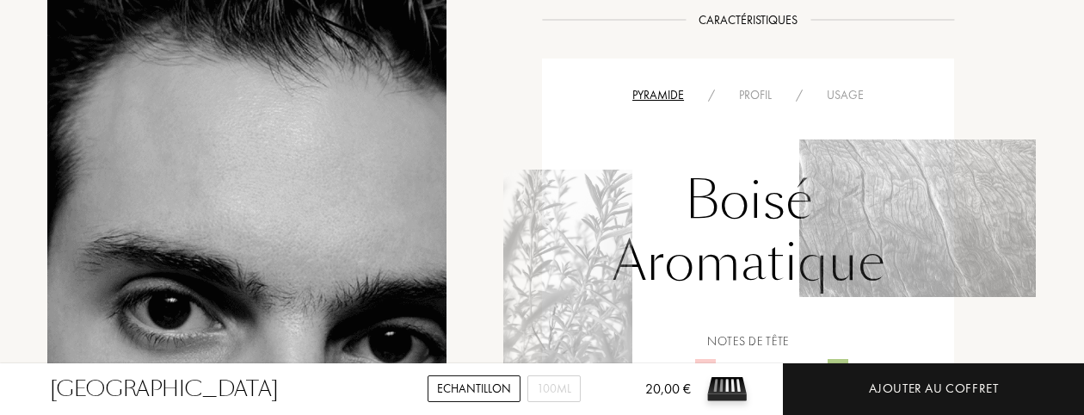
scroll to position [947, 0]
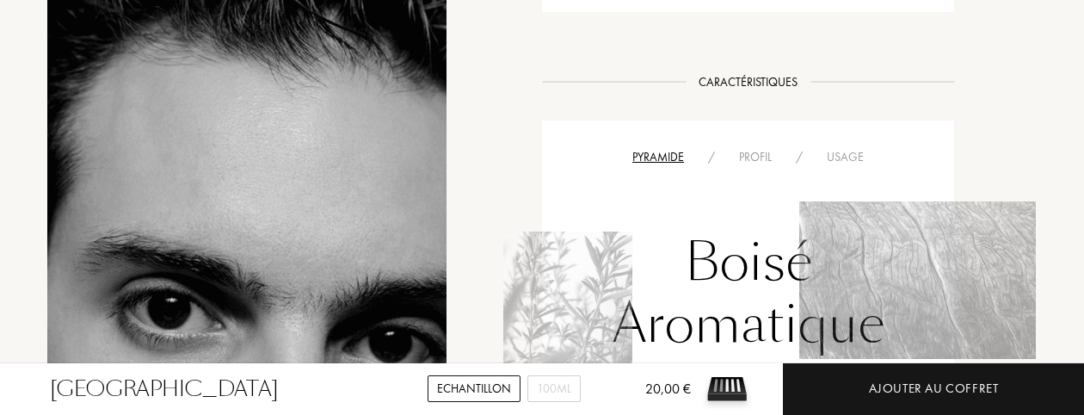
click at [757, 163] on div "Profil" at bounding box center [755, 157] width 57 height 18
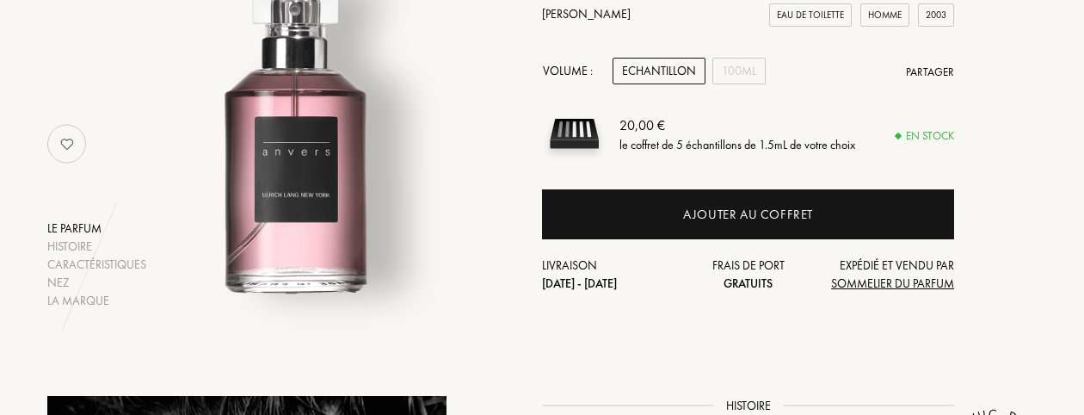
scroll to position [172, 0]
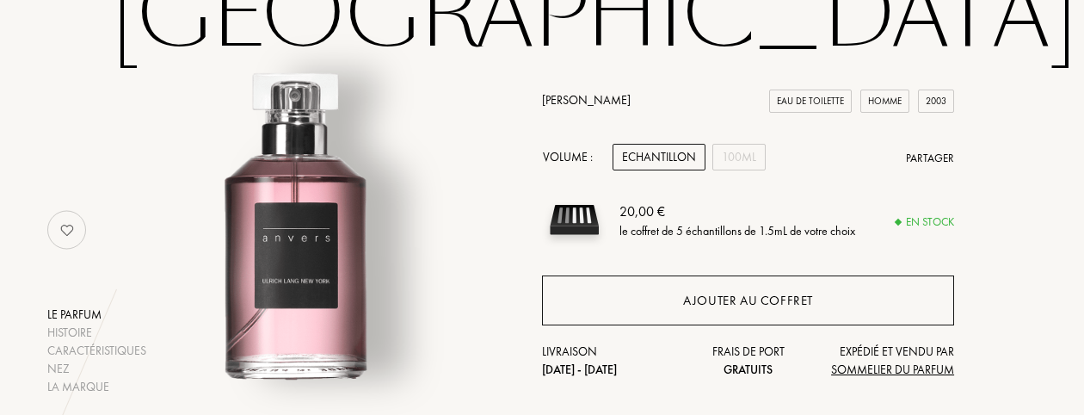
click at [796, 305] on div "Ajouter au coffret" at bounding box center [748, 301] width 130 height 20
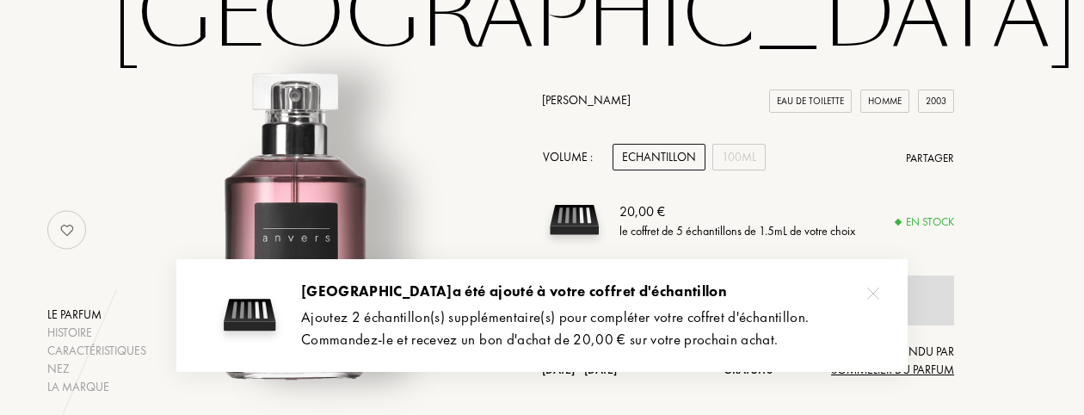
click at [1046, 270] on div "Le parfum Histoire Caractéristiques Nez La marque [PERSON_NAME] Eau de Toilette…" at bounding box center [542, 230] width 1016 height 332
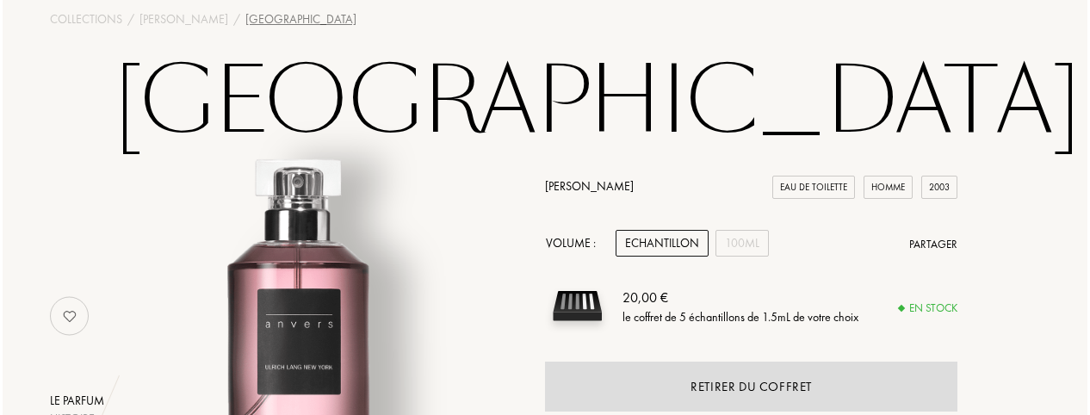
scroll to position [0, 0]
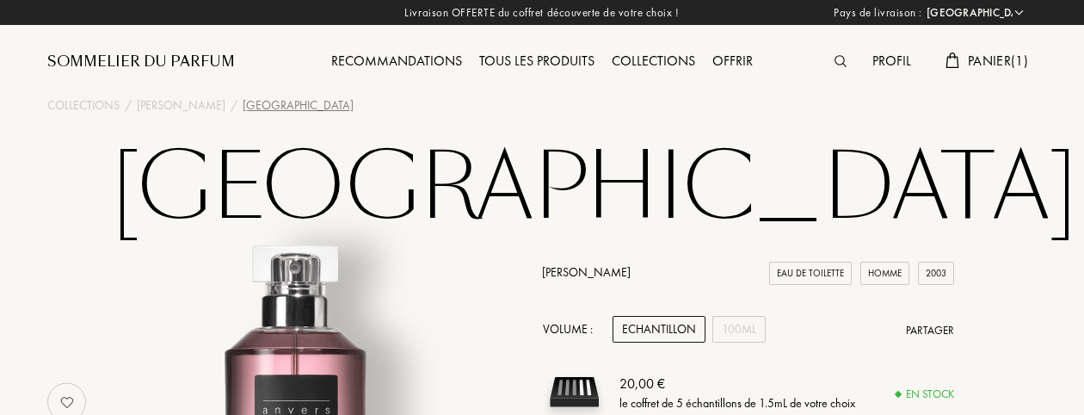
click at [836, 59] on img at bounding box center [841, 61] width 12 height 12
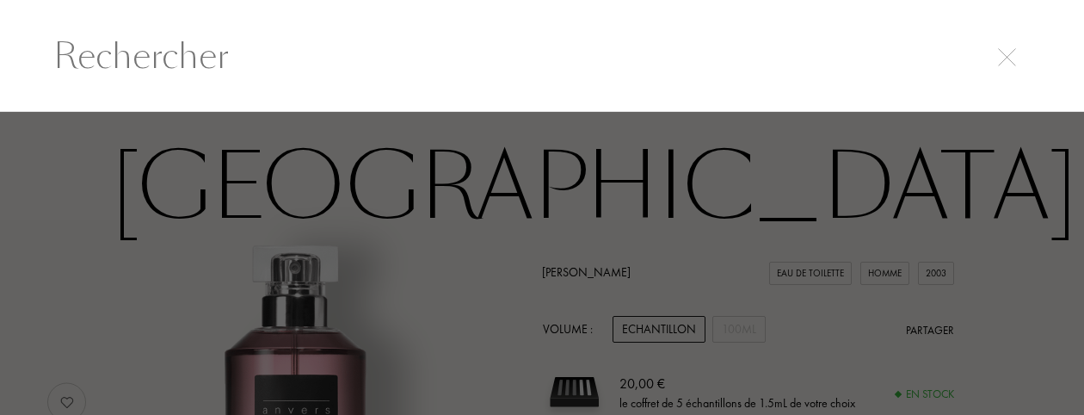
scroll to position [1, 0]
click at [239, 54] on input "text" at bounding box center [544, 55] width 1041 height 52
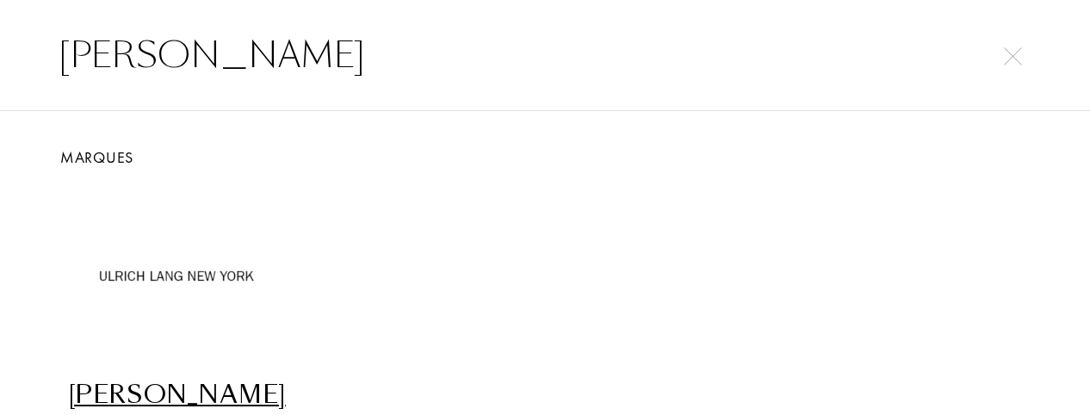
type input "ulrich"
click at [182, 397] on div "[PERSON_NAME]" at bounding box center [177, 395] width 232 height 34
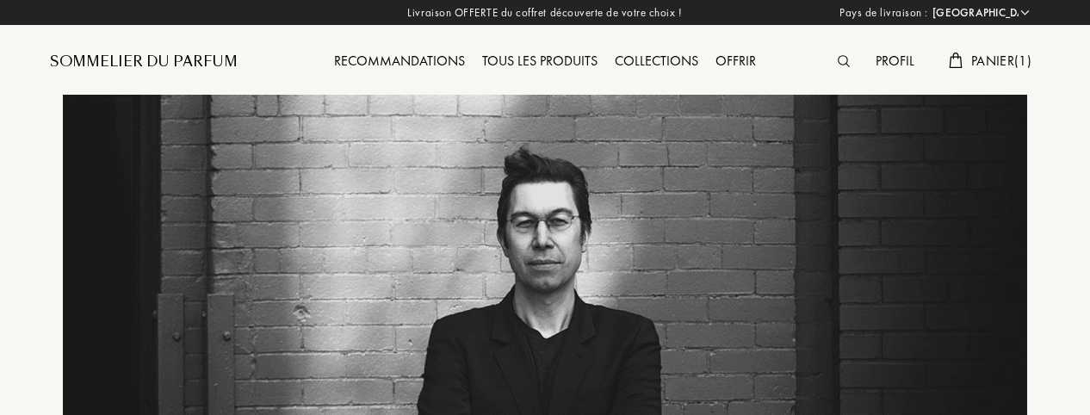
select select "FR"
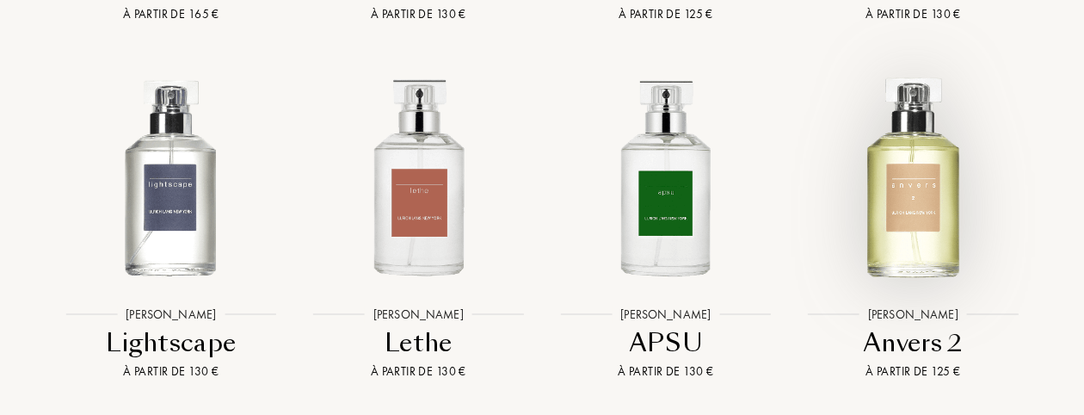
scroll to position [1463, 0]
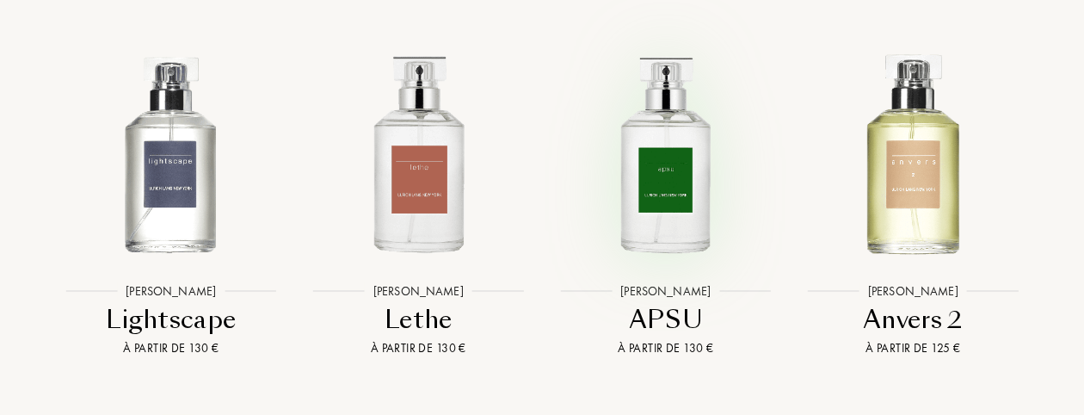
click at [657, 176] on img at bounding box center [665, 151] width 223 height 223
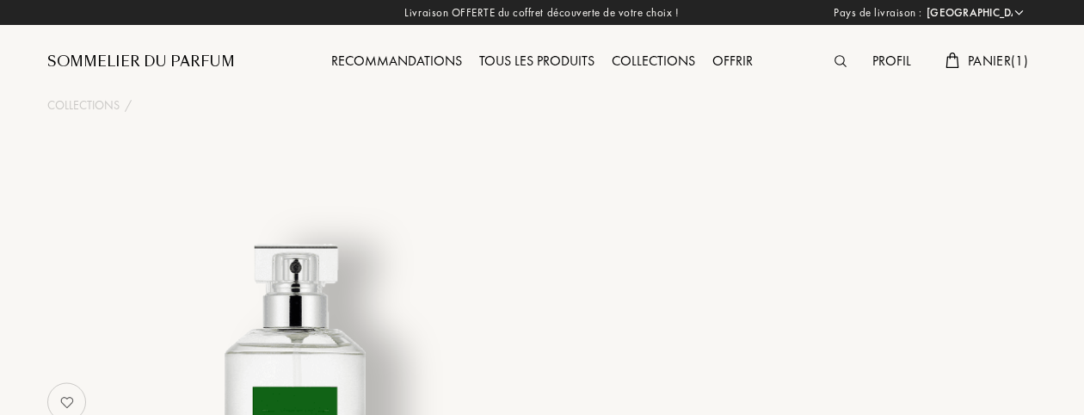
select select "FR"
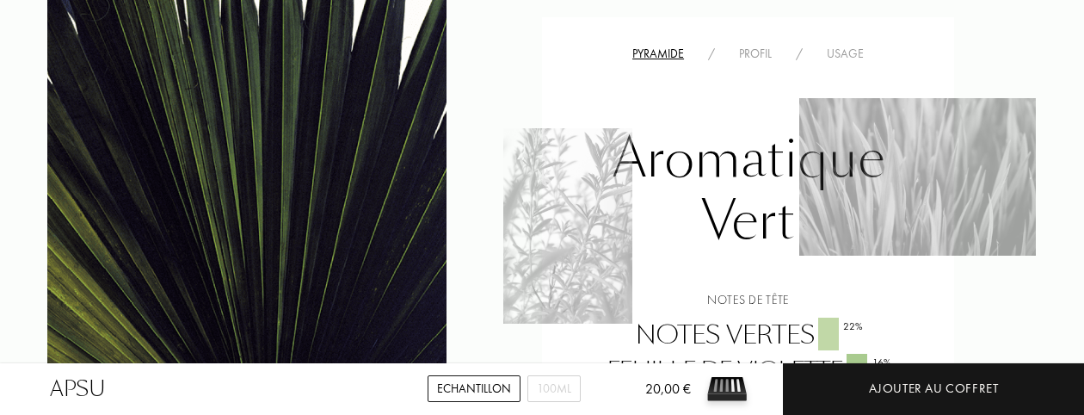
scroll to position [861, 0]
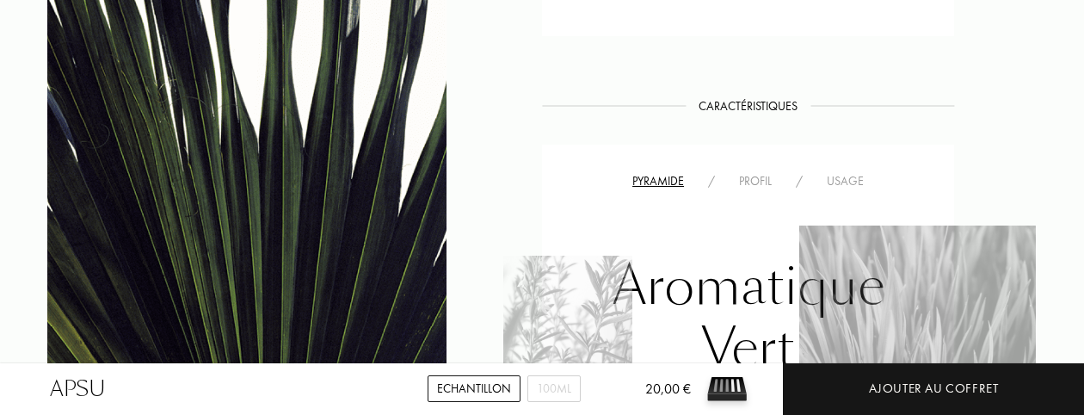
click at [764, 183] on div "Profil" at bounding box center [755, 181] width 57 height 18
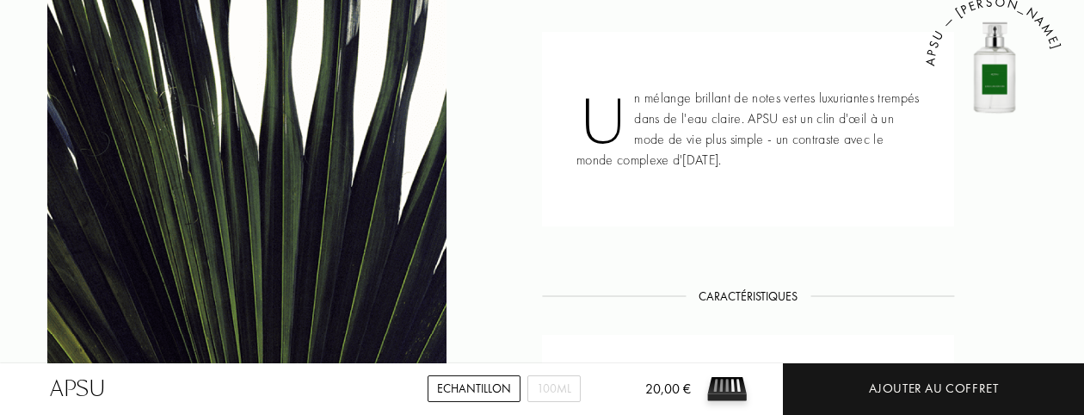
scroll to position [775, 0]
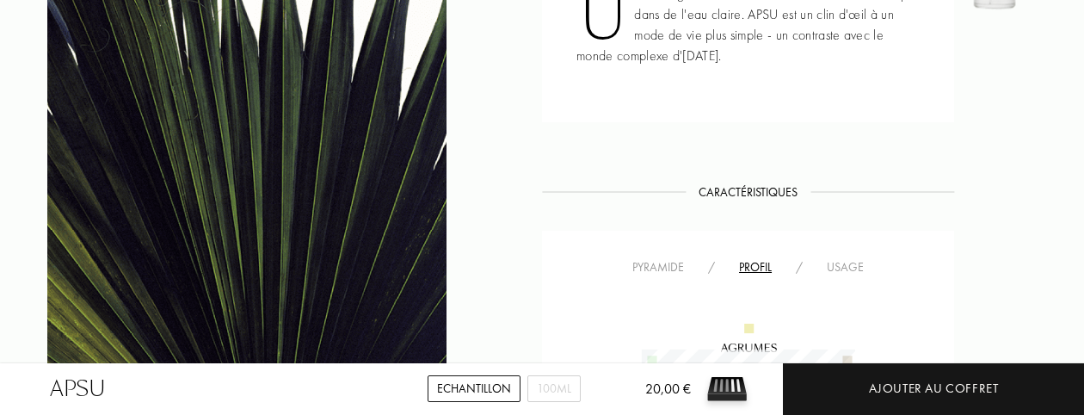
click at [847, 266] on div "Usage" at bounding box center [845, 267] width 61 height 18
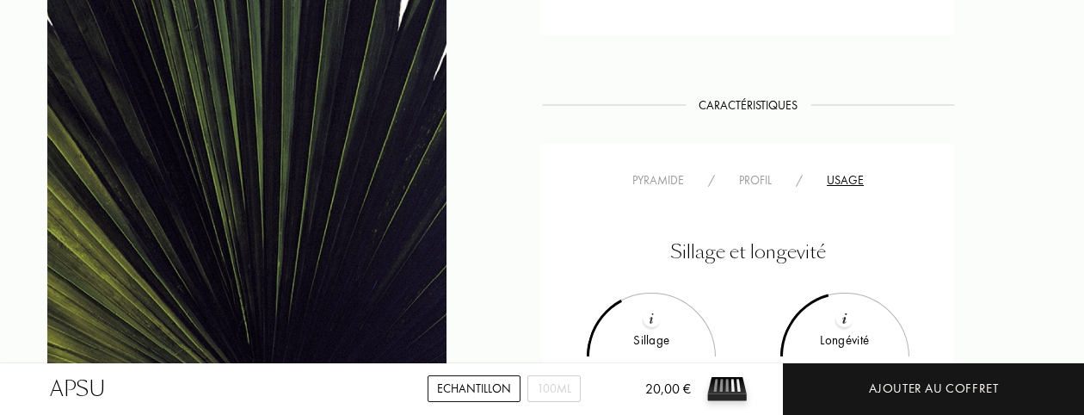
scroll to position [861, 0]
click at [633, 182] on div "Pyramide" at bounding box center [658, 181] width 76 height 18
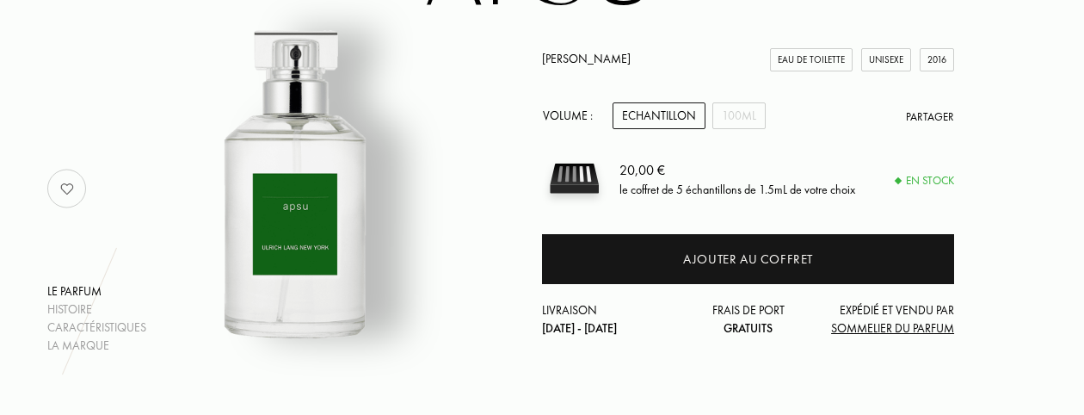
scroll to position [86, 0]
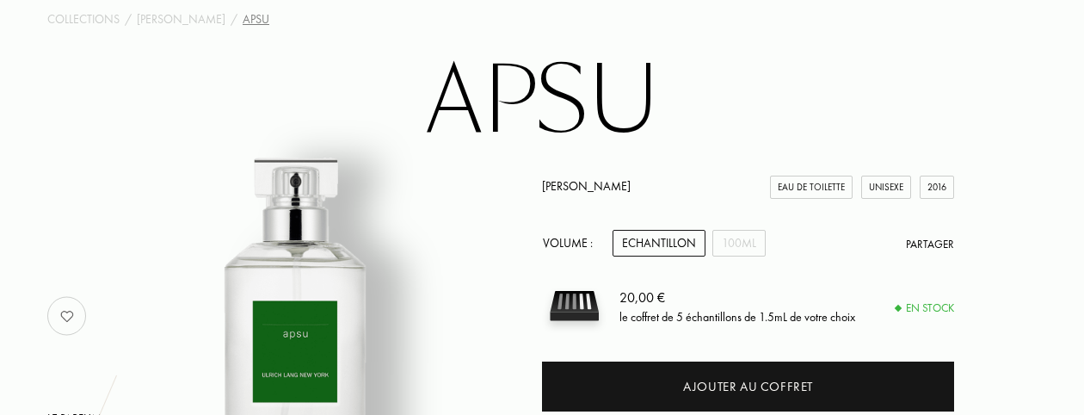
click at [656, 244] on div "Echantillon" at bounding box center [659, 243] width 93 height 27
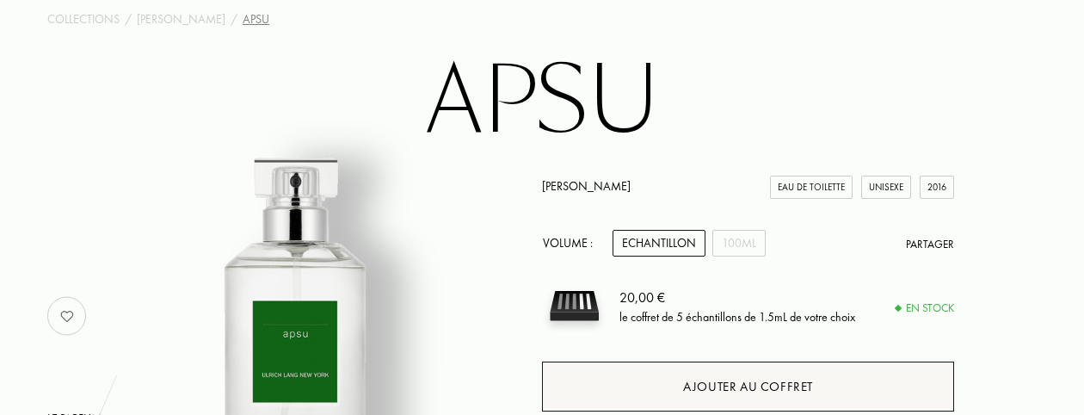
click at [754, 377] on div "Ajouter au coffret" at bounding box center [748, 387] width 130 height 20
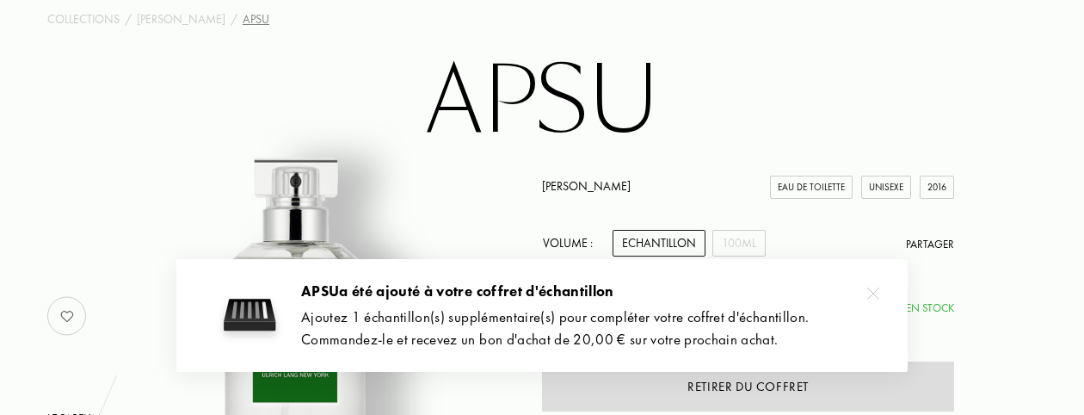
click at [875, 297] on img at bounding box center [873, 293] width 12 height 12
